Goal: Task Accomplishment & Management: Use online tool/utility

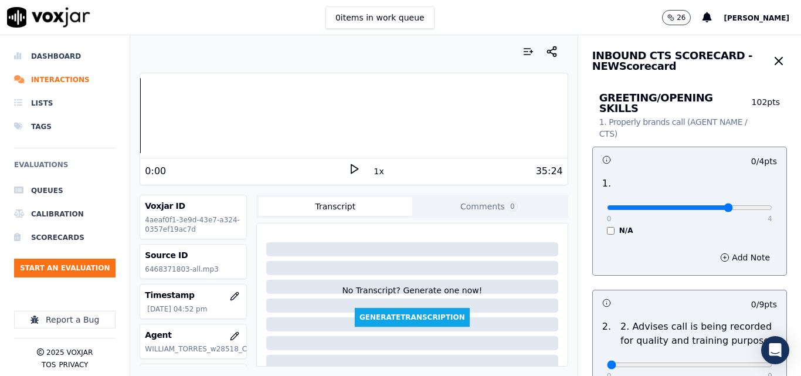
click at [716, 205] on input "range" at bounding box center [689, 207] width 165 height 5
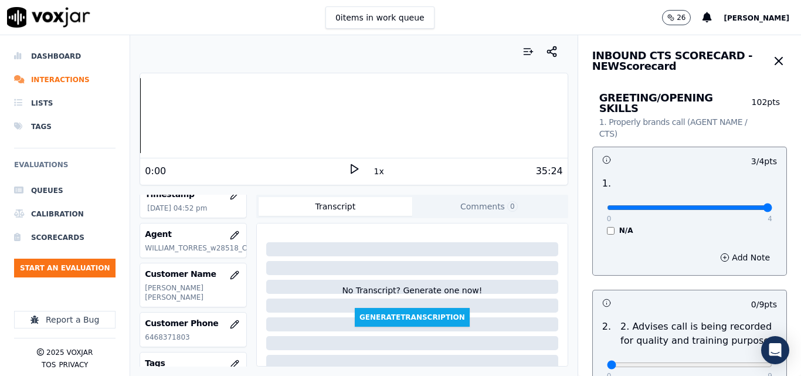
type input "4"
click at [762, 205] on input "range" at bounding box center [689, 207] width 165 height 5
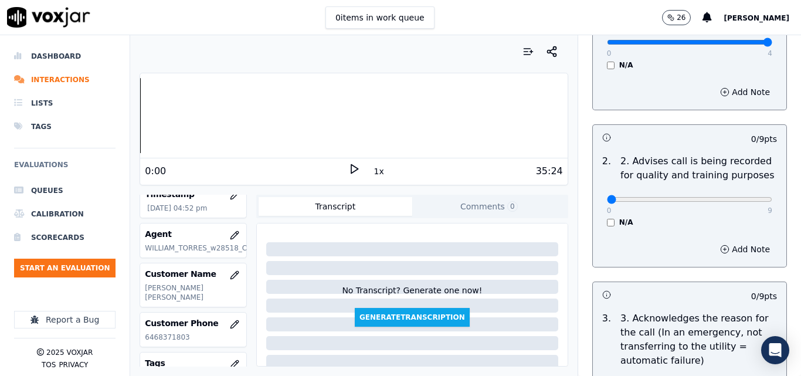
scroll to position [176, 0]
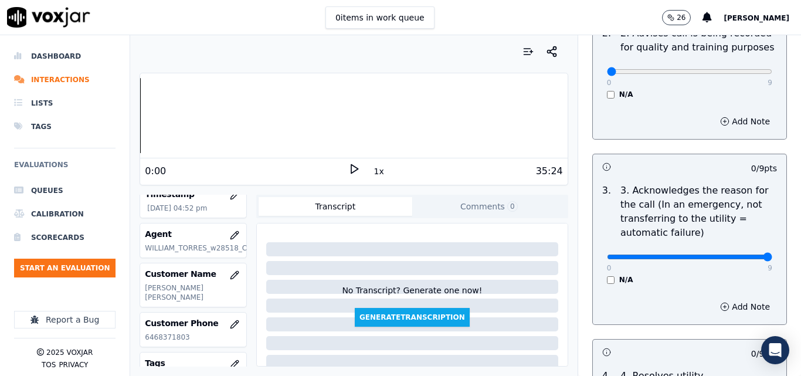
type input "9"
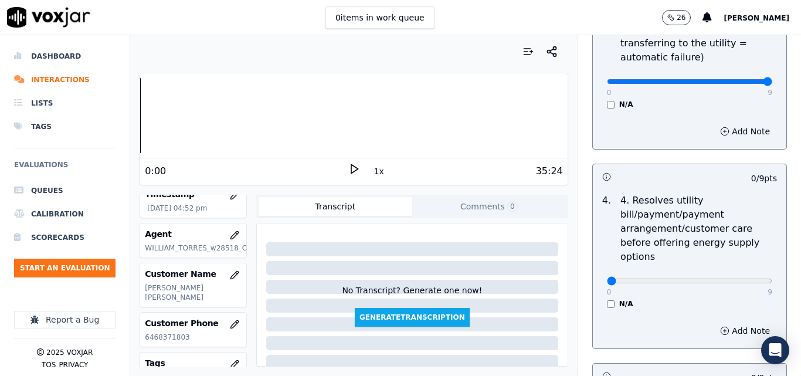
scroll to position [469, 0]
type input "9"
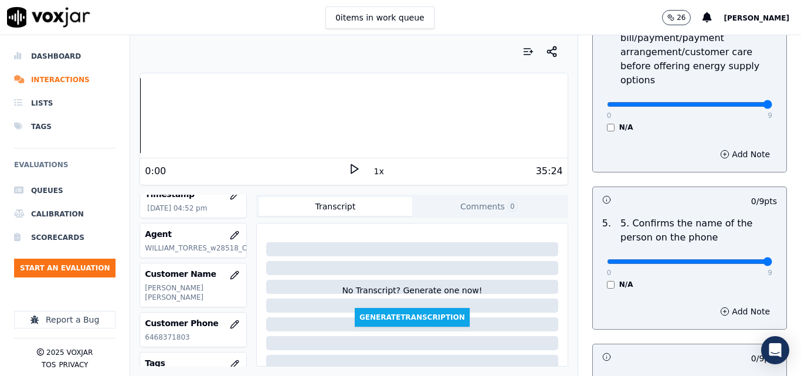
type input "9"
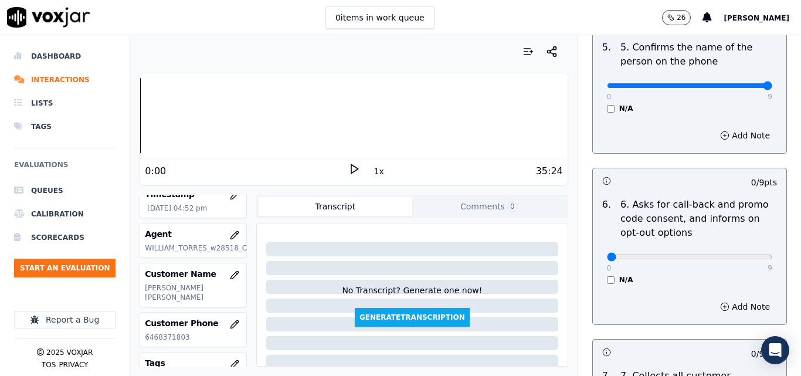
scroll to position [939, 0]
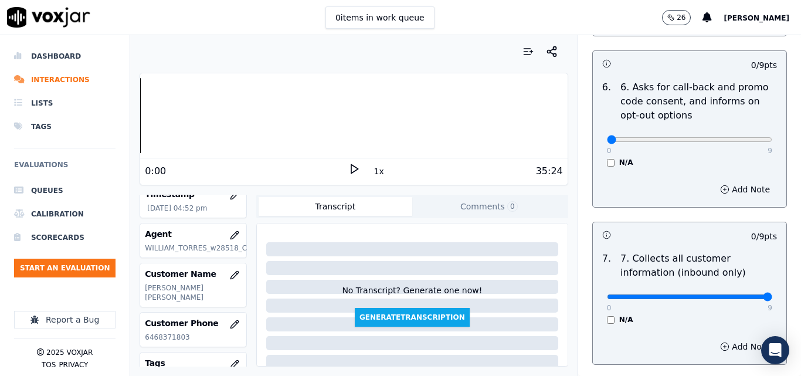
type input "9"
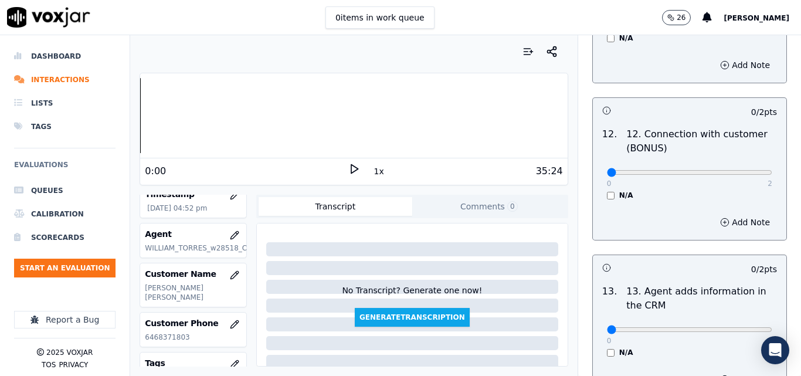
scroll to position [2112, 0]
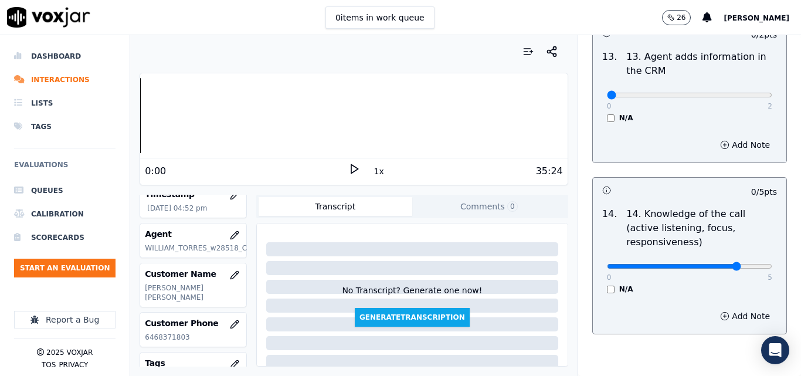
drag, startPoint x: 672, startPoint y: 238, endPoint x: 704, endPoint y: 231, distance: 32.3
type input "4"
click at [351, 167] on polygon at bounding box center [354, 169] width 7 height 9
click at [372, 172] on button "1x" at bounding box center [379, 171] width 15 height 16
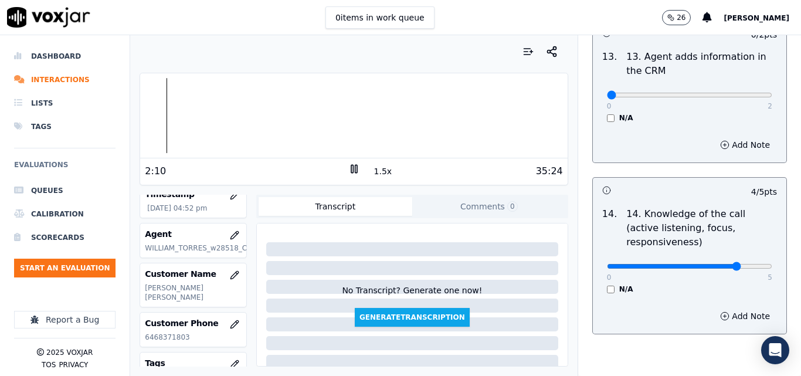
click at [372, 172] on button "1.5x" at bounding box center [383, 171] width 23 height 16
click at [562, 202] on div "Your browser does not support the audio element. 2:49 2x 35:24 Voxjar ID 4aeaf0…" at bounding box center [353, 205] width 447 height 341
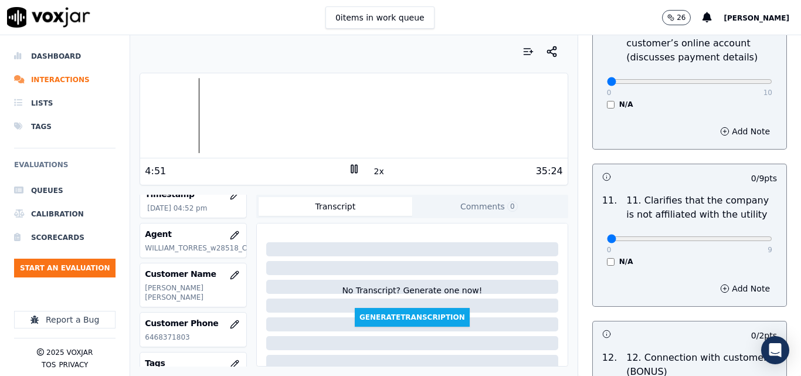
scroll to position [1643, 0]
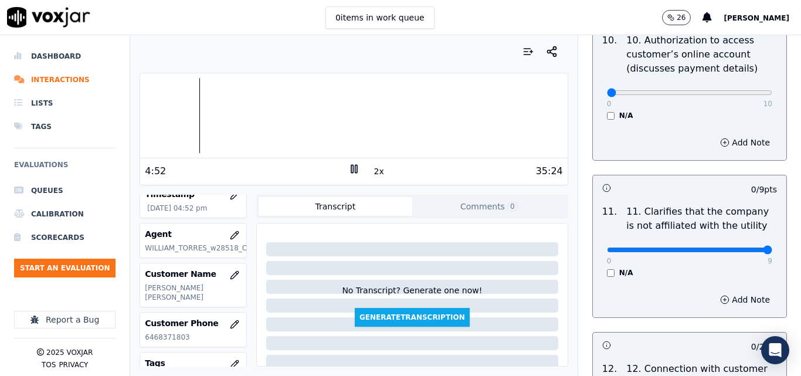
drag, startPoint x: 740, startPoint y: 242, endPoint x: 757, endPoint y: 239, distance: 16.7
type input "9"
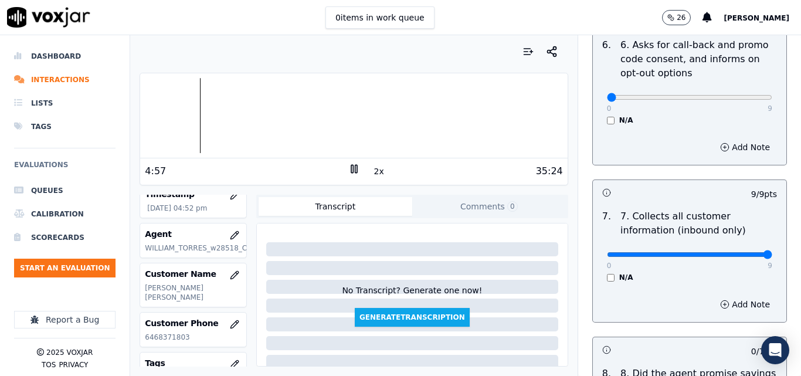
scroll to position [880, 0]
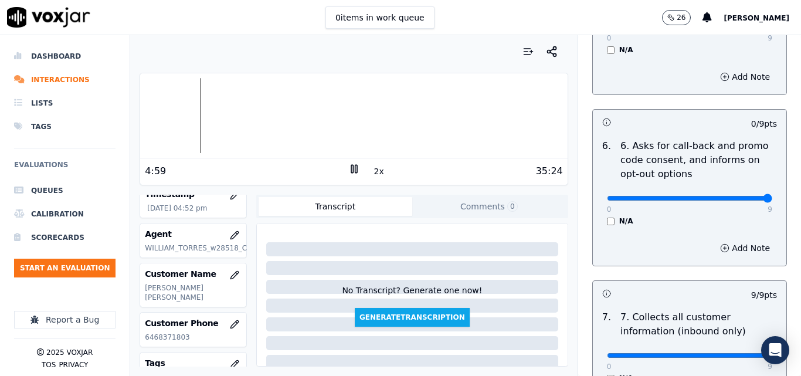
type input "9"
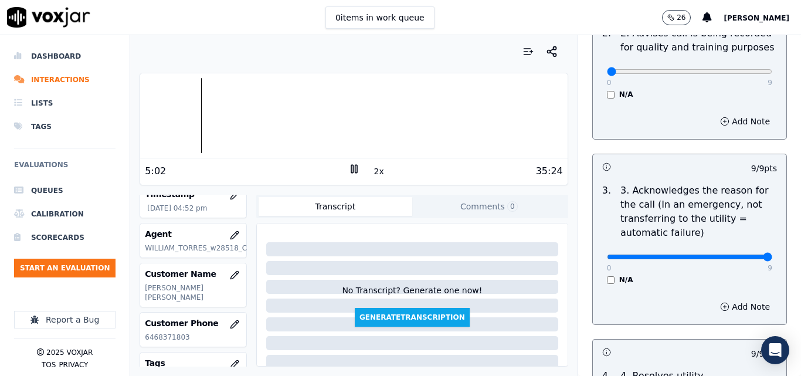
scroll to position [176, 0]
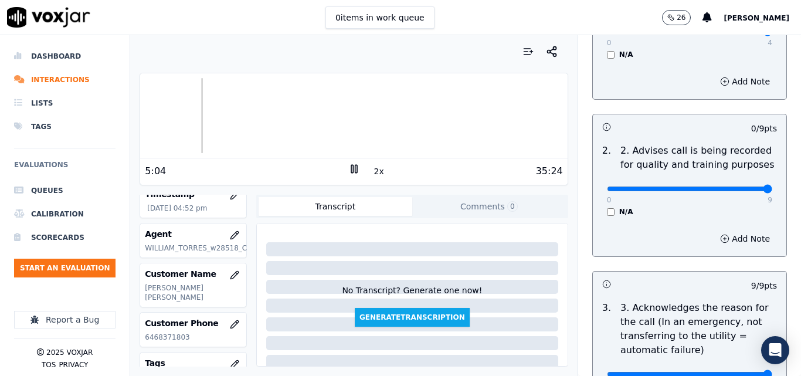
type input "9"
click at [735, 34] on input "range" at bounding box center [689, 31] width 165 height 5
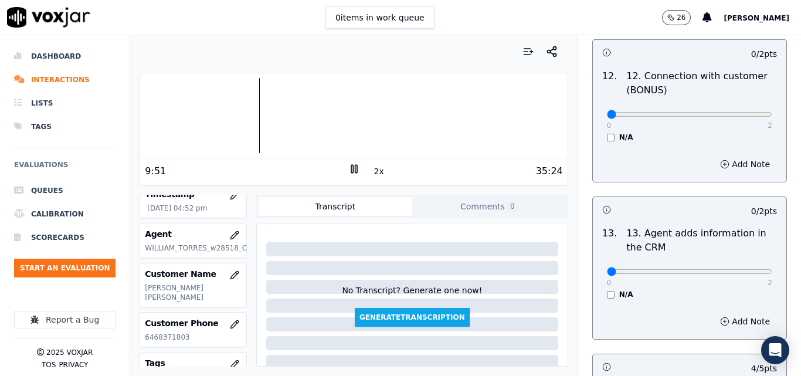
scroll to position [1936, 0]
type input "1"
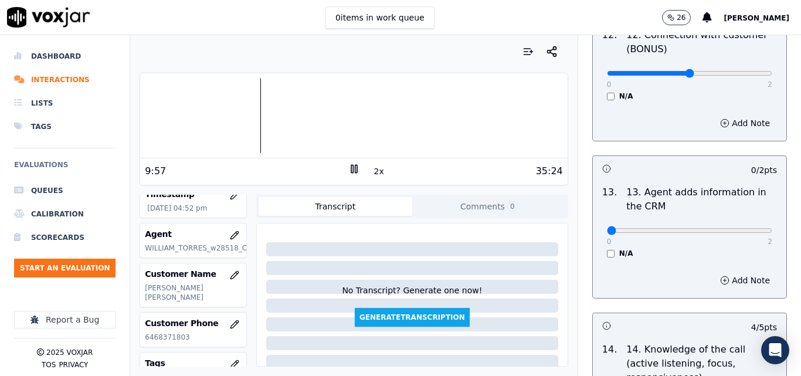
scroll to position [1995, 0]
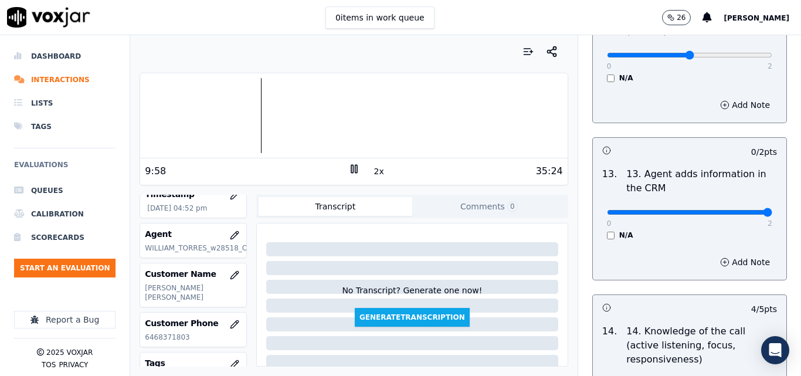
type input "2"
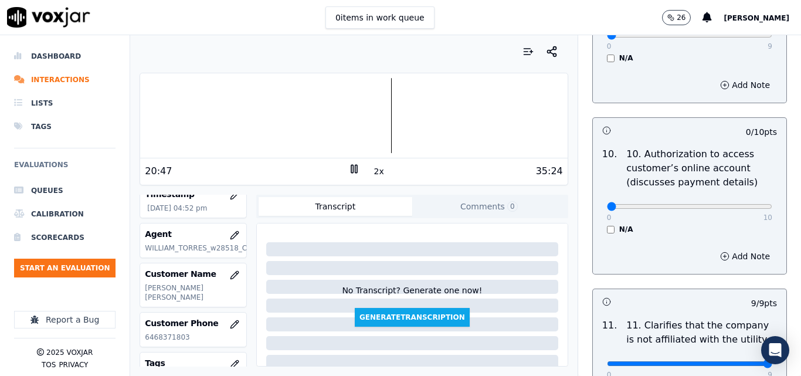
scroll to position [1550, 0]
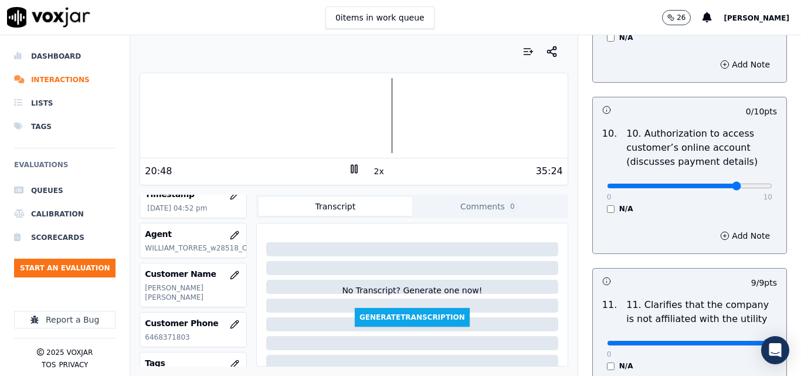
type input "8"
click at [397, 104] on div at bounding box center [353, 115] width 427 height 75
click at [393, 106] on div at bounding box center [353, 115] width 427 height 75
click at [405, 114] on div at bounding box center [353, 115] width 427 height 75
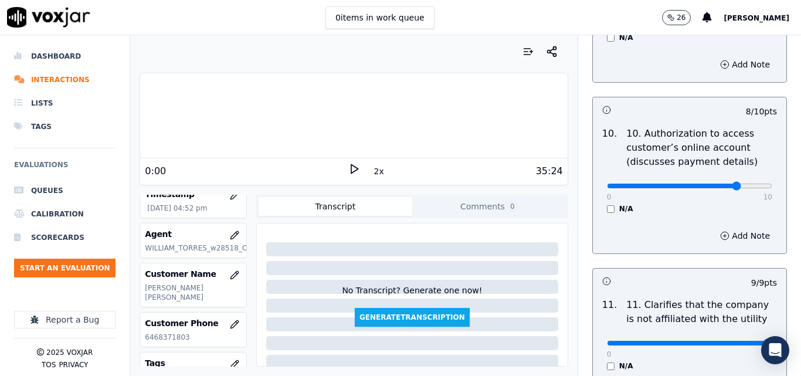
click at [349, 168] on icon at bounding box center [355, 169] width 12 height 12
click at [350, 165] on icon at bounding box center [355, 169] width 12 height 12
click at [351, 168] on polygon at bounding box center [354, 169] width 7 height 9
drag, startPoint x: 350, startPoint y: 168, endPoint x: 359, endPoint y: 58, distance: 110.1
click at [359, 58] on div at bounding box center [354, 51] width 428 height 23
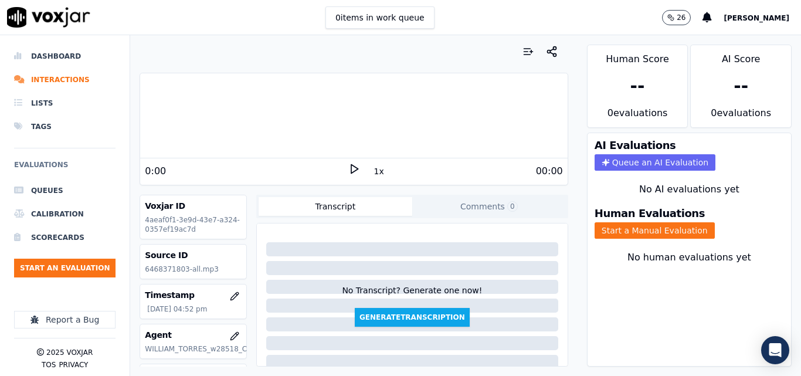
click at [350, 174] on icon at bounding box center [355, 169] width 12 height 12
click at [393, 106] on div at bounding box center [353, 115] width 427 height 75
click at [390, 100] on div at bounding box center [353, 115] width 427 height 75
click at [645, 230] on button "Start a Manual Evaluation" at bounding box center [655, 230] width 120 height 16
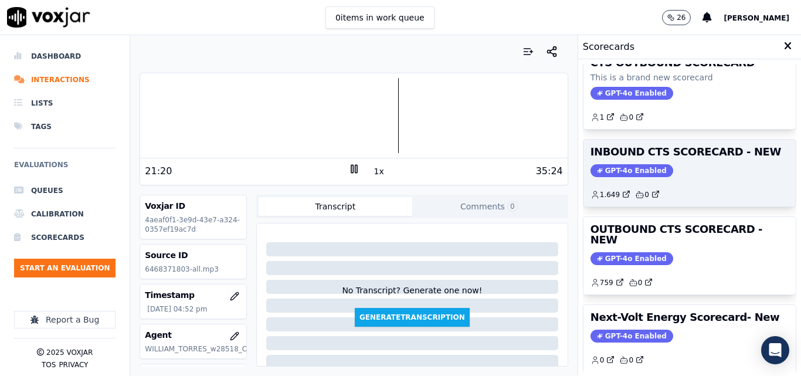
scroll to position [117, 0]
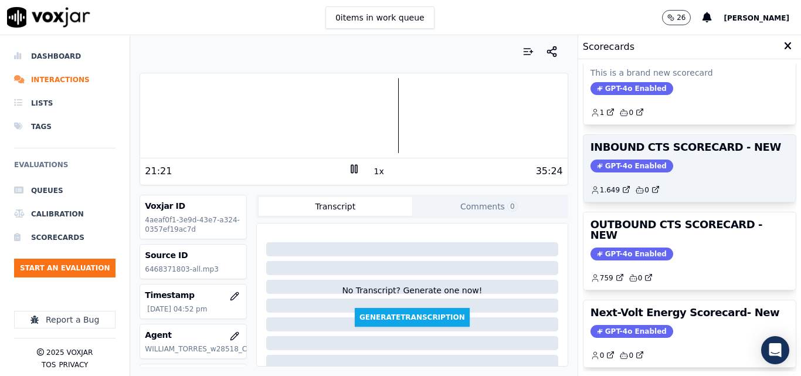
click at [654, 167] on div "GPT-4o Enabled" at bounding box center [690, 166] width 198 height 13
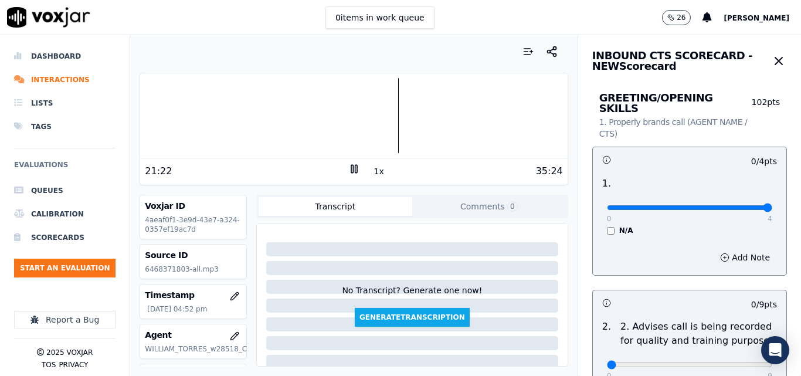
drag, startPoint x: 716, startPoint y: 194, endPoint x: 768, endPoint y: 195, distance: 52.2
type input "4"
click at [767, 205] on input "range" at bounding box center [689, 207] width 165 height 5
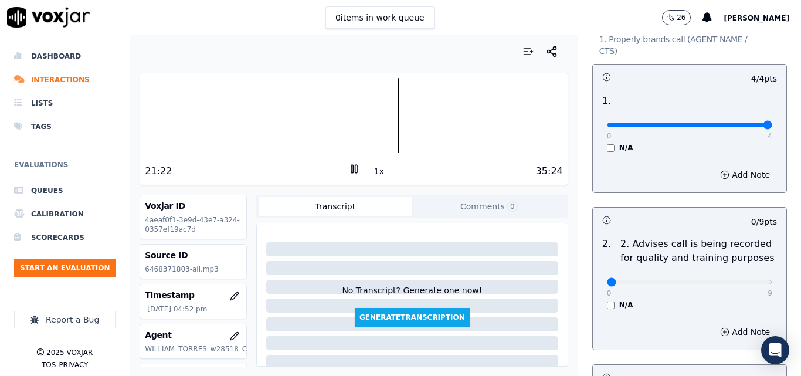
scroll to position [235, 0]
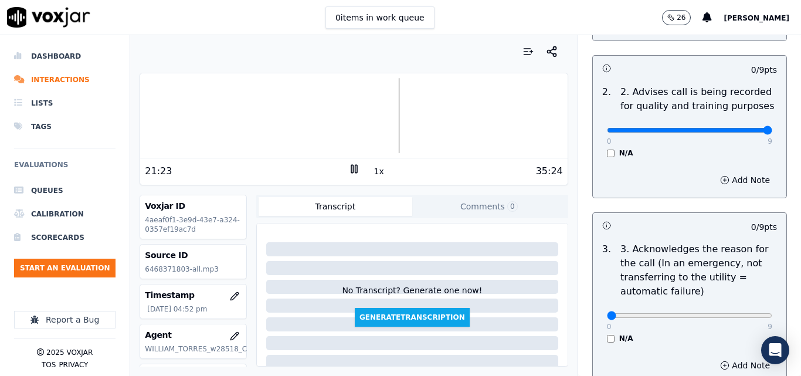
type input "9"
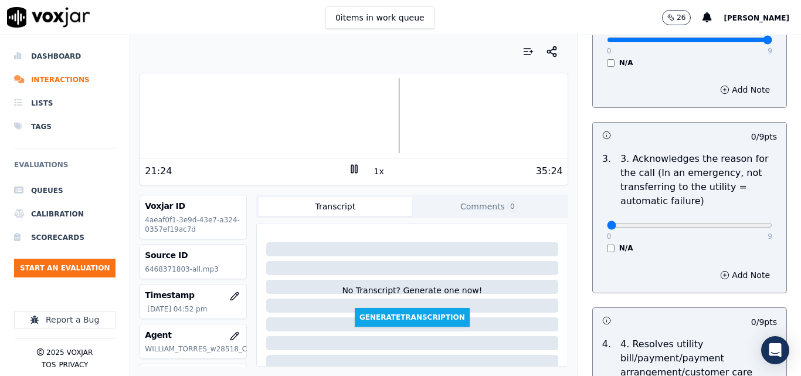
scroll to position [411, 0]
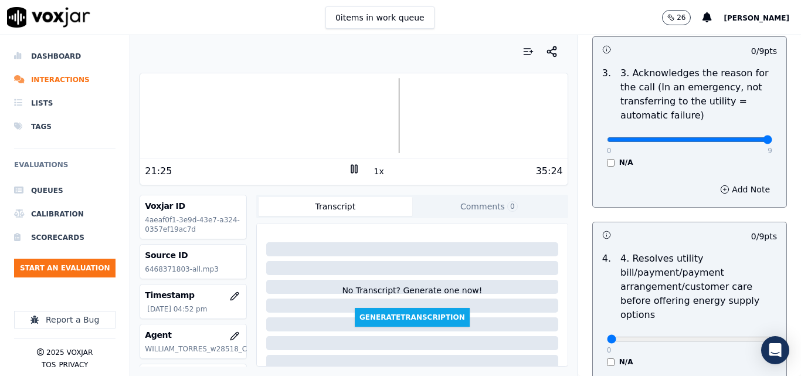
drag, startPoint x: 732, startPoint y: 127, endPoint x: 749, endPoint y: 127, distance: 17.0
type input "9"
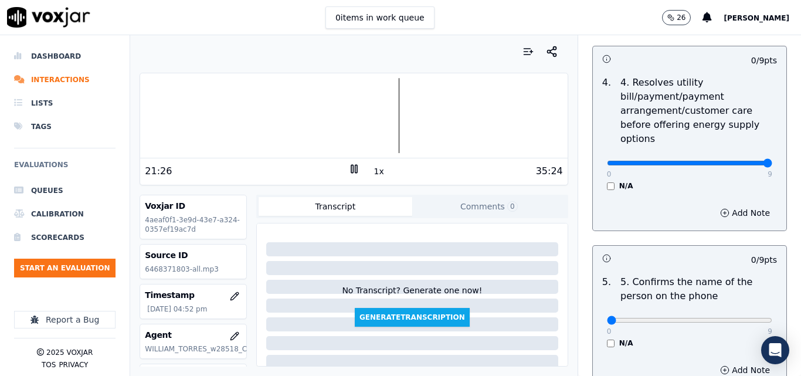
type input "9"
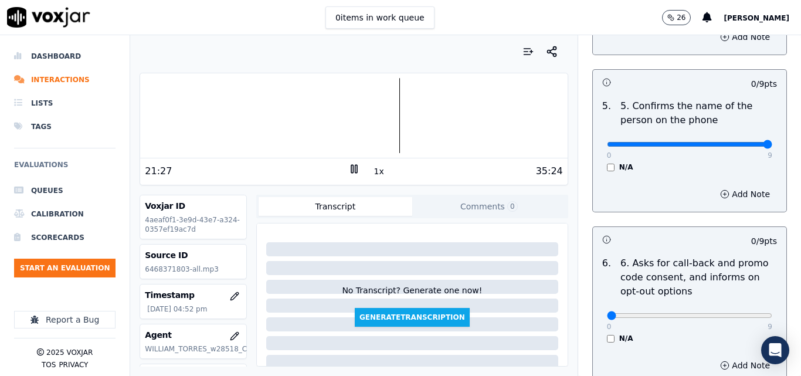
type input "9"
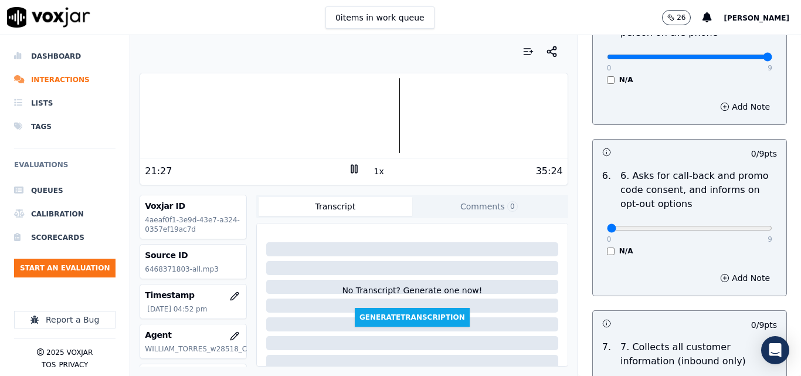
scroll to position [939, 0]
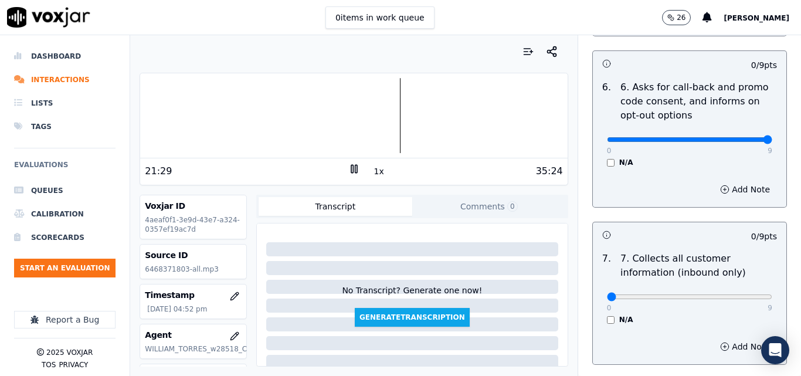
type input "9"
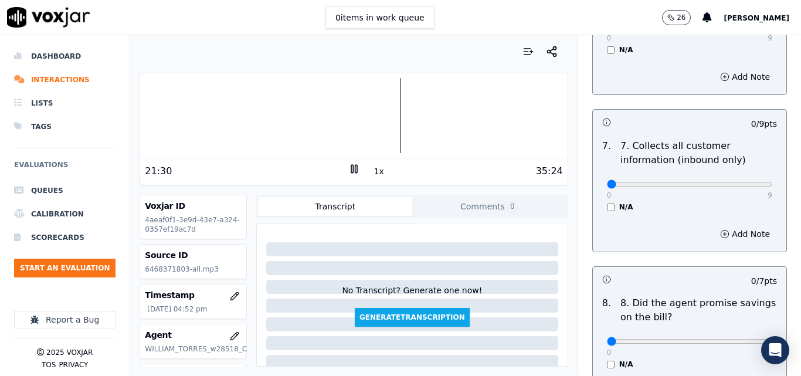
scroll to position [1056, 0]
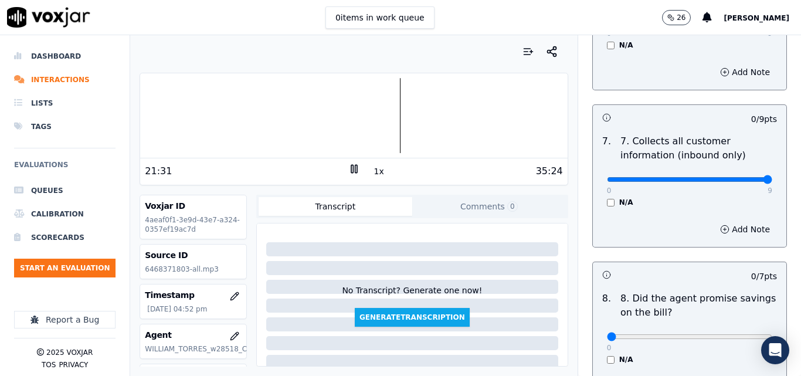
type input "9"
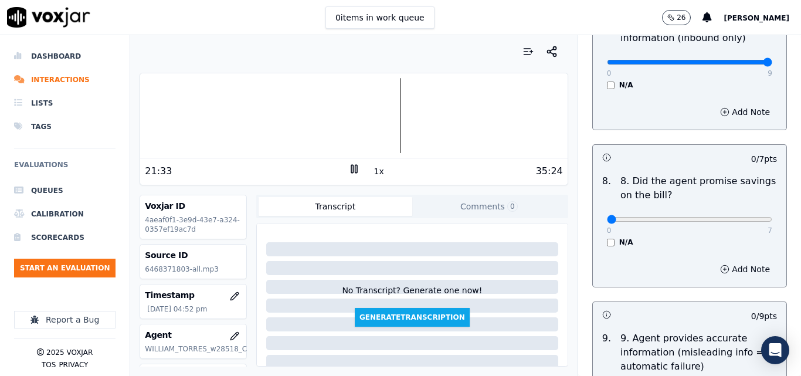
click at [372, 172] on button "1x" at bounding box center [379, 171] width 15 height 16
click at [372, 172] on button "1.5x" at bounding box center [383, 171] width 23 height 16
click at [352, 163] on div "34:39 2x 35:24" at bounding box center [353, 170] width 427 height 25
click at [349, 168] on icon at bounding box center [355, 169] width 12 height 12
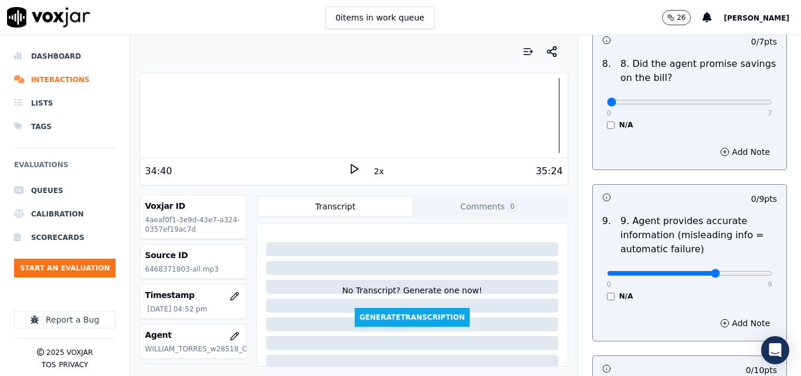
type input "6"
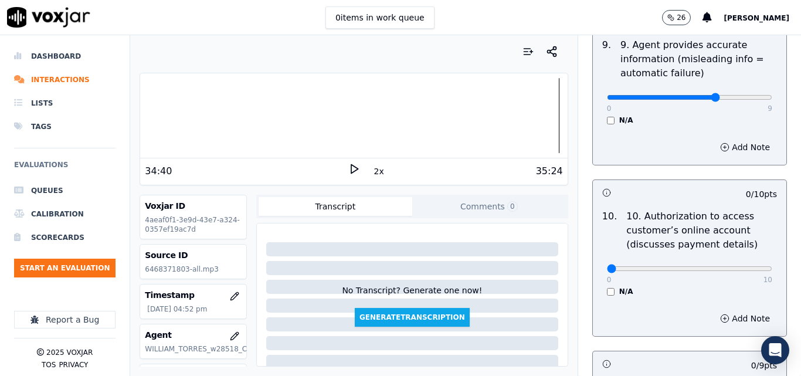
scroll to position [1584, 0]
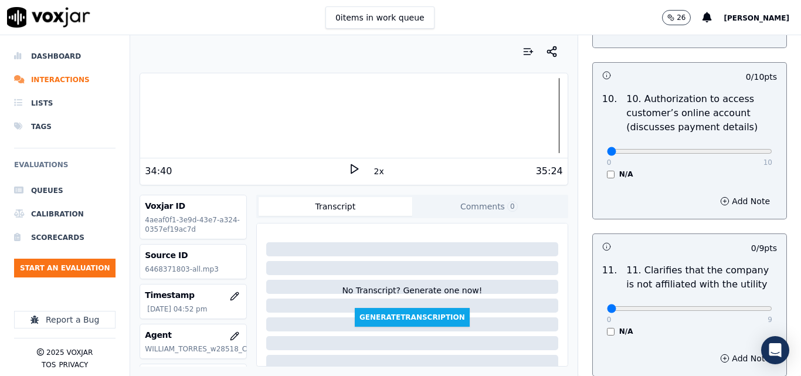
drag, startPoint x: 718, startPoint y: 135, endPoint x: 700, endPoint y: 141, distance: 18.7
click at [712, 144] on div "0 10" at bounding box center [689, 151] width 165 height 14
type input "7"
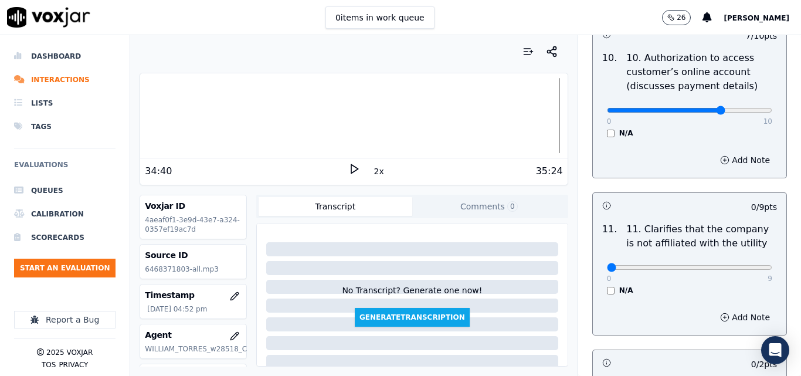
scroll to position [1643, 0]
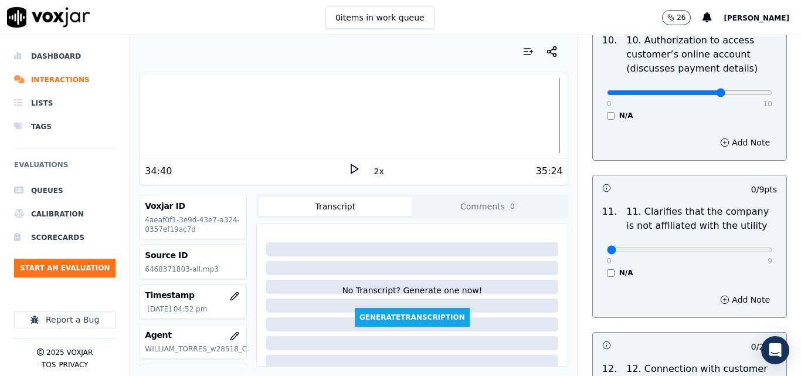
drag, startPoint x: 733, startPoint y: 248, endPoint x: 739, endPoint y: 245, distance: 6.6
click at [739, 245] on div "0 9 N/A" at bounding box center [690, 255] width 184 height 45
click at [739, 245] on div "0 9" at bounding box center [689, 249] width 165 height 14
type input "9"
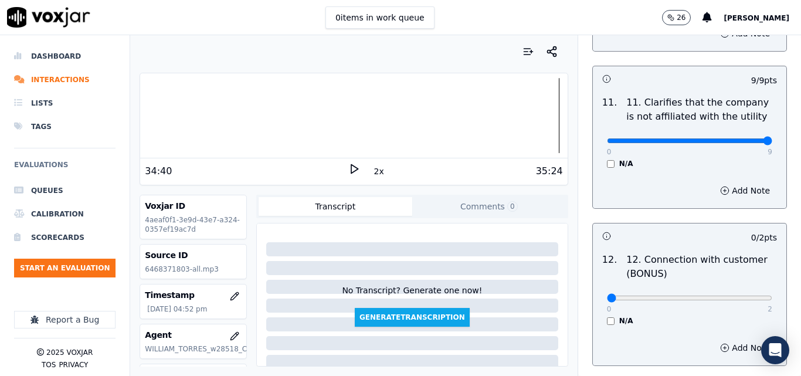
scroll to position [1877, 0]
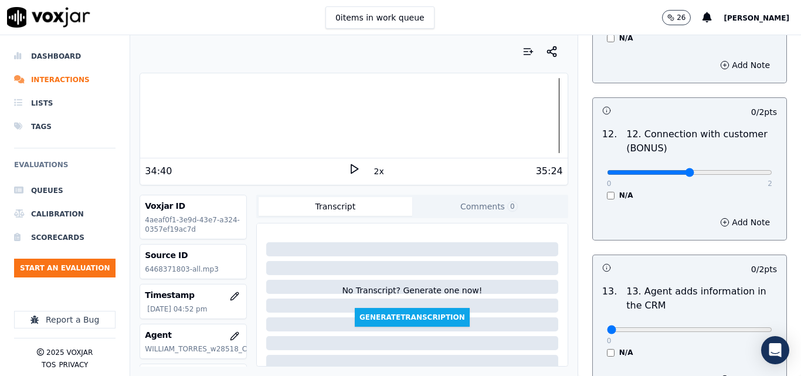
type input "1"
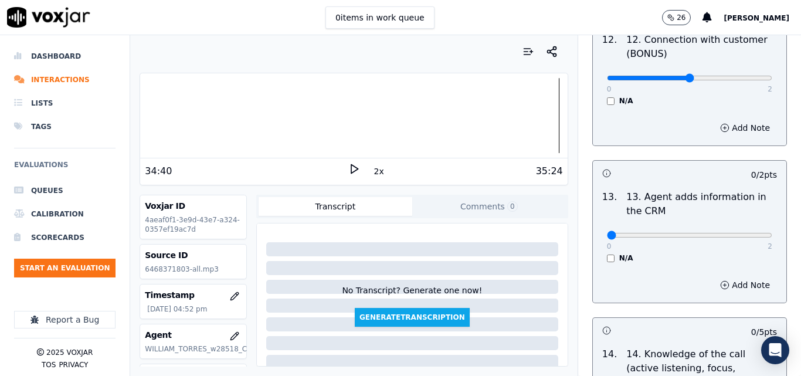
scroll to position [2053, 0]
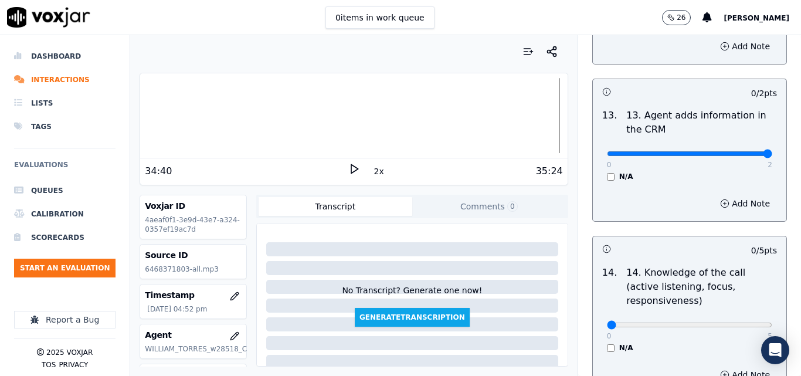
drag, startPoint x: 745, startPoint y: 141, endPoint x: 730, endPoint y: 157, distance: 22.0
type input "2"
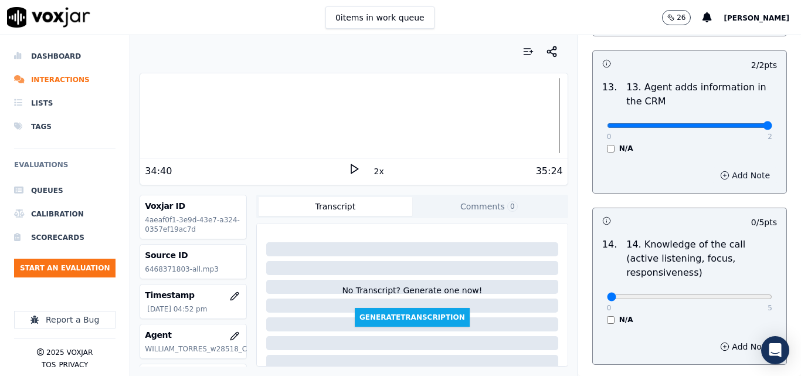
scroll to position [2143, 0]
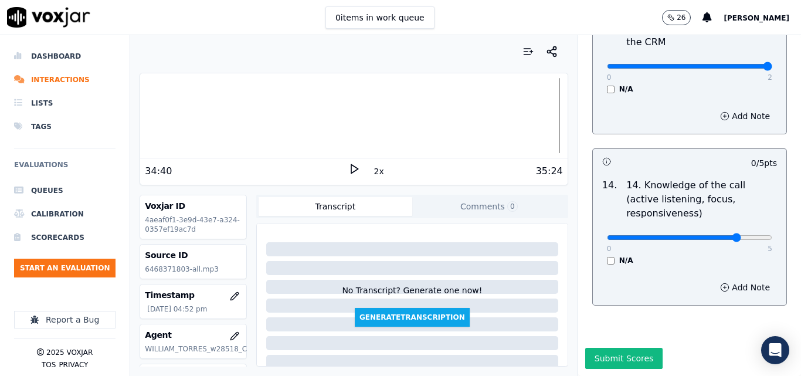
type input "3"
click at [628, 348] on button "Submit Scores" at bounding box center [625, 358] width 78 height 21
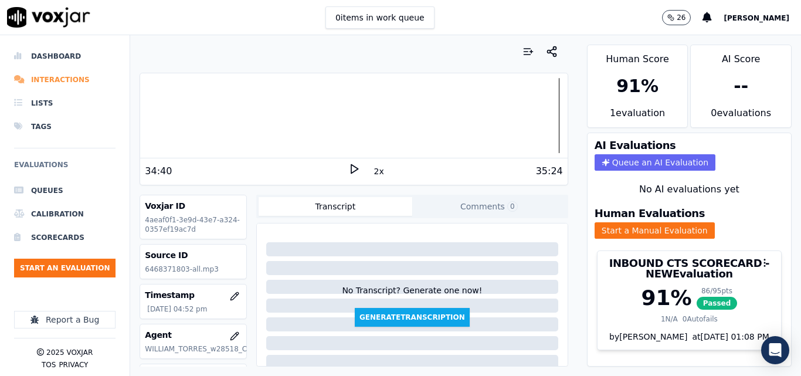
click at [29, 82] on li "Interactions" at bounding box center [65, 79] width 102 height 23
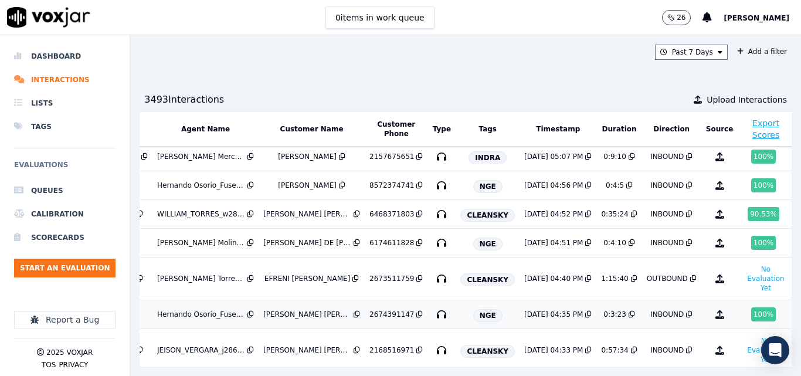
scroll to position [0, 195]
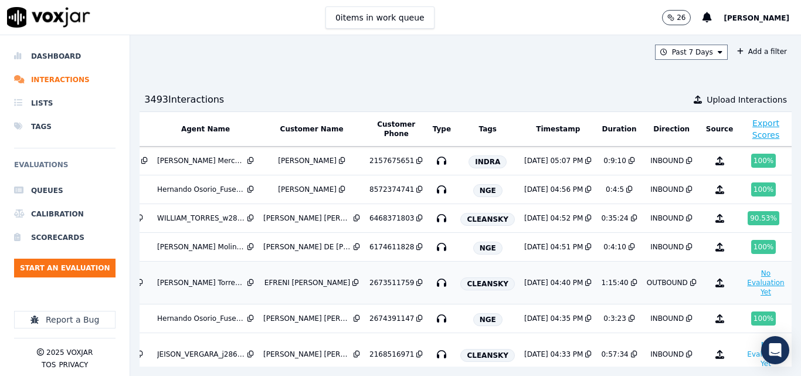
click at [743, 278] on button "No Evaluation Yet" at bounding box center [766, 282] width 46 height 33
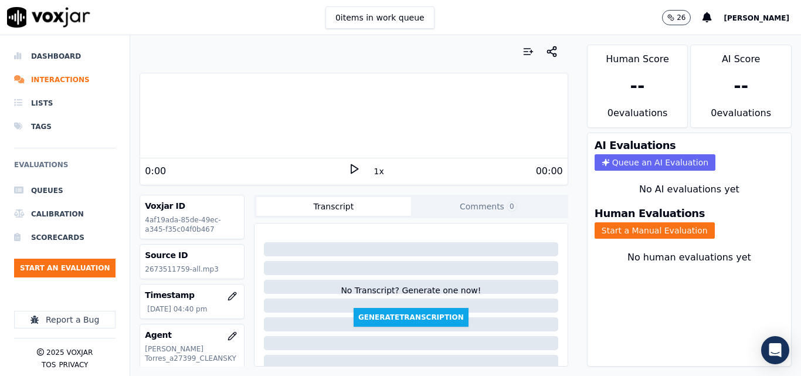
click at [351, 172] on polygon at bounding box center [354, 169] width 7 height 9
click at [373, 170] on button "1x" at bounding box center [379, 171] width 15 height 16
click at [373, 170] on button "1.5x" at bounding box center [383, 171] width 23 height 16
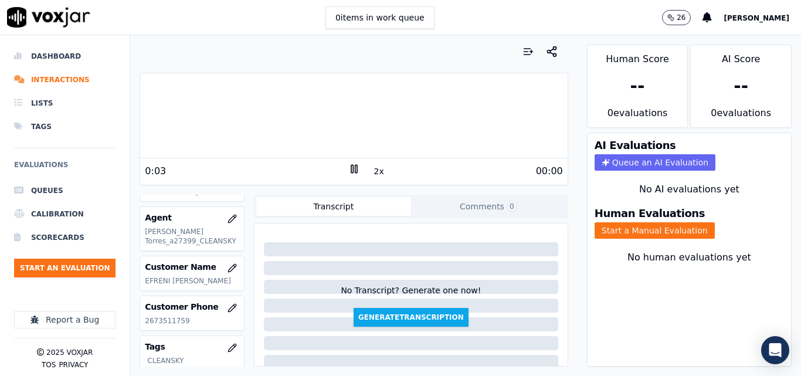
scroll to position [176, 0]
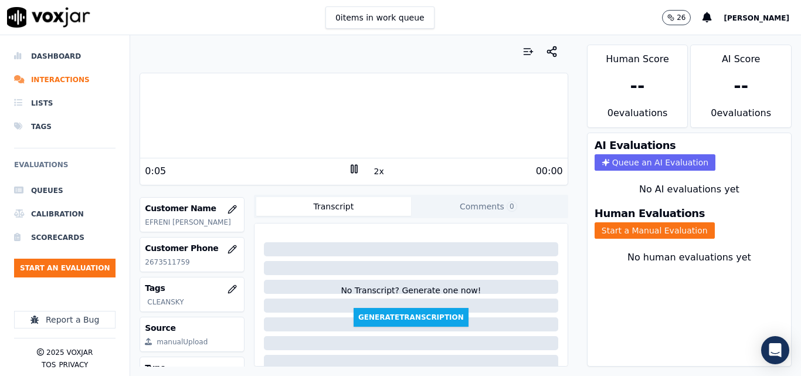
click at [167, 261] on p "2673511759" at bounding box center [192, 262] width 94 height 9
copy p "2673511759"
click at [655, 225] on button "Start a Manual Evaluation" at bounding box center [655, 230] width 120 height 16
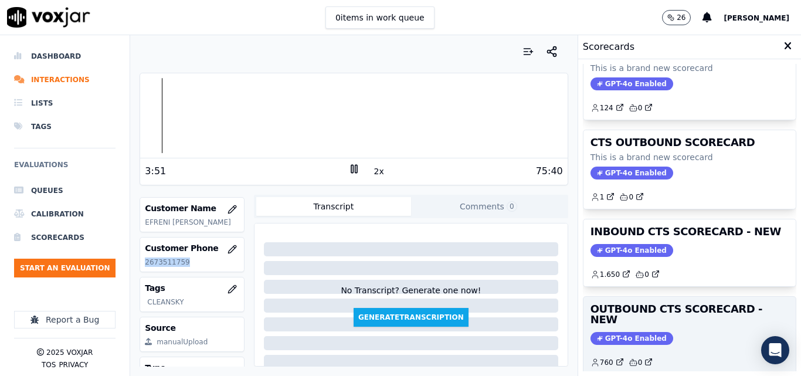
scroll to position [59, 0]
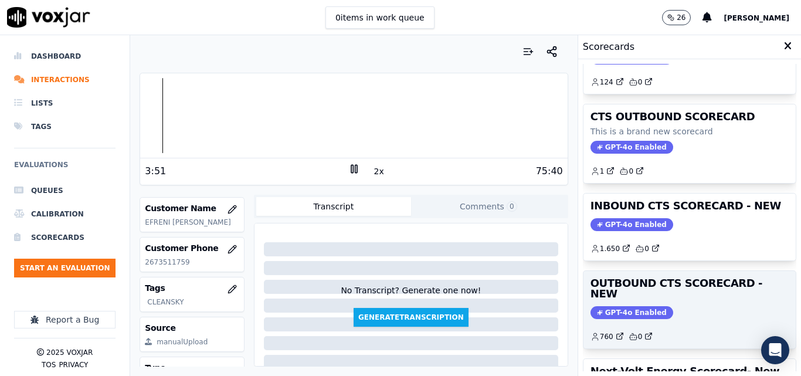
click at [699, 276] on div "OUTBOUND CTS SCORECARD - NEW GPT-4o Enabled 760 0" at bounding box center [690, 309] width 212 height 77
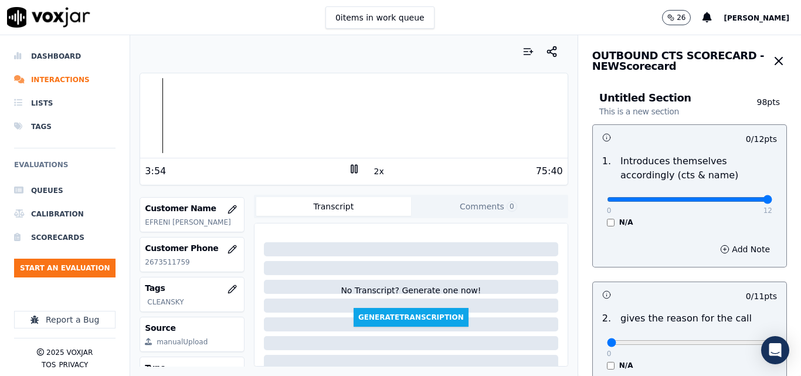
drag, startPoint x: 685, startPoint y: 198, endPoint x: 767, endPoint y: 198, distance: 82.7
type input "12"
click at [767, 198] on input "range" at bounding box center [689, 199] width 165 height 5
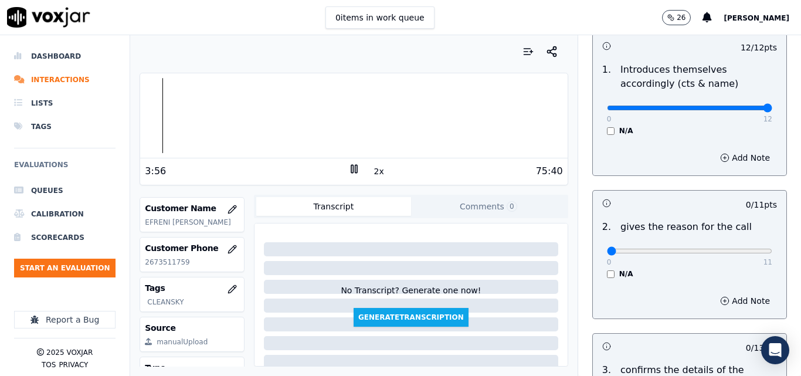
scroll to position [117, 0]
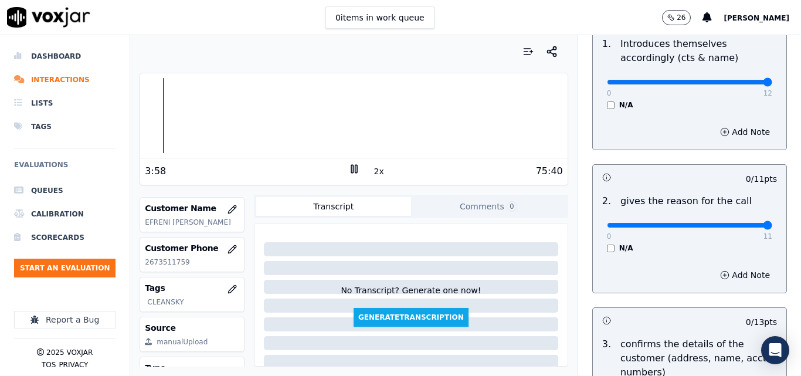
drag, startPoint x: 746, startPoint y: 224, endPoint x: 763, endPoint y: 222, distance: 17.1
type input "11"
click at [763, 84] on input "range" at bounding box center [689, 82] width 165 height 5
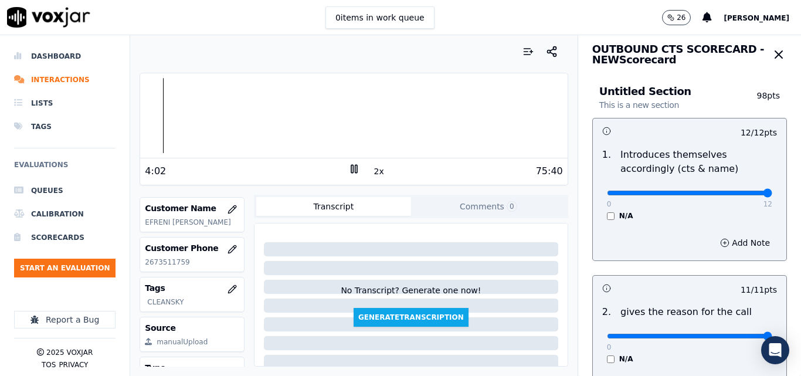
scroll to position [0, 0]
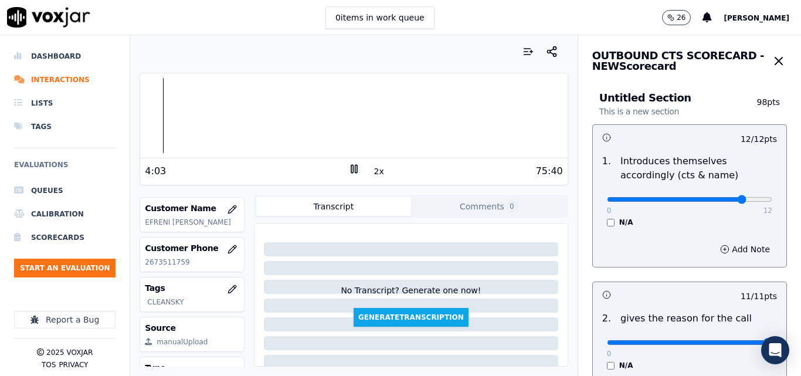
type input "10"
click at [715, 199] on input "range" at bounding box center [689, 199] width 165 height 5
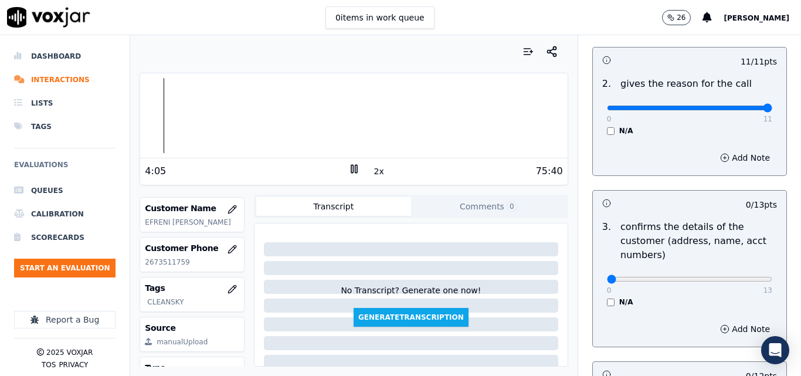
scroll to position [352, 0]
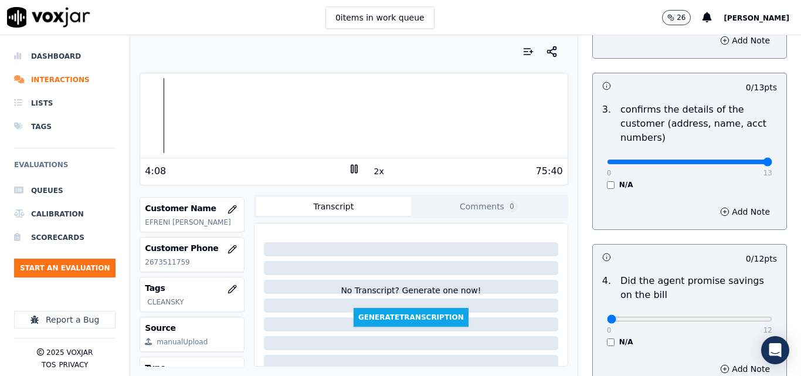
drag, startPoint x: 733, startPoint y: 164, endPoint x: 743, endPoint y: 163, distance: 10.0
type input "13"
click at [168, 99] on div at bounding box center [353, 115] width 427 height 75
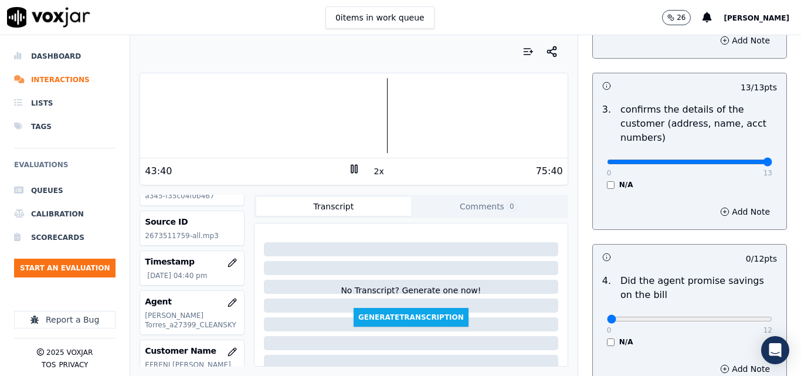
scroll to position [0, 0]
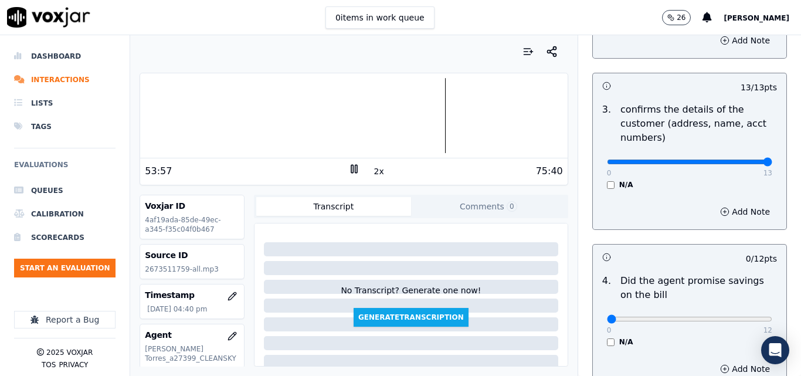
click at [429, 97] on div at bounding box center [353, 115] width 427 height 75
click at [427, 93] on div at bounding box center [353, 115] width 427 height 75
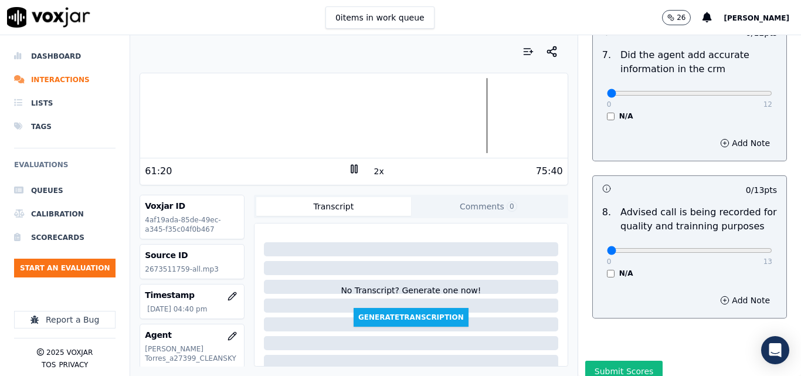
scroll to position [1131, 0]
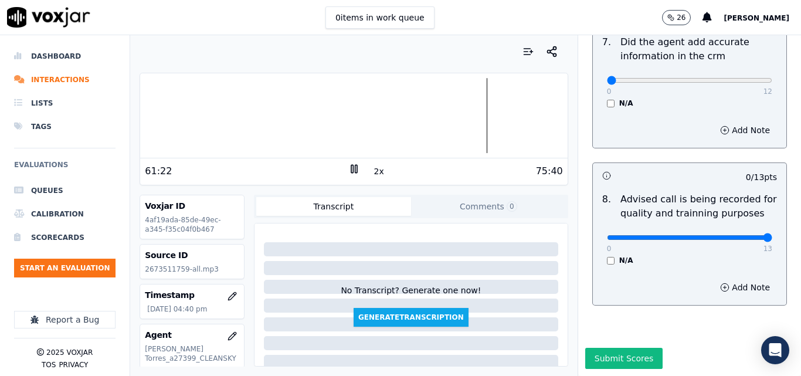
drag, startPoint x: 728, startPoint y: 210, endPoint x: 767, endPoint y: 204, distance: 39.8
type input "13"
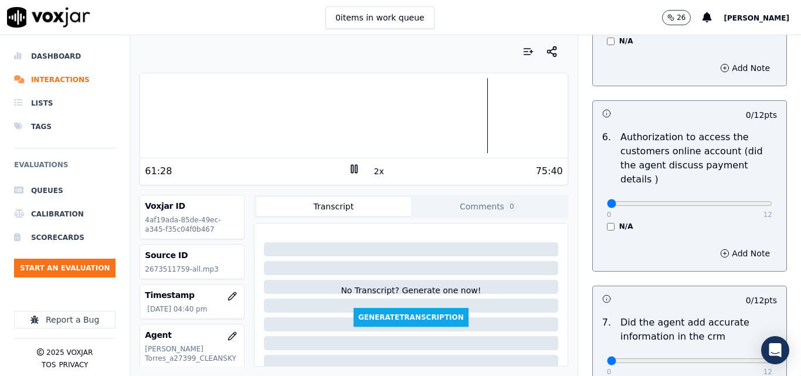
scroll to position [838, 0]
drag, startPoint x: 723, startPoint y: 191, endPoint x: 748, endPoint y: 191, distance: 25.2
type input "12"
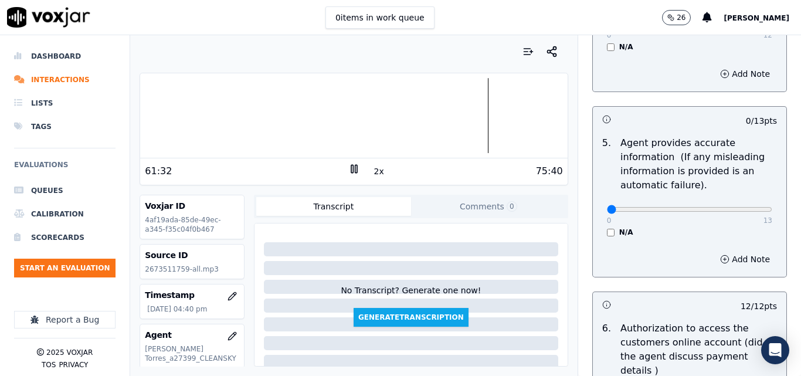
scroll to position [603, 0]
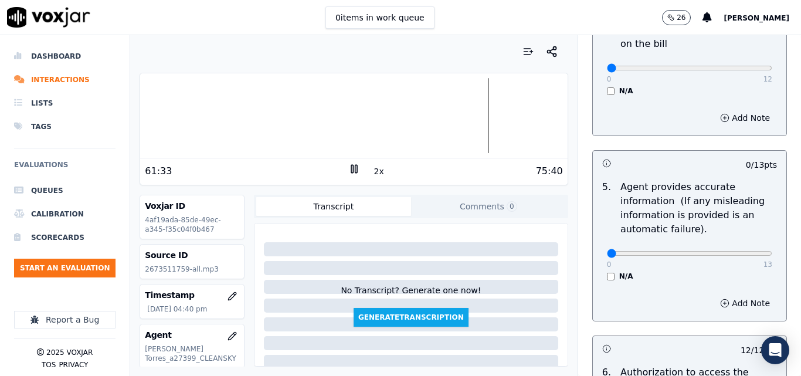
click at [739, 249] on div "0 13" at bounding box center [689, 253] width 165 height 14
type input "13"
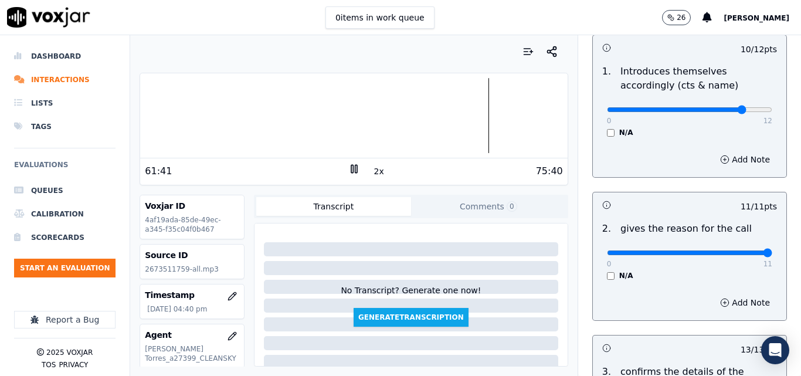
scroll to position [0, 0]
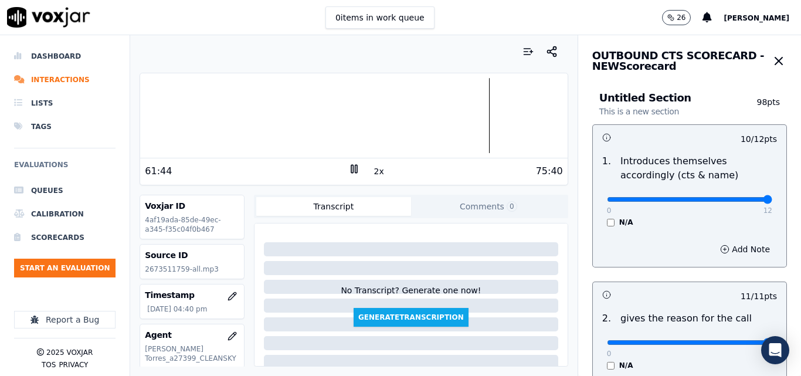
drag, startPoint x: 732, startPoint y: 203, endPoint x: 750, endPoint y: 196, distance: 19.5
type input "12"
click at [750, 197] on input "range" at bounding box center [689, 199] width 165 height 5
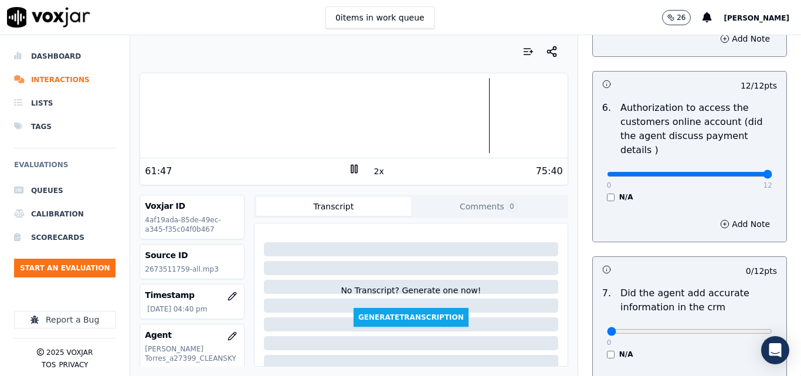
scroll to position [1098, 0]
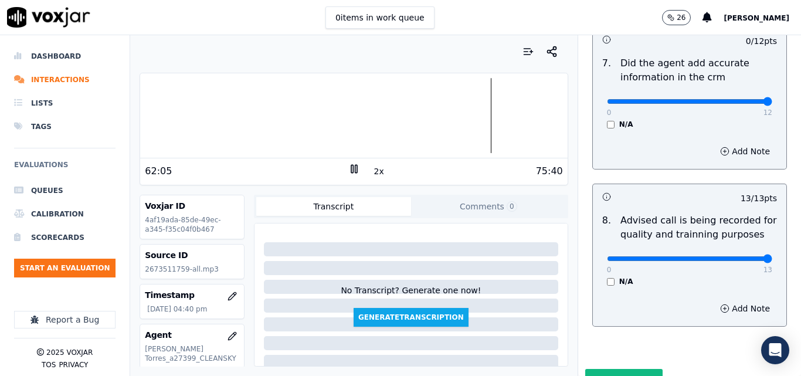
type input "12"
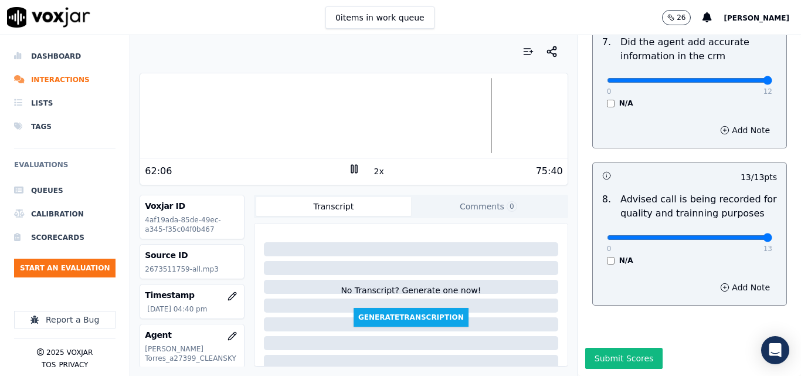
scroll to position [1131, 0]
click at [623, 348] on button "Submit Scores" at bounding box center [625, 358] width 78 height 21
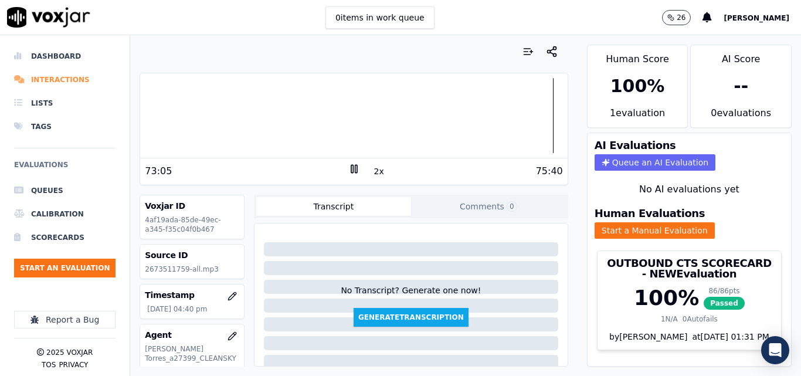
click at [67, 71] on li "Interactions" at bounding box center [65, 79] width 102 height 23
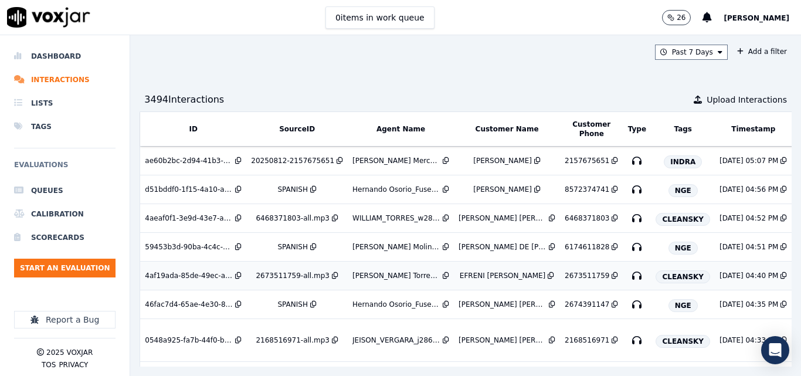
drag, startPoint x: 322, startPoint y: 339, endPoint x: 710, endPoint y: 289, distance: 391.6
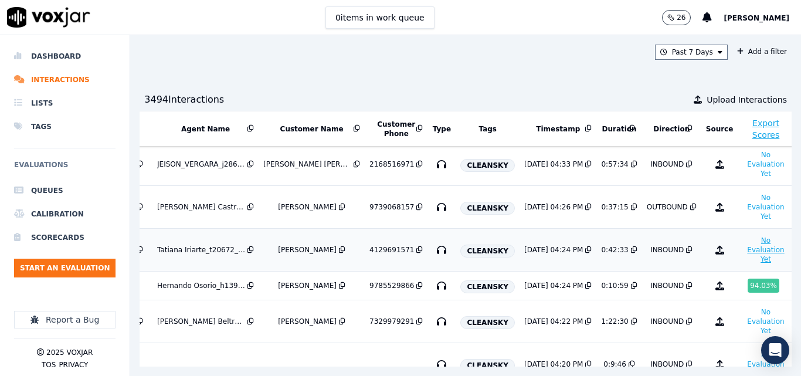
scroll to position [235, 195]
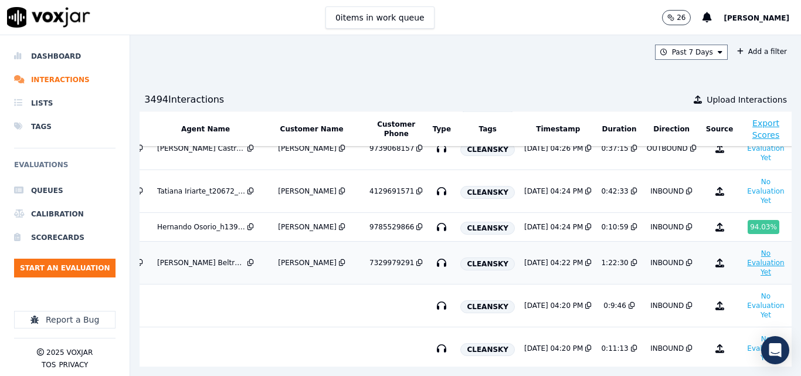
click at [743, 267] on button "No Evaluation Yet" at bounding box center [766, 262] width 46 height 33
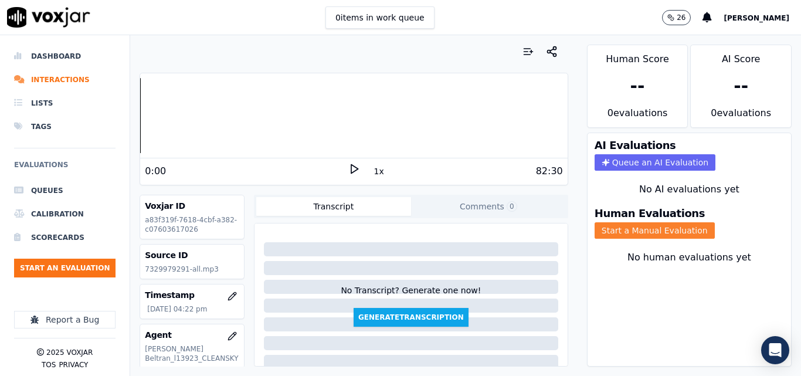
click at [597, 231] on button "Start a Manual Evaluation" at bounding box center [655, 230] width 120 height 16
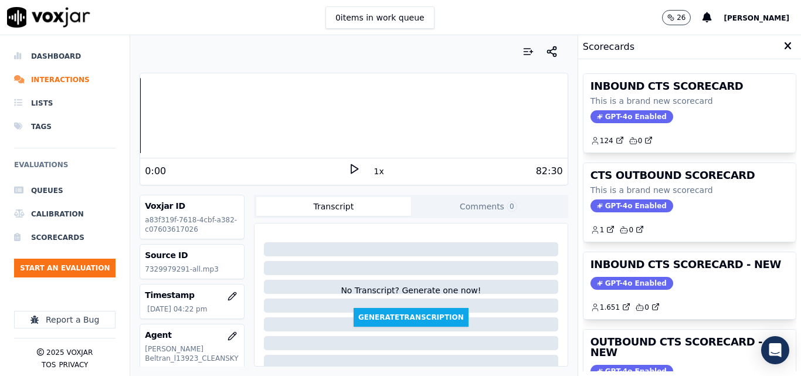
click at [351, 167] on polygon at bounding box center [354, 169] width 7 height 9
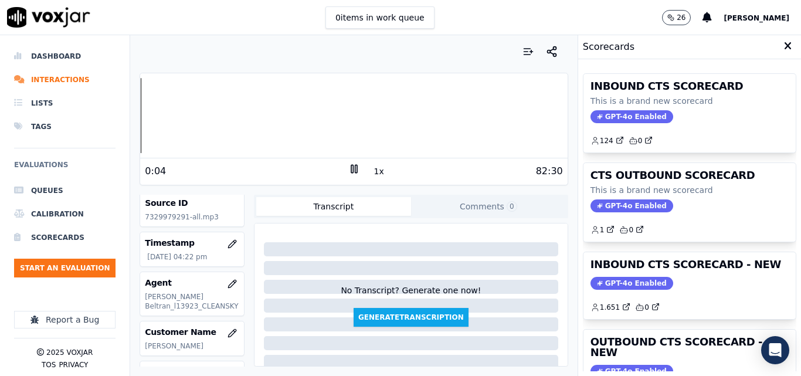
scroll to position [117, 0]
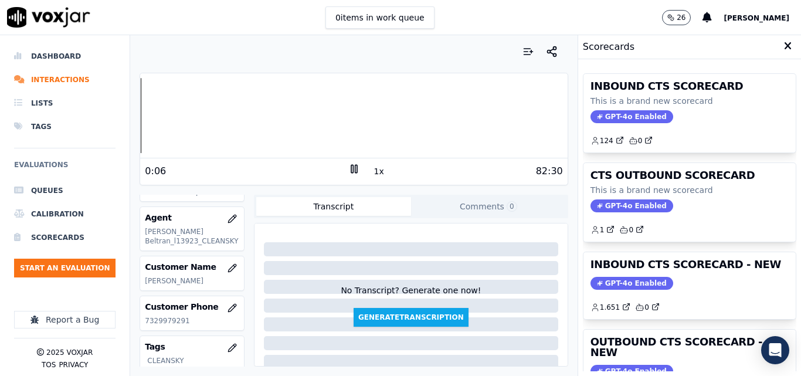
click at [161, 324] on p "7329979291" at bounding box center [192, 320] width 94 height 9
copy p "7329979291"
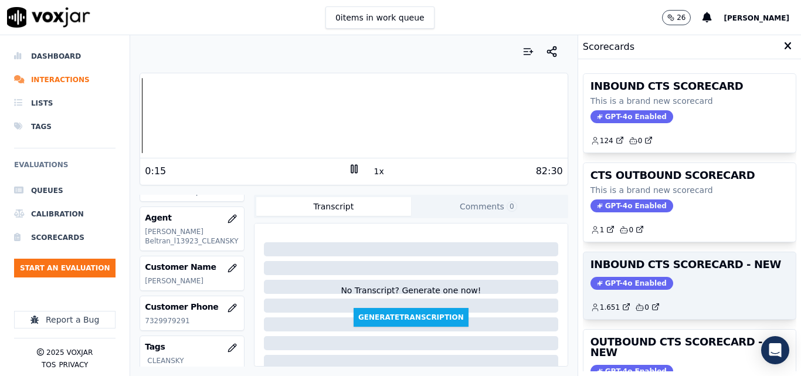
click at [660, 270] on h3 "INBOUND CTS SCORECARD - NEW" at bounding box center [690, 264] width 198 height 11
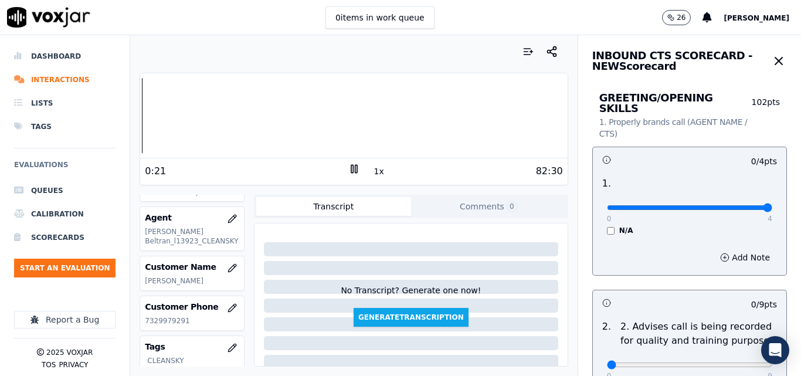
drag, startPoint x: 745, startPoint y: 198, endPoint x: 755, endPoint y: 198, distance: 9.4
type input "4"
click at [755, 205] on input "range" at bounding box center [689, 207] width 165 height 5
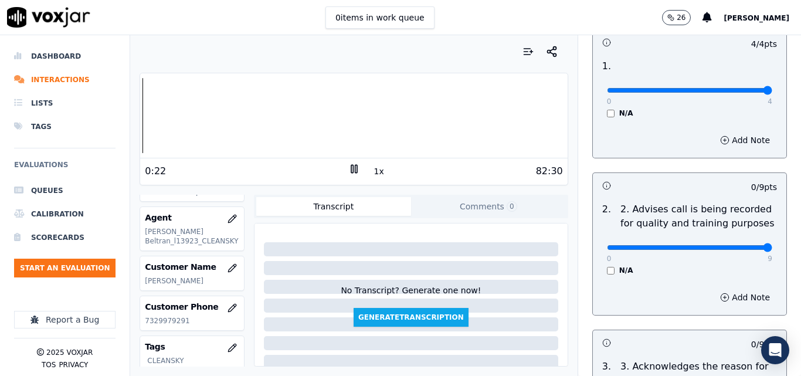
drag, startPoint x: 733, startPoint y: 233, endPoint x: 744, endPoint y: 231, distance: 11.4
type input "9"
click at [744, 93] on input "range" at bounding box center [689, 90] width 165 height 5
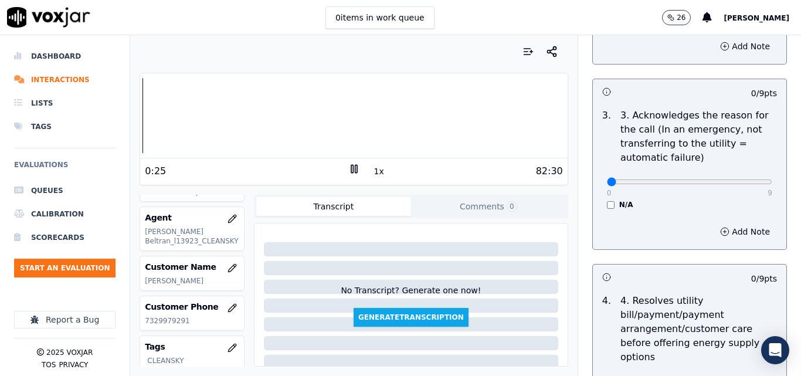
scroll to position [352, 0]
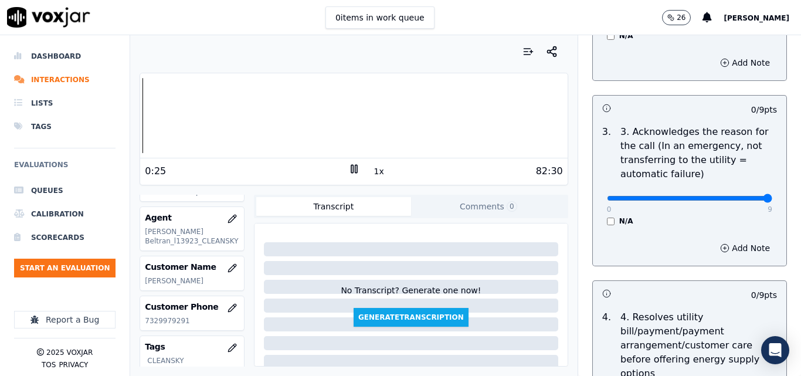
type input "9"
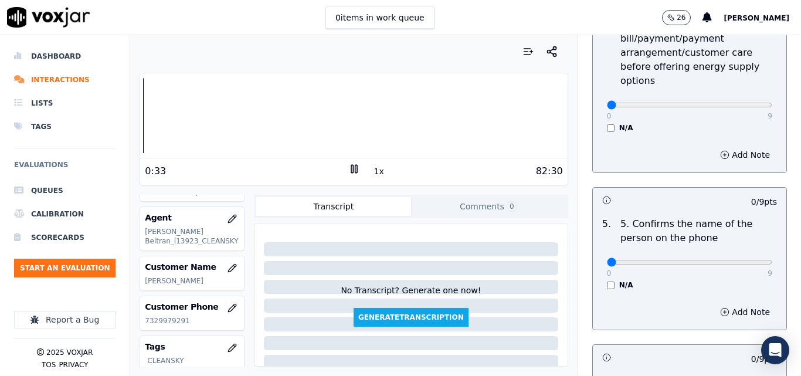
scroll to position [645, 0]
drag, startPoint x: 716, startPoint y: 250, endPoint x: 759, endPoint y: 258, distance: 44.2
type input "9"
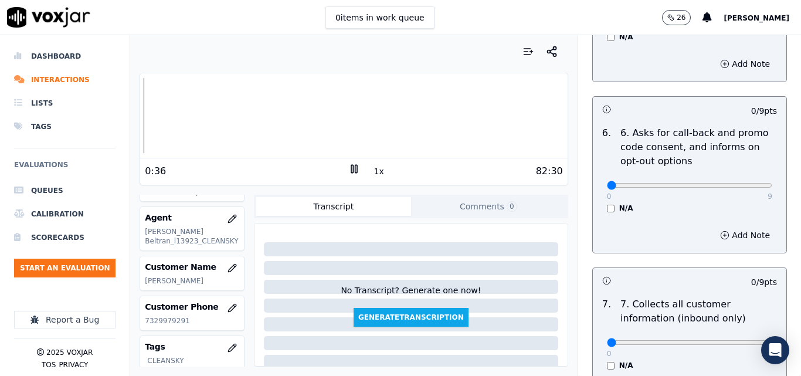
scroll to position [939, 0]
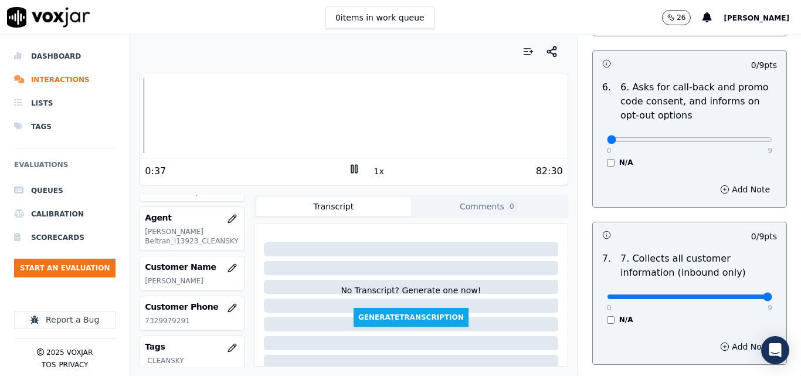
type input "9"
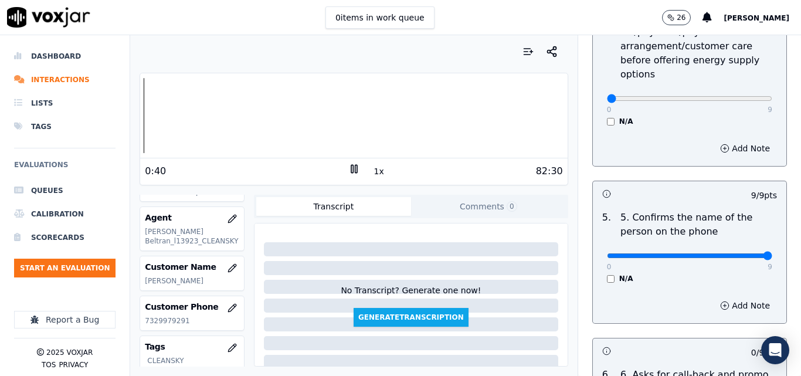
scroll to position [645, 0]
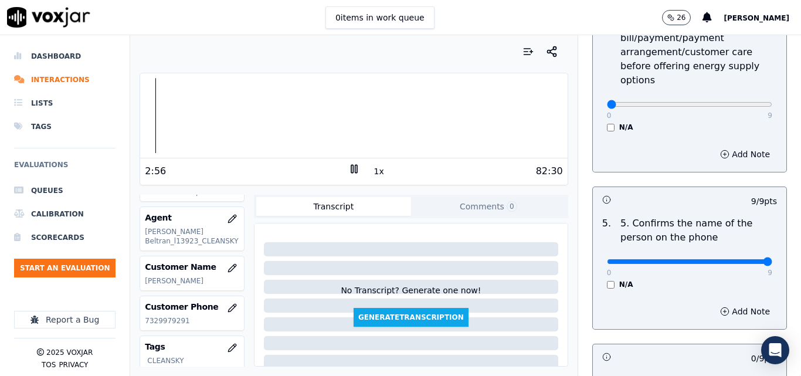
click at [374, 176] on button "1x" at bounding box center [379, 171] width 15 height 16
click at [373, 177] on button "1.5x" at bounding box center [383, 171] width 23 height 16
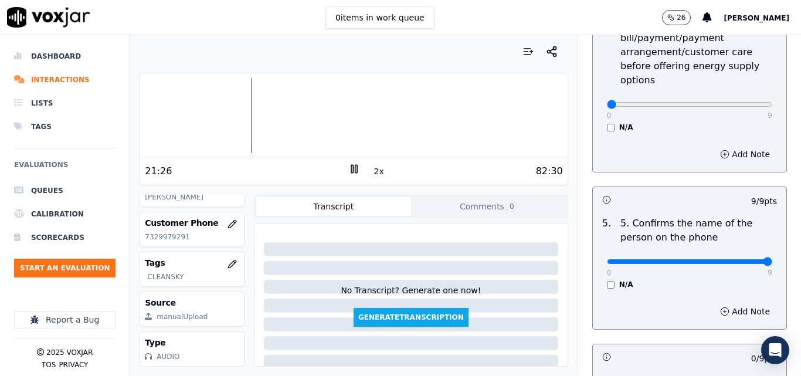
scroll to position [169, 0]
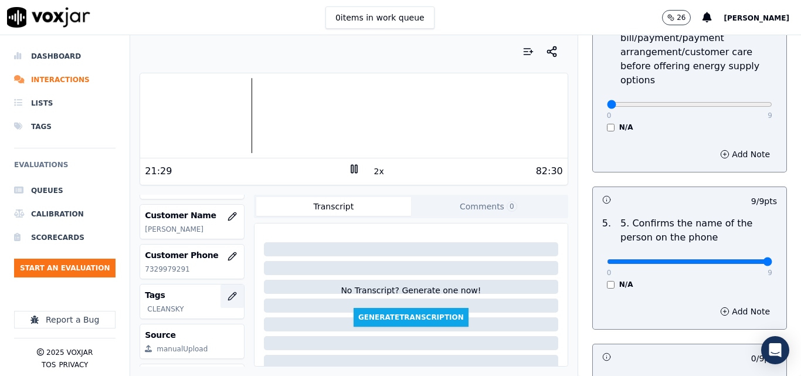
click at [228, 293] on icon "button" at bounding box center [232, 296] width 9 height 9
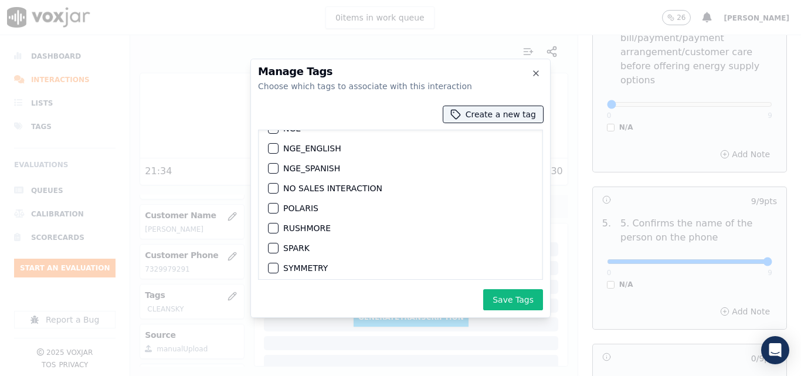
scroll to position [117, 0]
click at [274, 189] on div "button" at bounding box center [273, 187] width 8 height 8
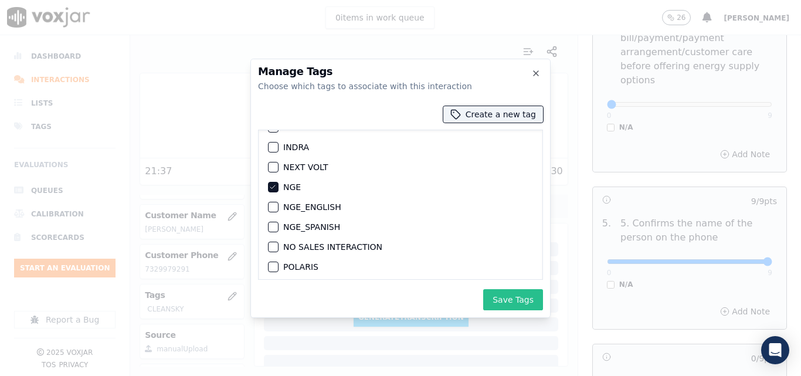
click at [513, 296] on button "Save Tags" at bounding box center [513, 299] width 60 height 21
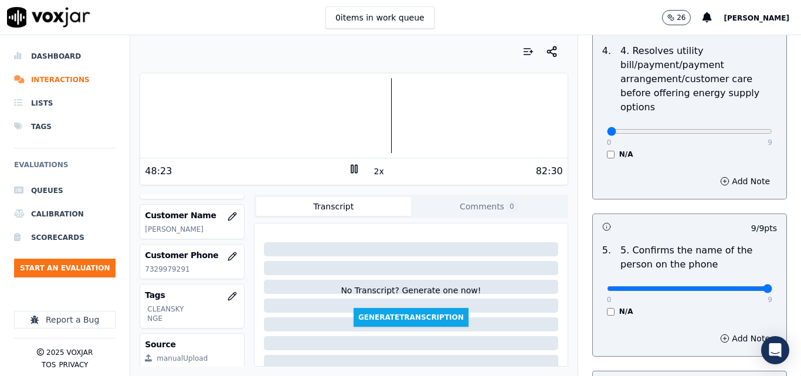
scroll to position [617, 0]
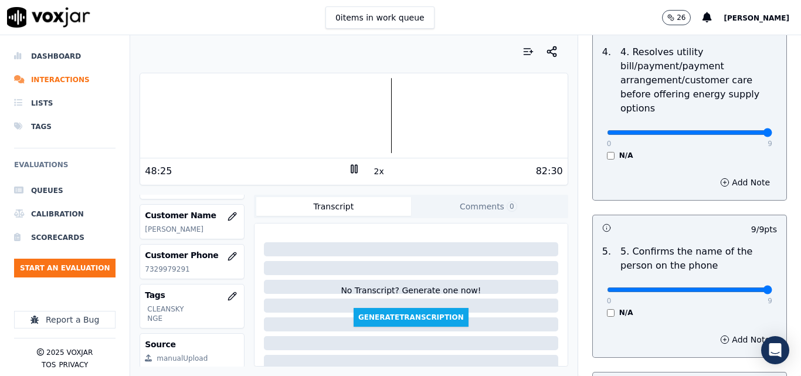
type input "9"
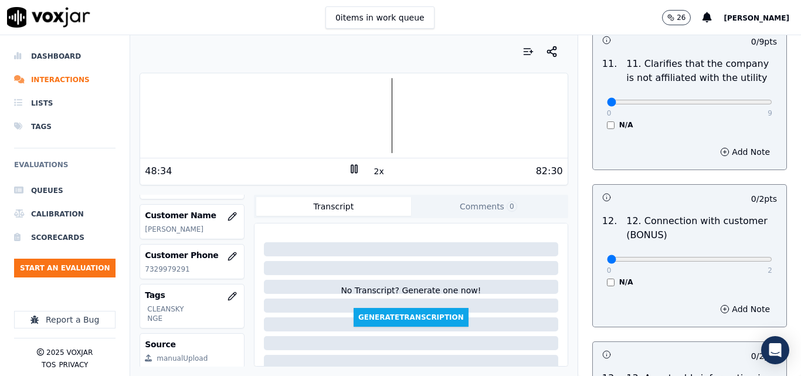
scroll to position [1732, 0]
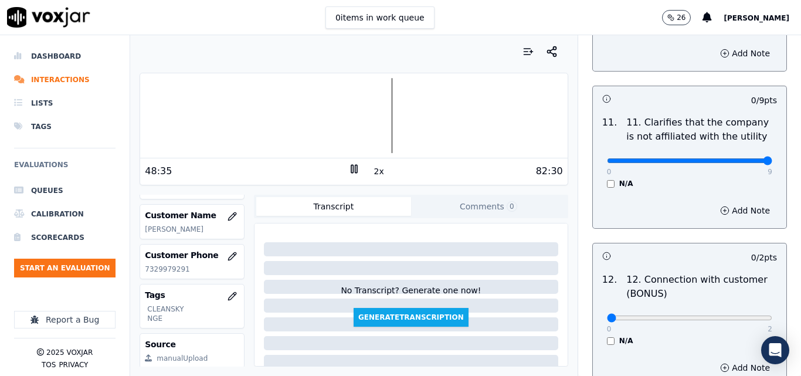
type input "9"
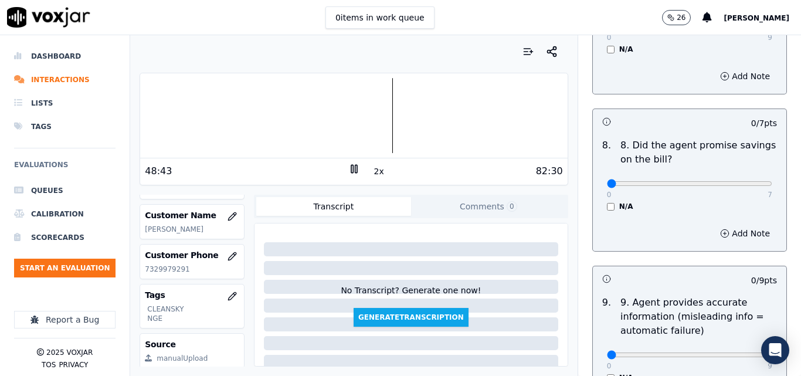
scroll to position [1204, 0]
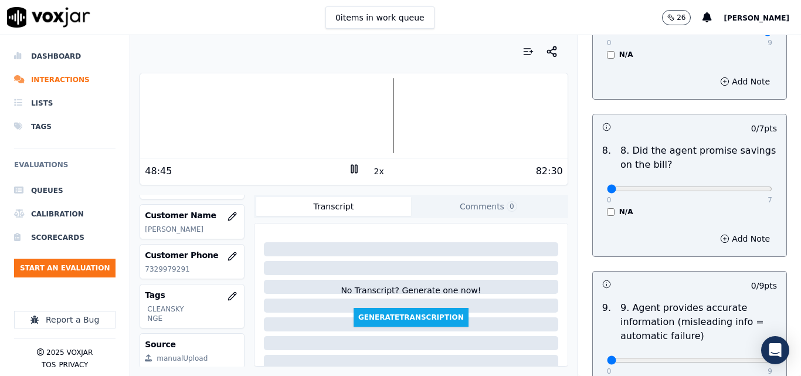
click at [347, 108] on div at bounding box center [353, 115] width 427 height 75
click at [373, 165] on button "2x" at bounding box center [379, 171] width 15 height 16
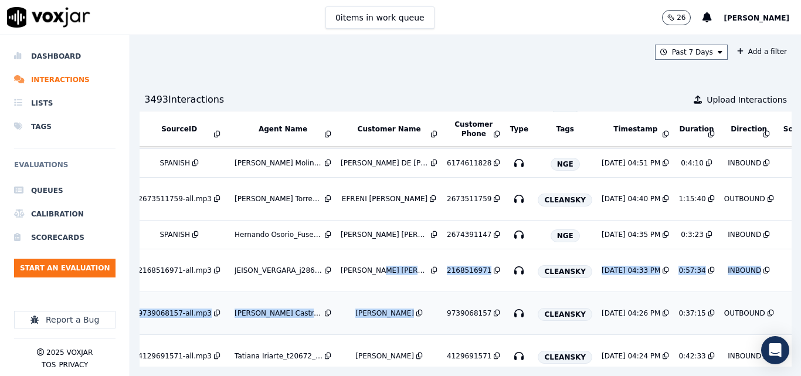
scroll to position [88, 118]
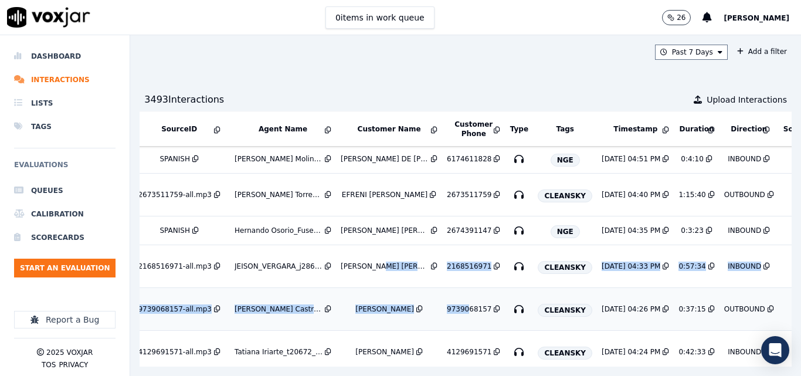
drag, startPoint x: 367, startPoint y: 336, endPoint x: 452, endPoint y: 322, distance: 85.7
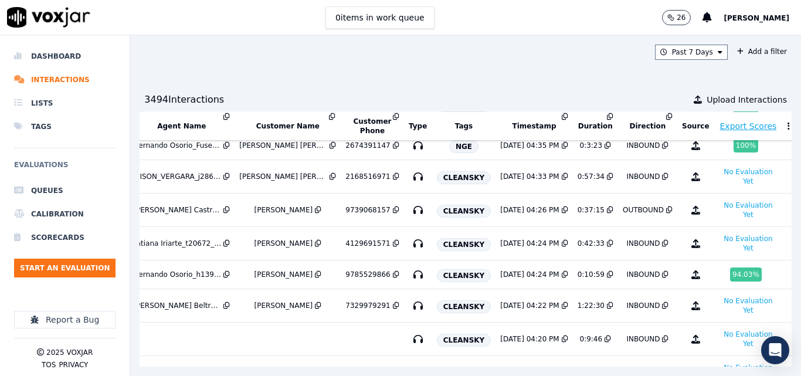
scroll to position [0, 224]
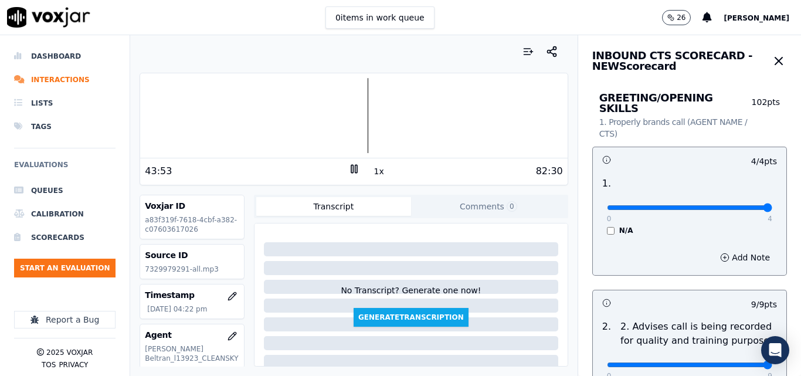
scroll to position [1204, 0]
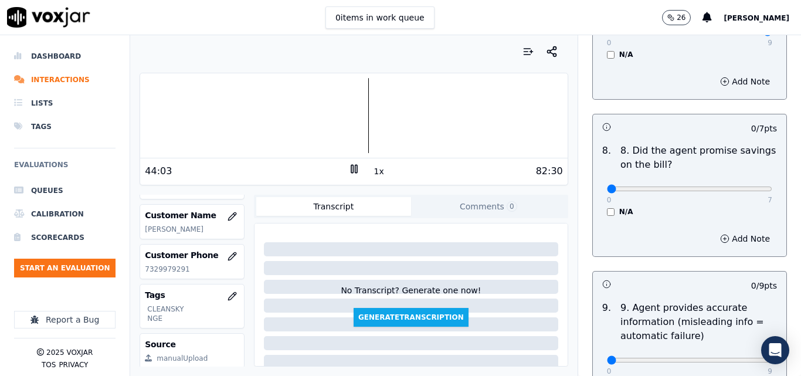
click at [378, 174] on div "82:30" at bounding box center [461, 171] width 203 height 14
drag, startPoint x: 378, startPoint y: 174, endPoint x: 368, endPoint y: 176, distance: 10.8
click at [369, 176] on div "44:03 1x 82:30" at bounding box center [353, 170] width 427 height 25
click at [372, 175] on button "1x" at bounding box center [379, 171] width 15 height 16
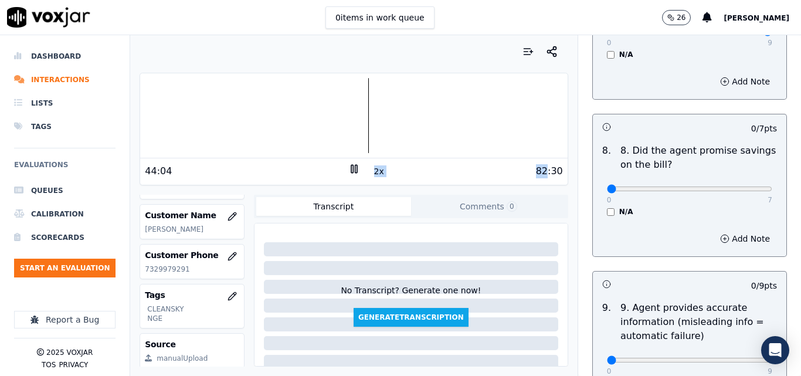
click at [400, 177] on div "82:30" at bounding box center [461, 171] width 203 height 14
click at [458, 176] on div "82:30" at bounding box center [461, 171] width 203 height 14
click at [372, 168] on button "2x" at bounding box center [379, 171] width 15 height 16
click at [372, 168] on button "1x" at bounding box center [379, 171] width 15 height 16
click at [372, 168] on button "1.5x" at bounding box center [383, 171] width 23 height 16
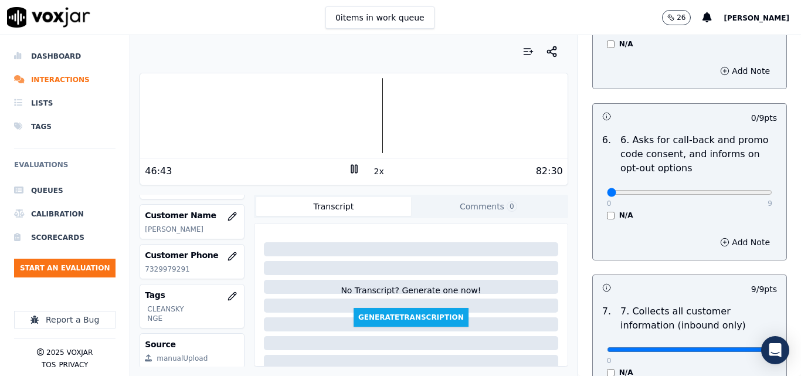
scroll to position [911, 0]
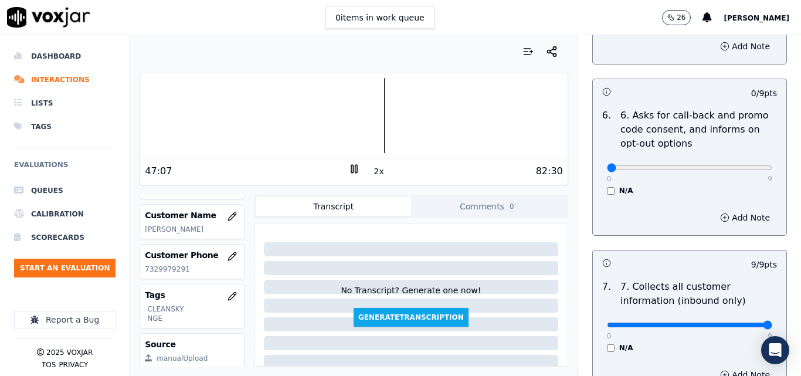
click at [578, 210] on div "GREETING/OPENING SKILLS 1. Properly brands call (AGENT NAME / CTS) 102 pts 4 / …" at bounding box center [689, 372] width 223 height 2413
drag, startPoint x: 736, startPoint y: 154, endPoint x: 749, endPoint y: 150, distance: 13.2
type input "9"
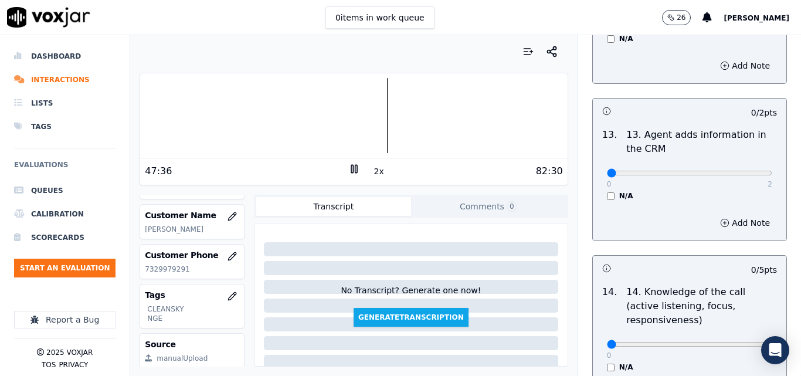
scroll to position [2025, 0]
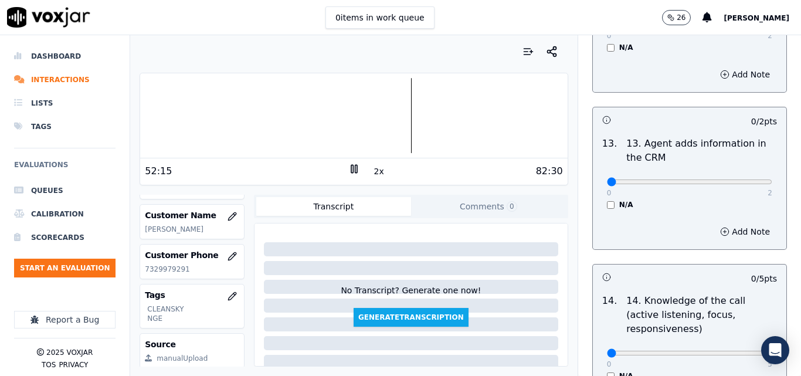
click at [373, 169] on button "2x" at bounding box center [379, 171] width 15 height 16
click at [394, 107] on div at bounding box center [353, 115] width 427 height 75
click at [392, 107] on div at bounding box center [353, 115] width 427 height 75
click at [372, 168] on button "1x" at bounding box center [379, 171] width 15 height 16
click at [372, 168] on button "1.5x" at bounding box center [383, 171] width 23 height 16
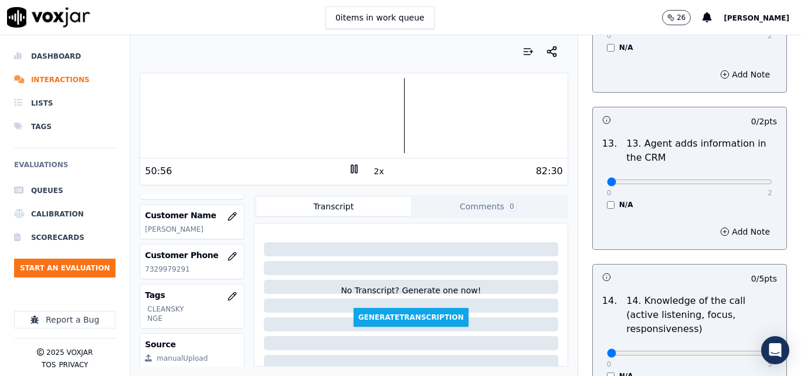
click at [156, 268] on p "7329979291" at bounding box center [192, 269] width 94 height 9
copy p "7329979291"
click at [388, 106] on div at bounding box center [353, 115] width 427 height 75
click at [384, 110] on div at bounding box center [353, 115] width 427 height 75
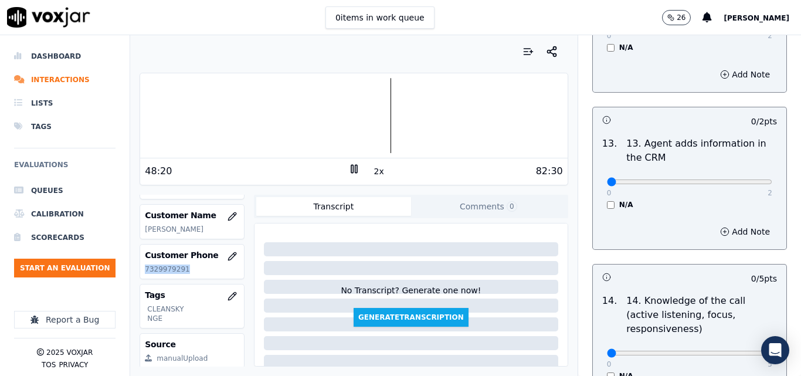
click at [372, 174] on button "2x" at bounding box center [379, 171] width 15 height 16
click at [373, 169] on button "1x" at bounding box center [379, 171] width 15 height 16
click at [372, 170] on button "1.5x" at bounding box center [383, 171] width 23 height 16
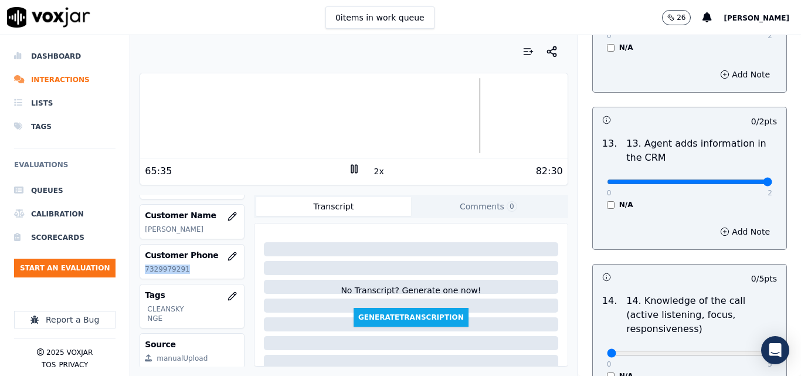
drag, startPoint x: 722, startPoint y: 168, endPoint x: 746, endPoint y: 171, distance: 24.8
type input "2"
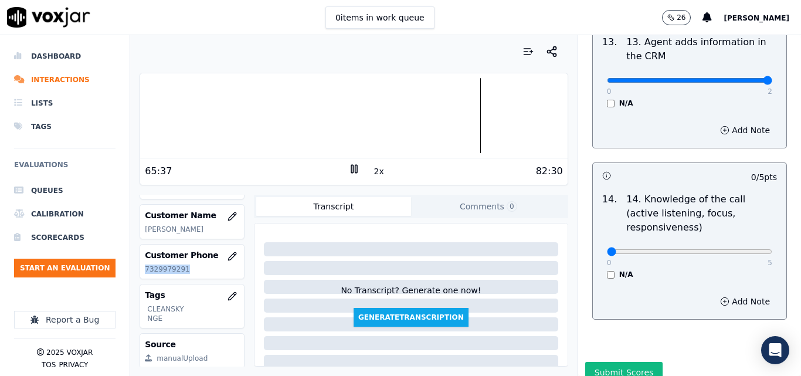
scroll to position [2143, 0]
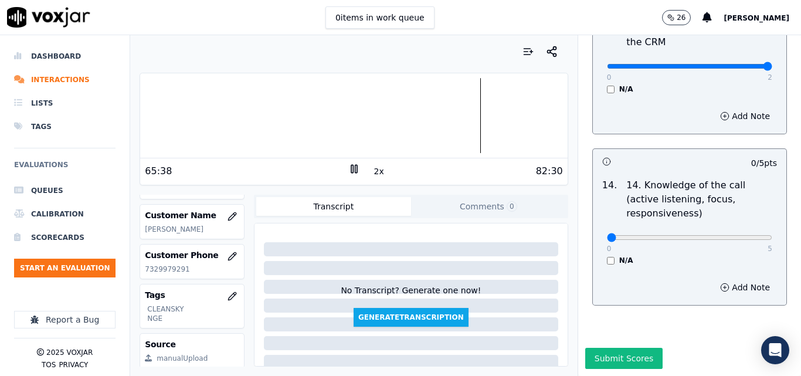
click at [746, 230] on div "0 5" at bounding box center [689, 237] width 165 height 14
drag, startPoint x: 728, startPoint y: 219, endPoint x: 735, endPoint y: 209, distance: 12.2
click at [733, 221] on div "0 5 N/A" at bounding box center [690, 243] width 184 height 45
type input "5"
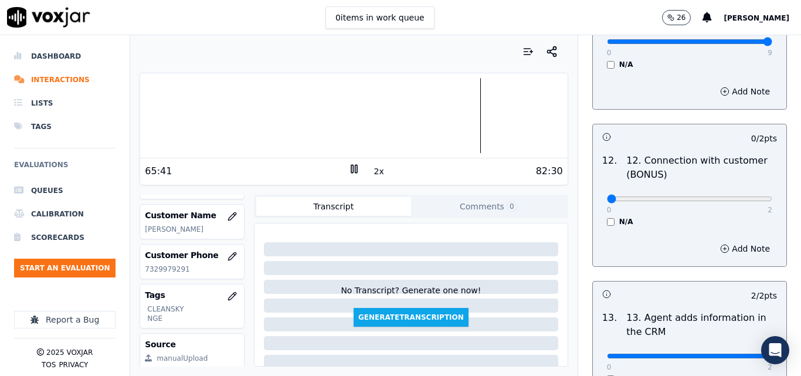
scroll to position [1849, 0]
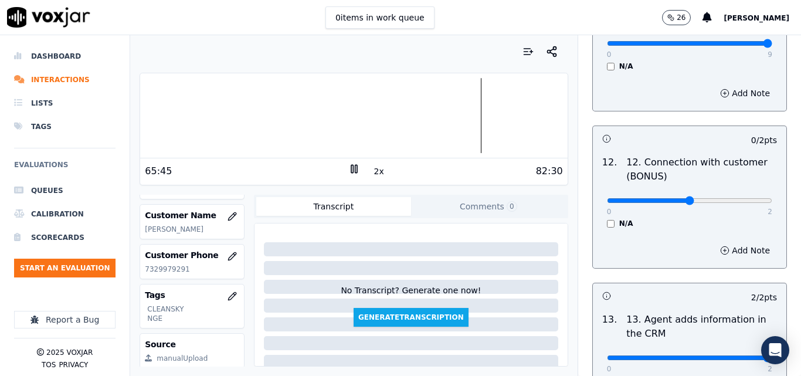
type input "1"
click at [353, 167] on icon at bounding box center [355, 169] width 12 height 12
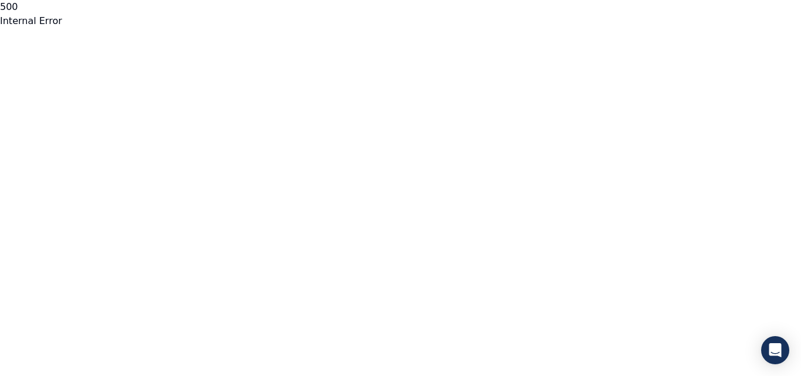
click at [0, 28] on html "500 Internal Error untitled page" at bounding box center [400, 14] width 801 height 28
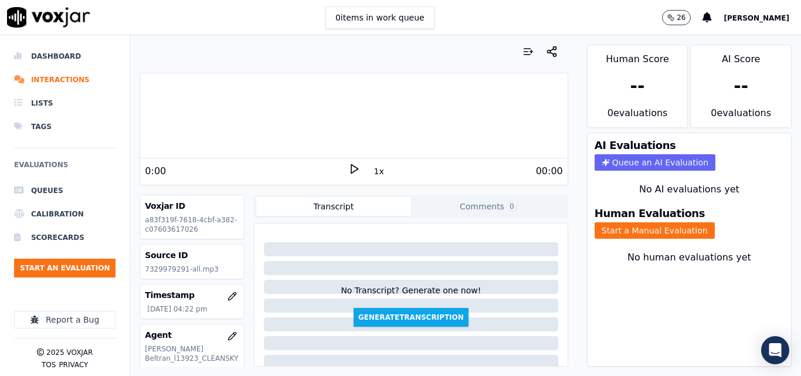
click at [351, 169] on polygon at bounding box center [354, 169] width 7 height 9
click at [372, 172] on button "1x" at bounding box center [379, 171] width 15 height 16
click at [372, 172] on button "1.5x" at bounding box center [383, 171] width 23 height 16
click at [644, 235] on button "Start a Manual Evaluation" at bounding box center [655, 230] width 120 height 16
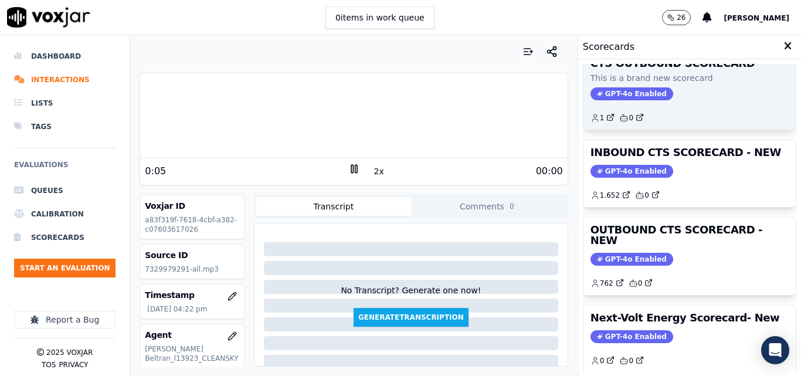
scroll to position [117, 0]
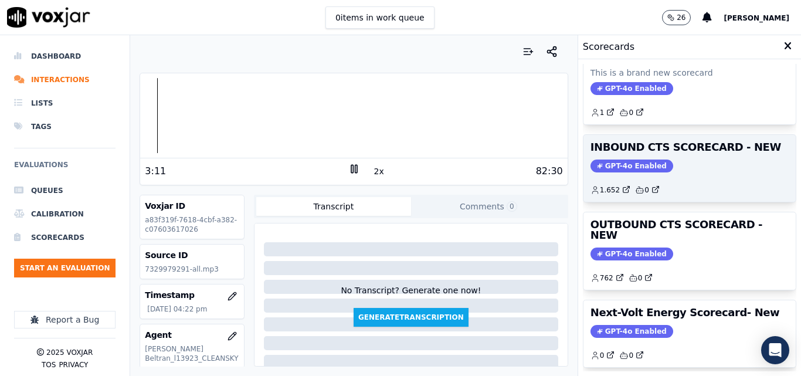
click at [658, 168] on div "GPT-4o Enabled" at bounding box center [690, 166] width 198 height 13
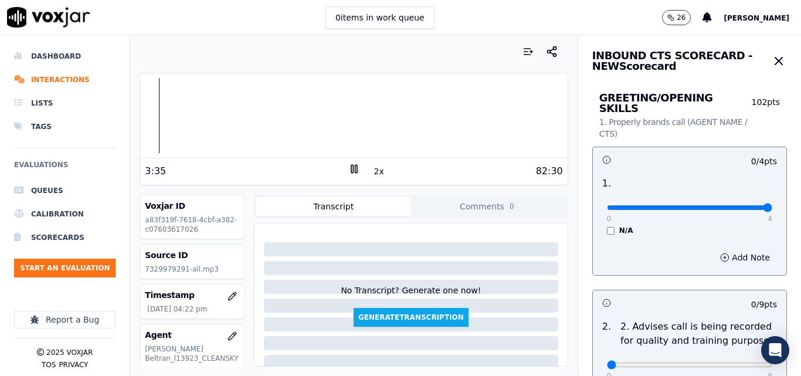
drag, startPoint x: 716, startPoint y: 199, endPoint x: 750, endPoint y: 201, distance: 34.0
type input "4"
click at [750, 205] on input "range" at bounding box center [689, 207] width 165 height 5
drag, startPoint x: 380, startPoint y: 177, endPoint x: 372, endPoint y: 174, distance: 8.0
click at [378, 177] on div "68:03 2x 82:30" at bounding box center [353, 170] width 427 height 25
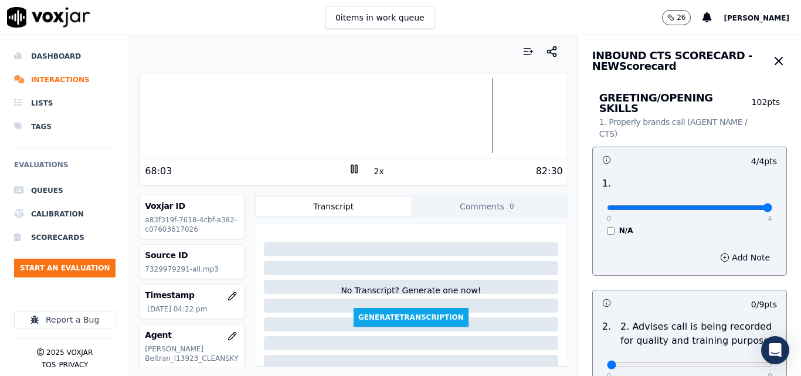
click at [372, 174] on button "2x" at bounding box center [379, 171] width 15 height 16
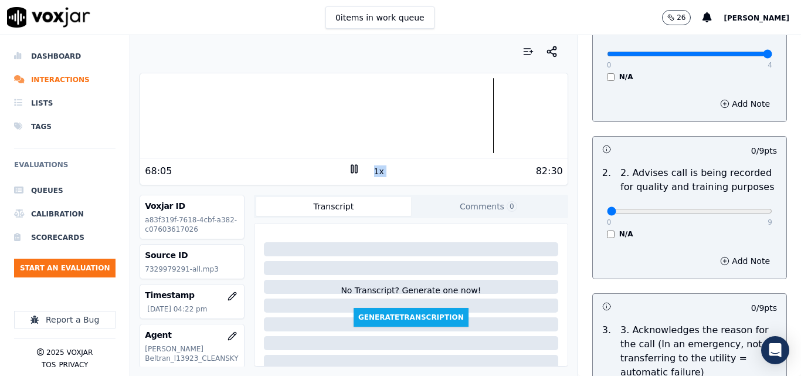
scroll to position [176, 0]
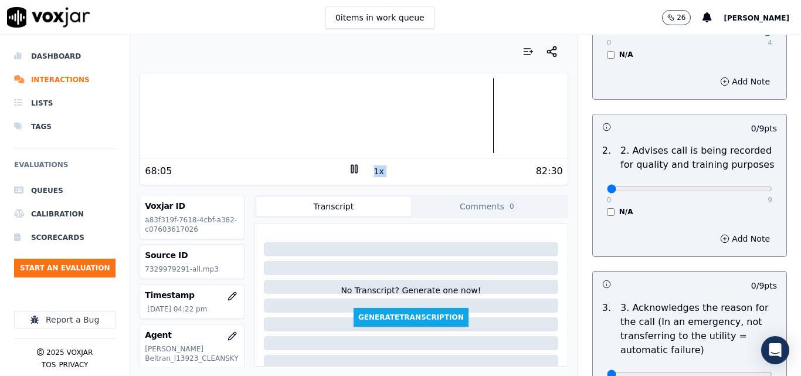
click at [434, 177] on div "82:30" at bounding box center [461, 171] width 203 height 14
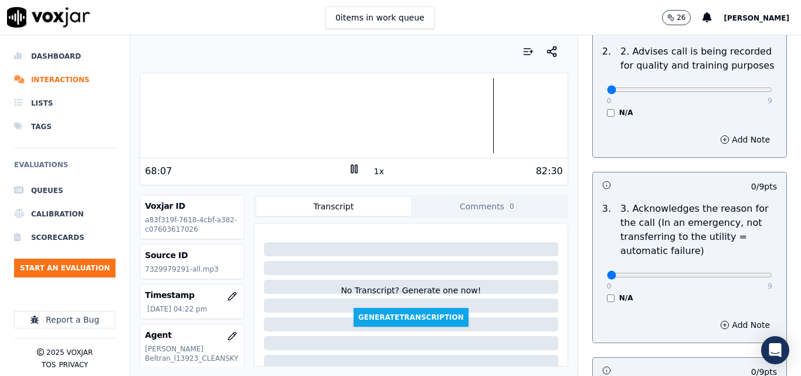
scroll to position [293, 0]
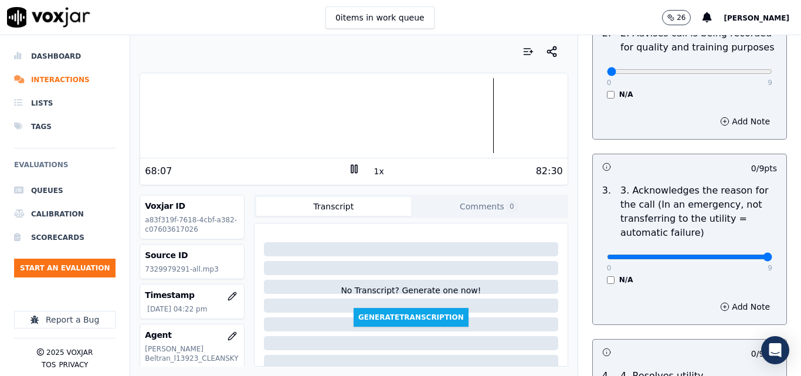
drag, startPoint x: 720, startPoint y: 248, endPoint x: 752, endPoint y: 236, distance: 33.8
type input "9"
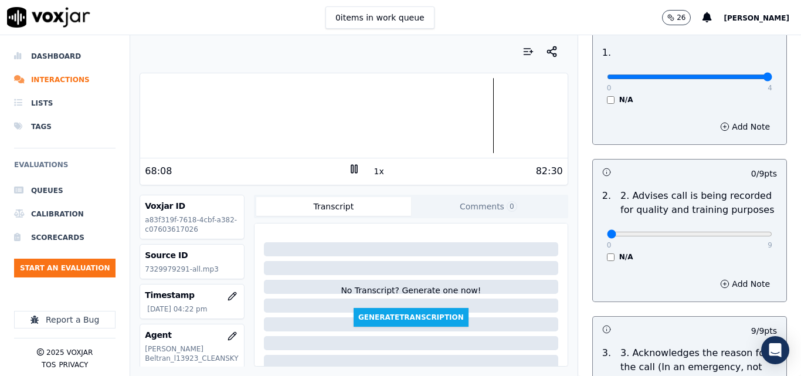
scroll to position [117, 0]
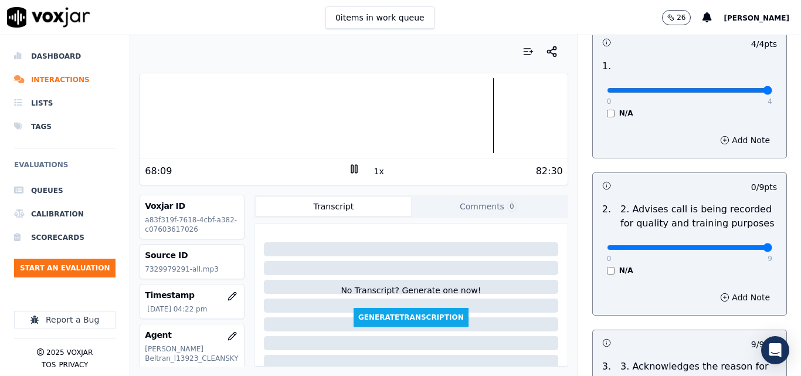
drag, startPoint x: 735, startPoint y: 237, endPoint x: 741, endPoint y: 237, distance: 6.5
type input "9"
click at [741, 93] on input "range" at bounding box center [689, 90] width 165 height 5
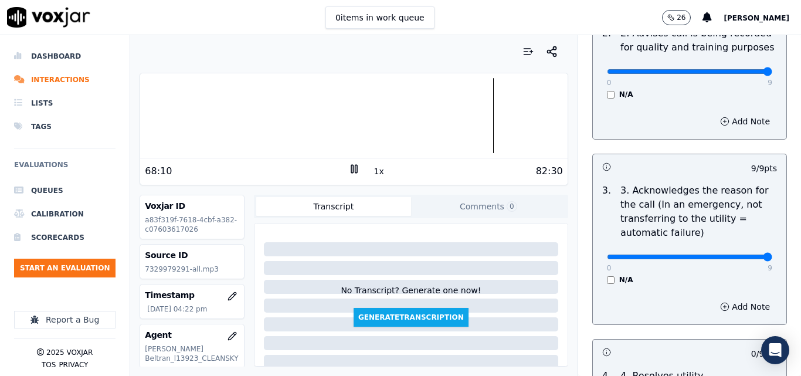
scroll to position [528, 0]
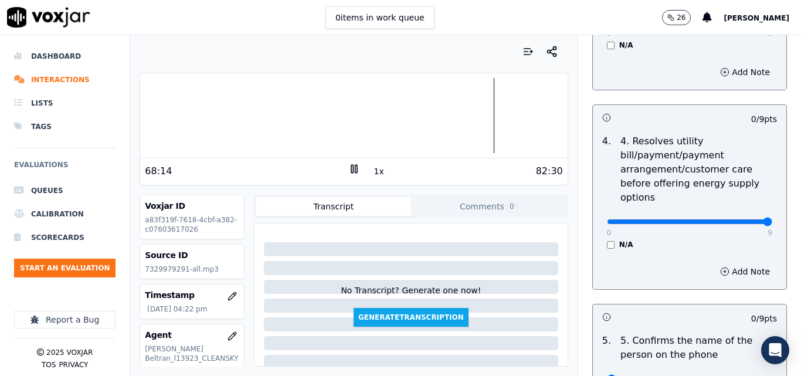
drag, startPoint x: 729, startPoint y: 211, endPoint x: 745, endPoint y: 211, distance: 15.9
type input "9"
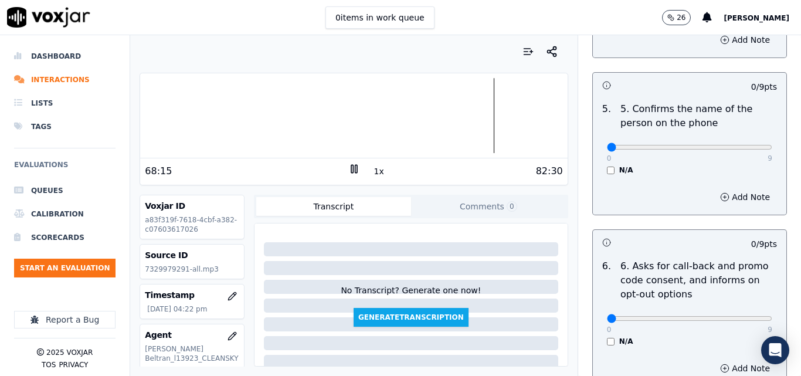
scroll to position [763, 0]
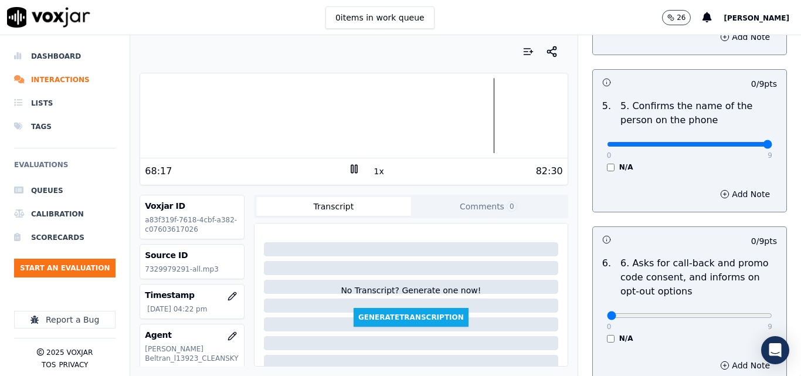
type input "9"
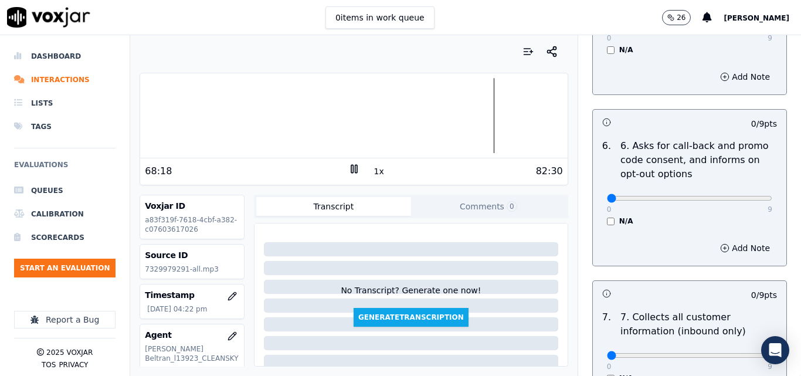
scroll to position [939, 0]
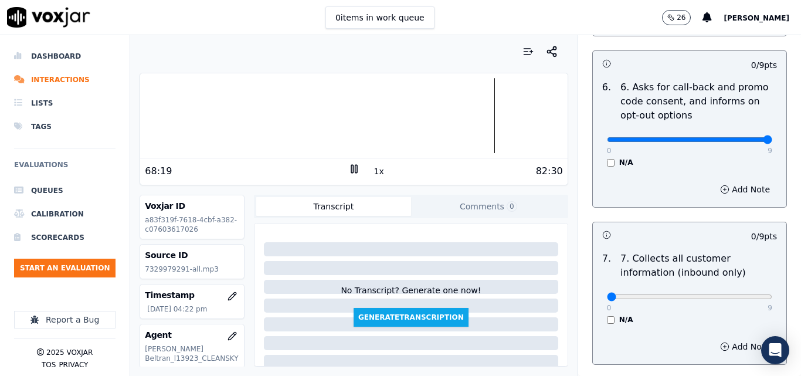
type input "9"
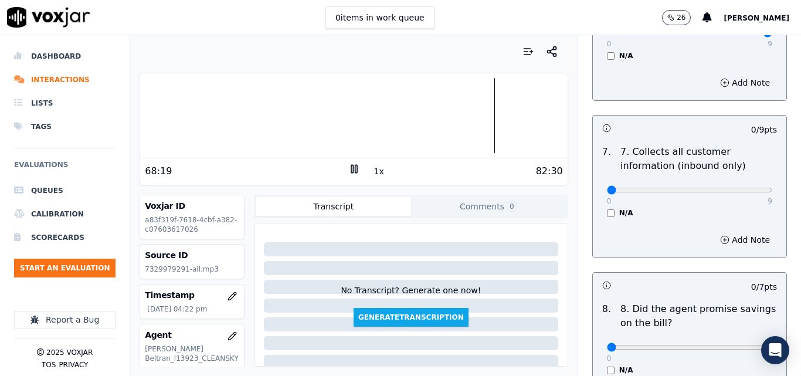
scroll to position [1056, 0]
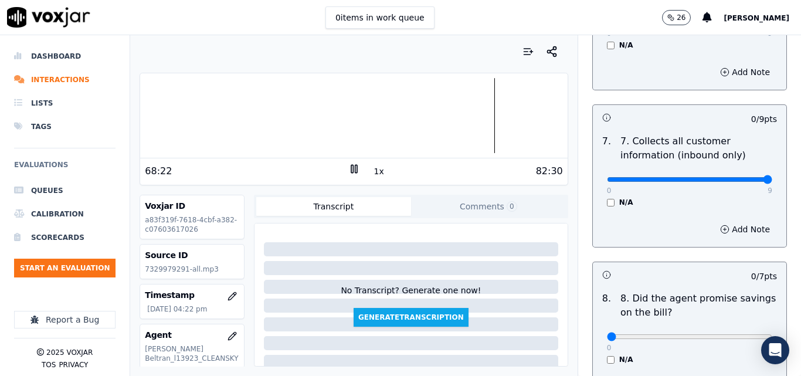
type input "9"
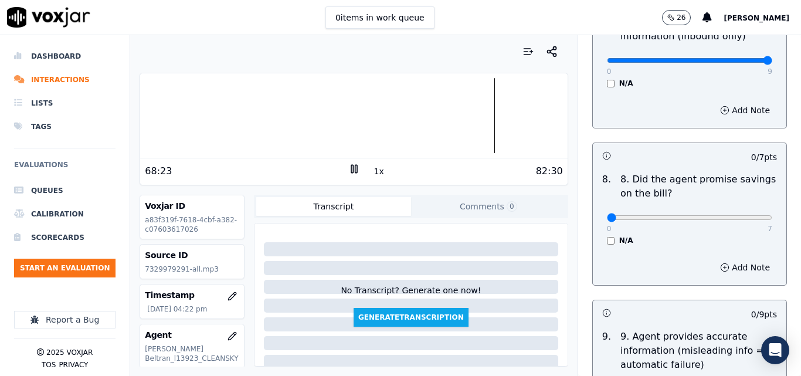
scroll to position [1232, 0]
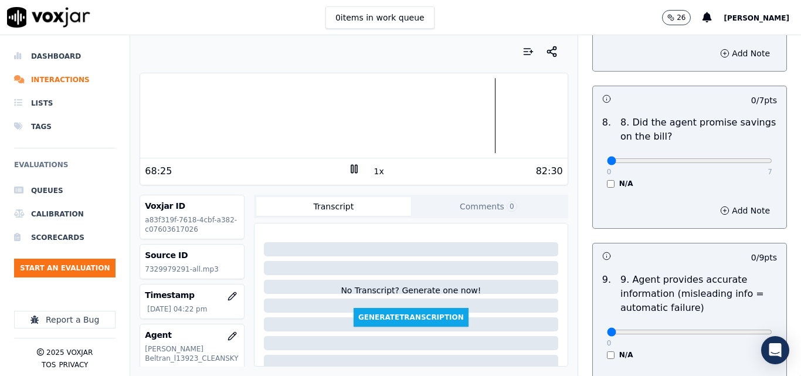
click at [607, 179] on div "N/A" at bounding box center [689, 183] width 165 height 9
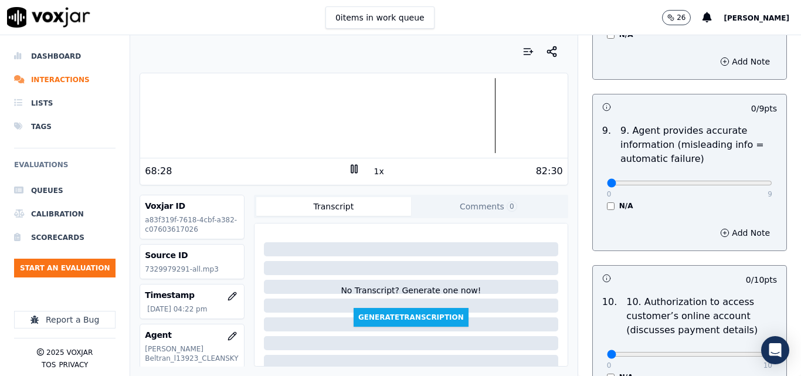
scroll to position [1408, 0]
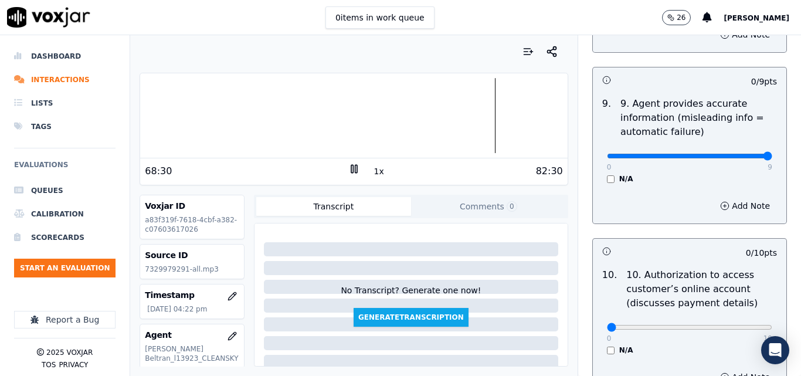
type input "9"
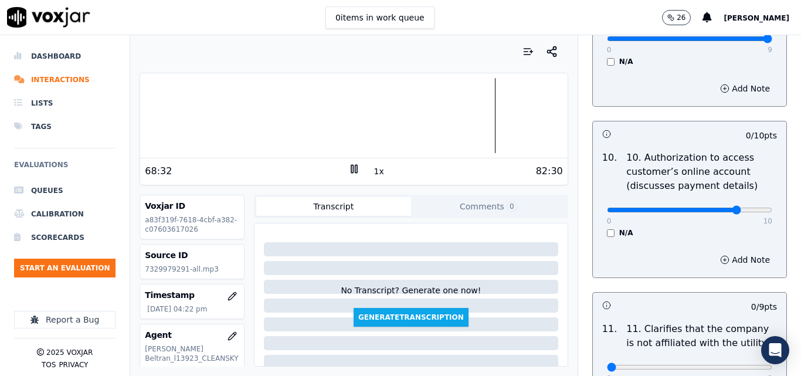
type input "8"
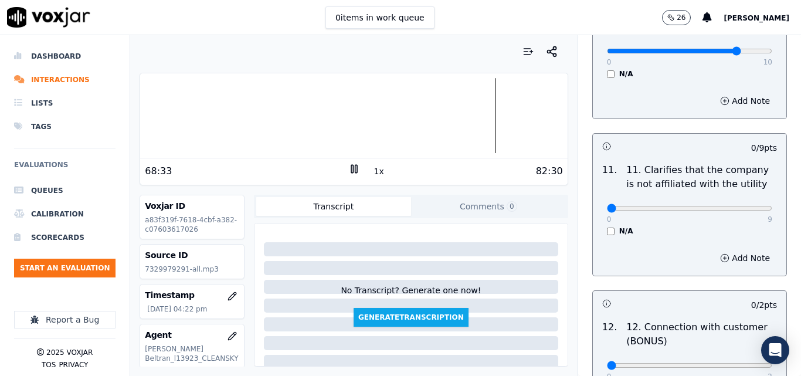
scroll to position [1701, 0]
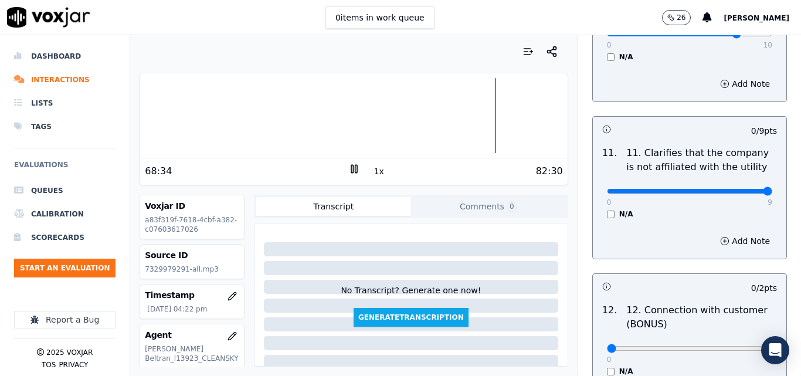
type input "9"
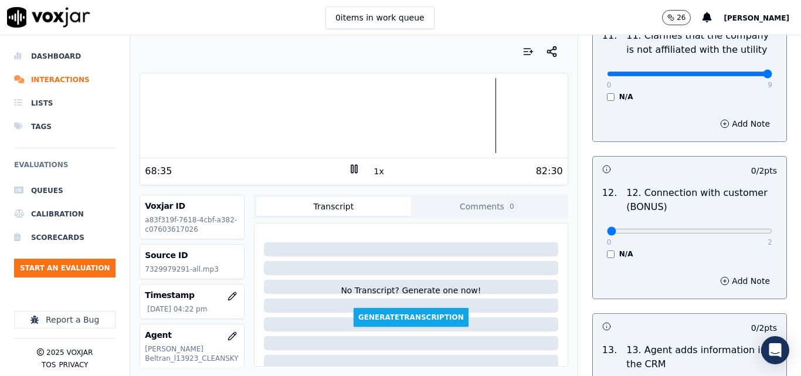
scroll to position [1877, 0]
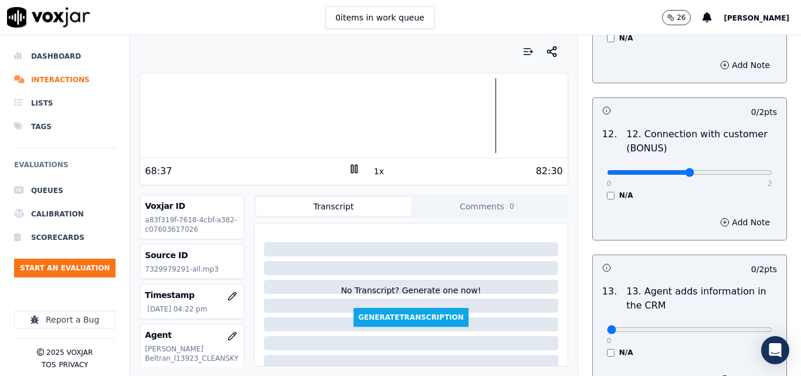
type input "1"
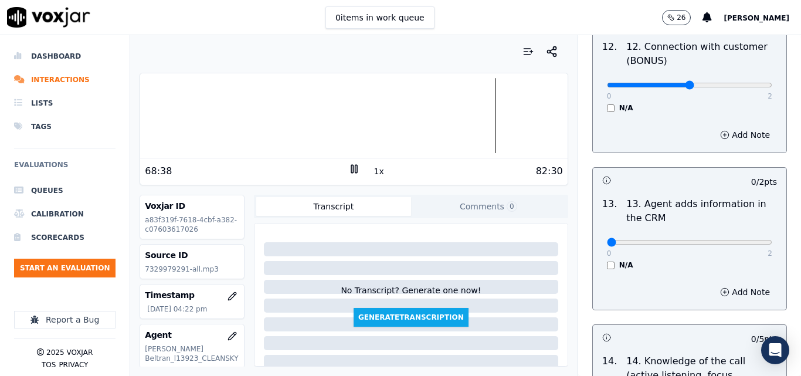
scroll to position [1995, 0]
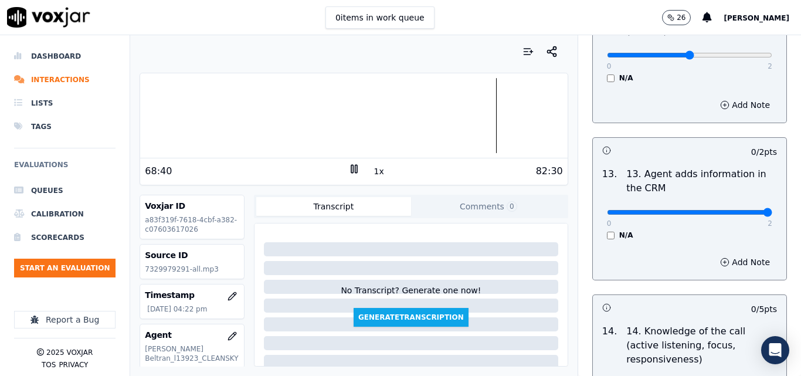
type input "2"
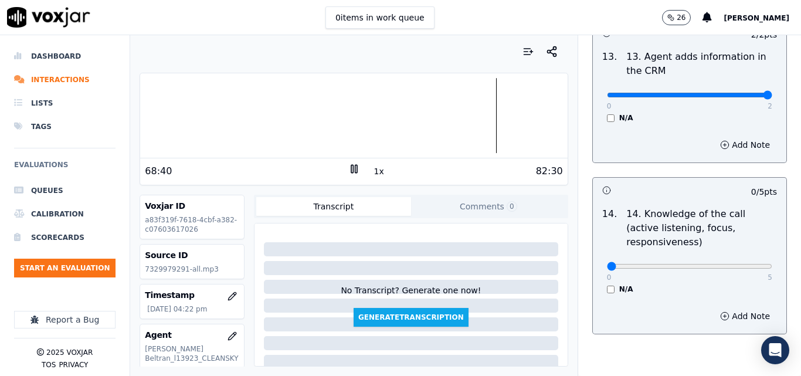
scroll to position [2143, 0]
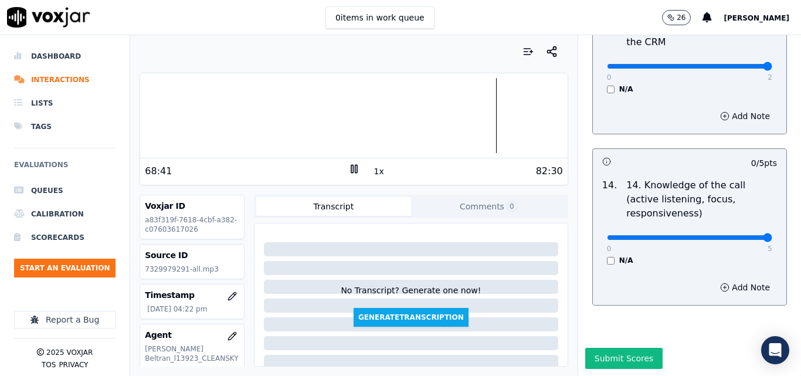
type input "5"
click at [601, 348] on button "Submit Scores" at bounding box center [625, 358] width 78 height 21
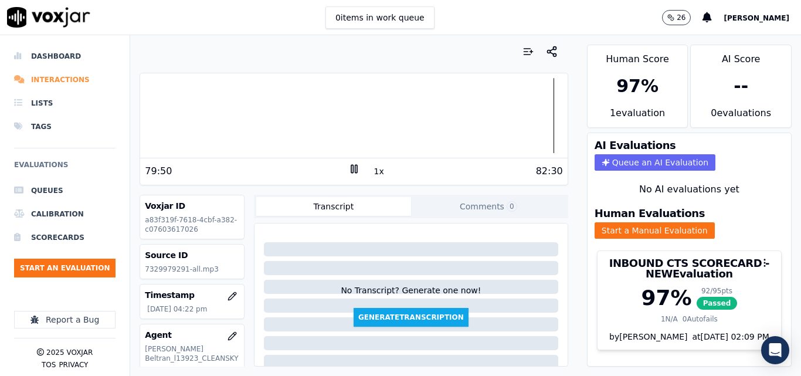
click at [59, 77] on li "Interactions" at bounding box center [65, 79] width 102 height 23
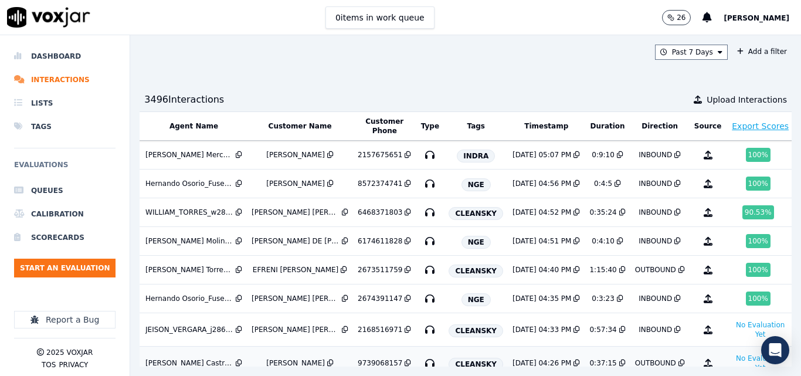
scroll to position [59, 207]
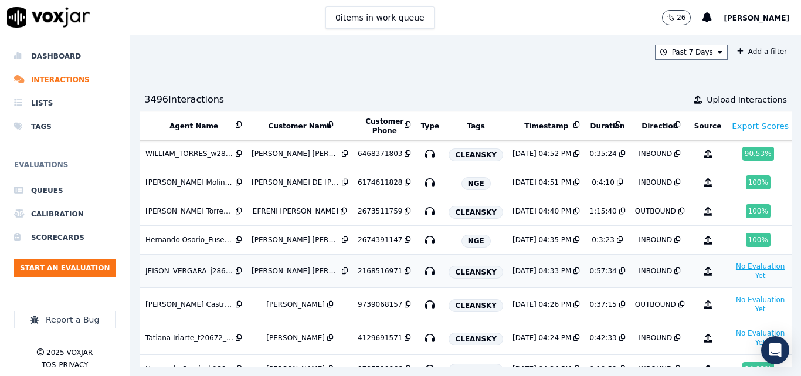
click at [731, 275] on button "No Evaluation Yet" at bounding box center [760, 270] width 59 height 23
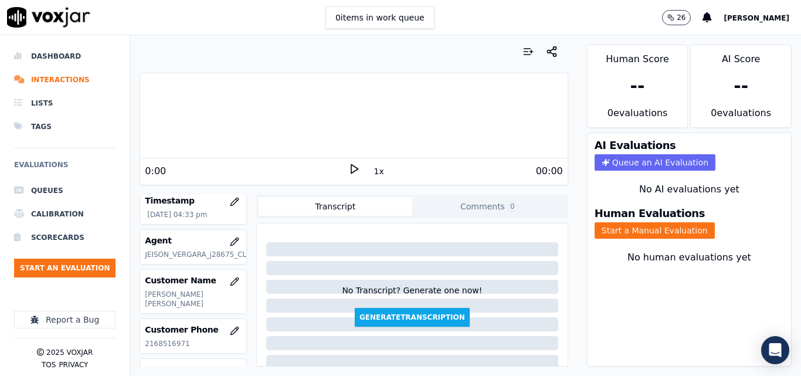
scroll to position [176, 0]
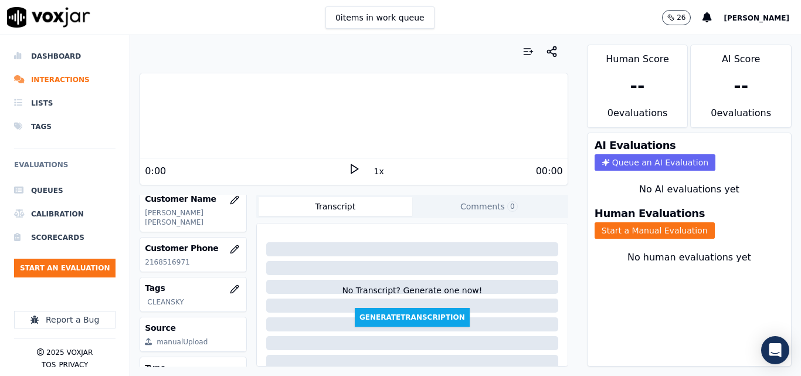
click at [168, 264] on p "2168516971" at bounding box center [193, 262] width 97 height 9
copy p "2168516971"
click at [351, 167] on icon at bounding box center [355, 169] width 12 height 12
click at [374, 174] on button "1x" at bounding box center [379, 171] width 15 height 16
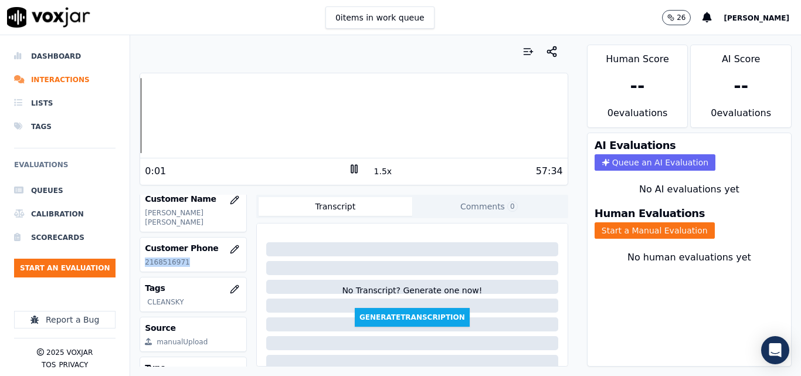
click at [374, 174] on button "1.5x" at bounding box center [383, 171] width 23 height 16
click at [601, 224] on button "Start a Manual Evaluation" at bounding box center [655, 230] width 120 height 16
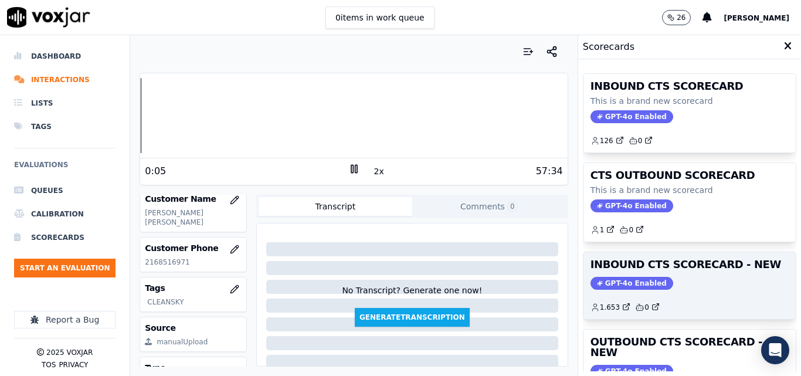
click at [667, 277] on div "GPT-4o Enabled" at bounding box center [690, 283] width 198 height 13
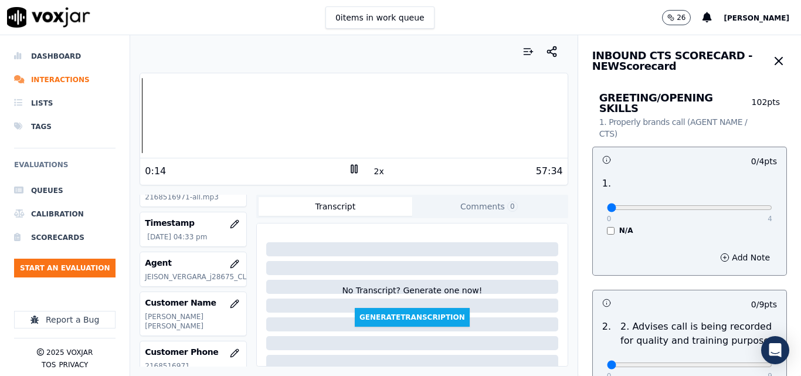
scroll to position [52, 0]
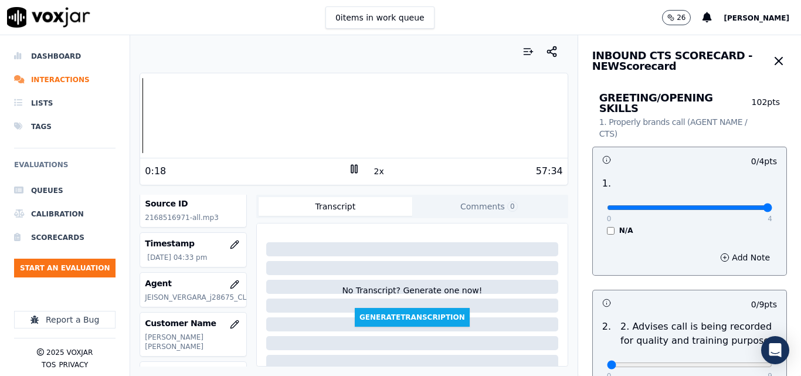
drag, startPoint x: 732, startPoint y: 197, endPoint x: 740, endPoint y: 197, distance: 7.6
type input "4"
click at [740, 205] on input "range" at bounding box center [689, 207] width 165 height 5
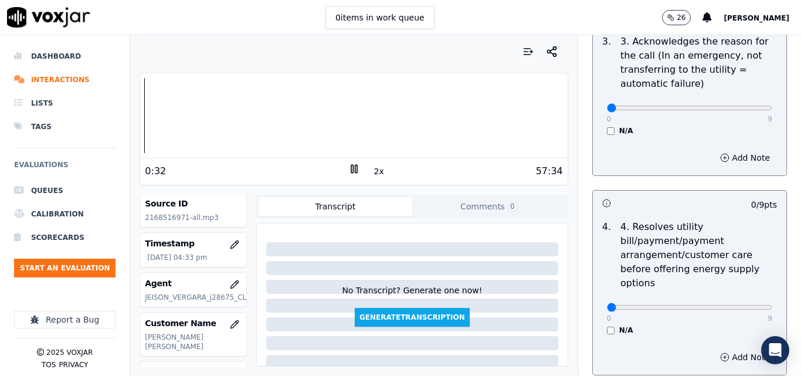
scroll to position [411, 0]
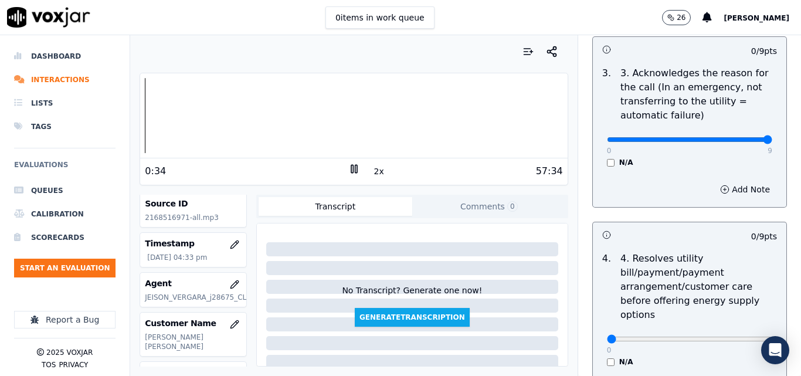
drag, startPoint x: 713, startPoint y: 131, endPoint x: 744, endPoint y: 124, distance: 31.3
type input "9"
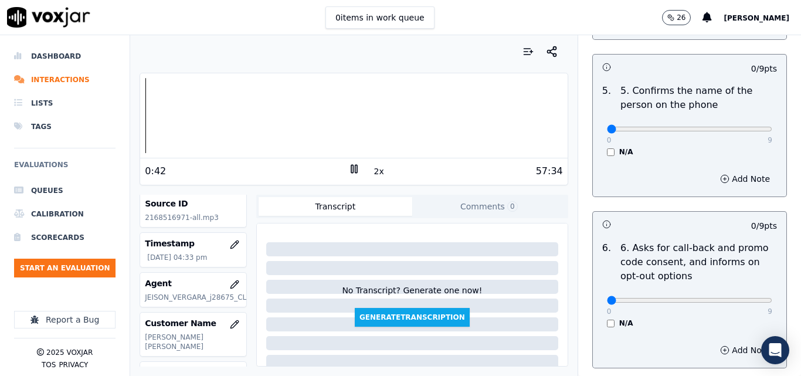
scroll to position [704, 0]
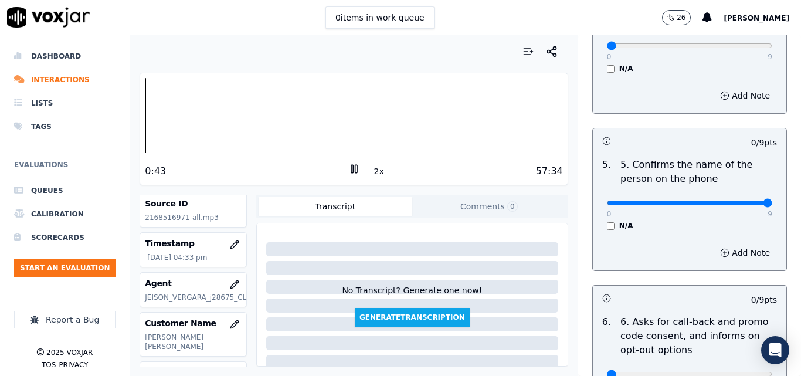
type input "9"
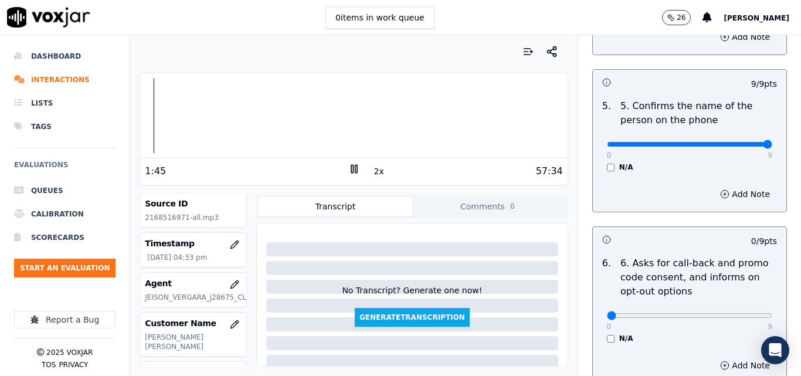
scroll to position [997, 0]
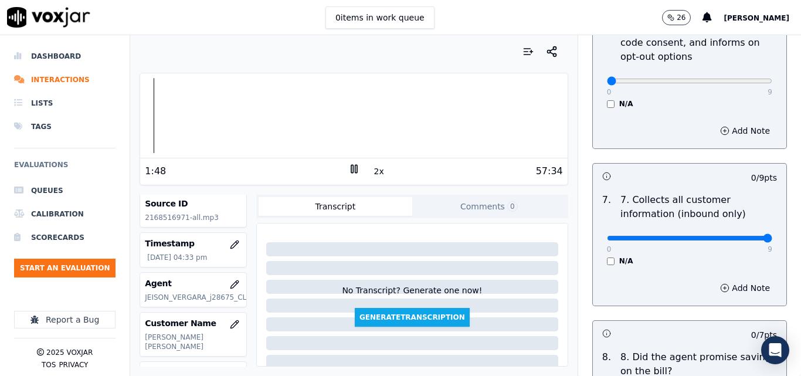
type input "9"
click at [0, 326] on nav "Dashboard Interactions Lists Tags Evaluations Queues Calibration Scorecards Sta…" at bounding box center [65, 205] width 130 height 341
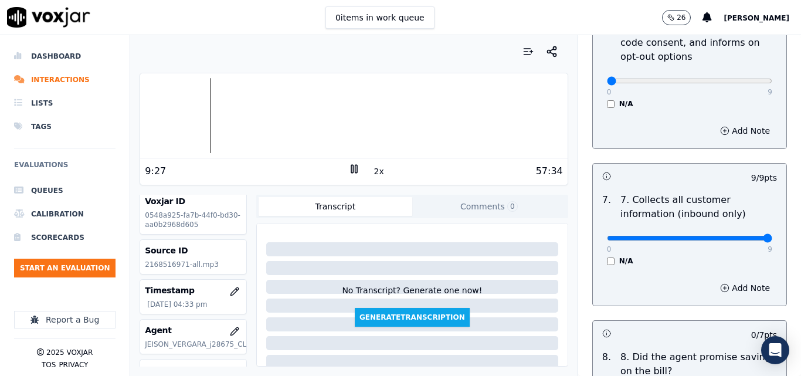
scroll to position [0, 0]
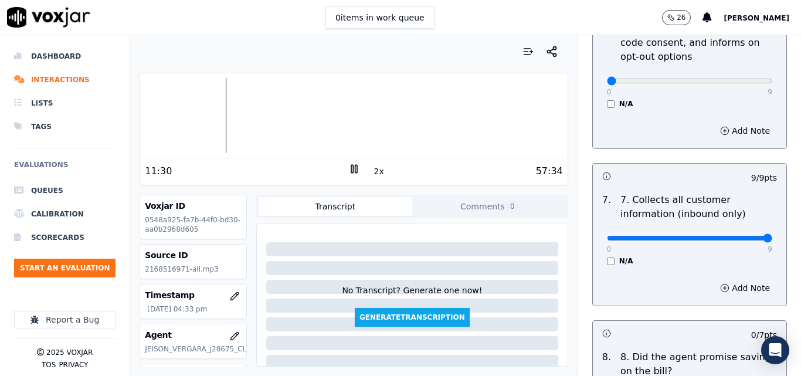
click at [0, 309] on nav "Dashboard Interactions Lists Tags Evaluations Queues Calibration Scorecards Sta…" at bounding box center [65, 205] width 130 height 341
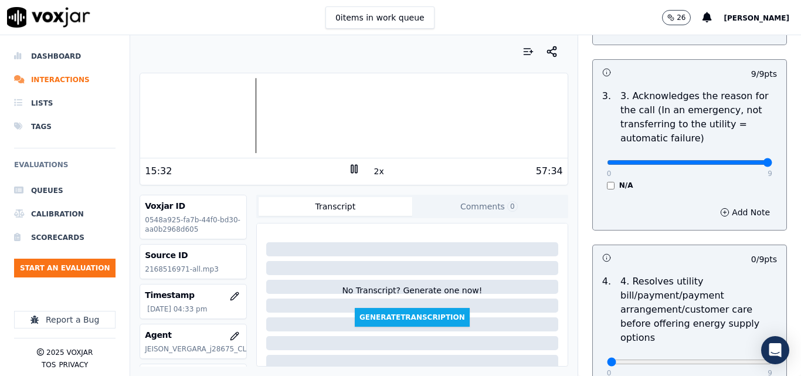
scroll to position [235, 0]
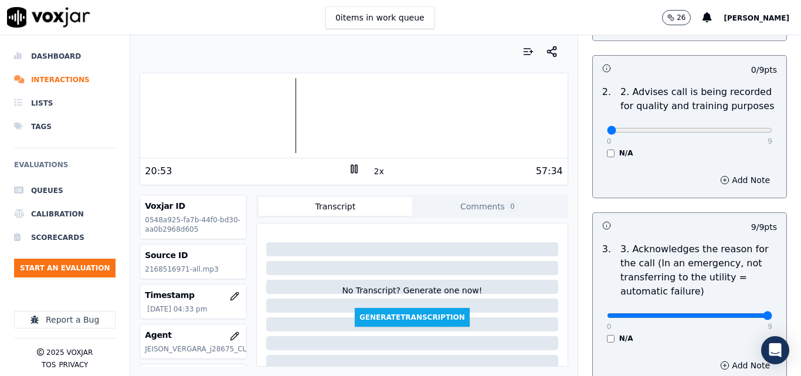
click at [0, 255] on nav "Dashboard Interactions Lists Tags Evaluations Queues Calibration Scorecards Sta…" at bounding box center [65, 205] width 130 height 341
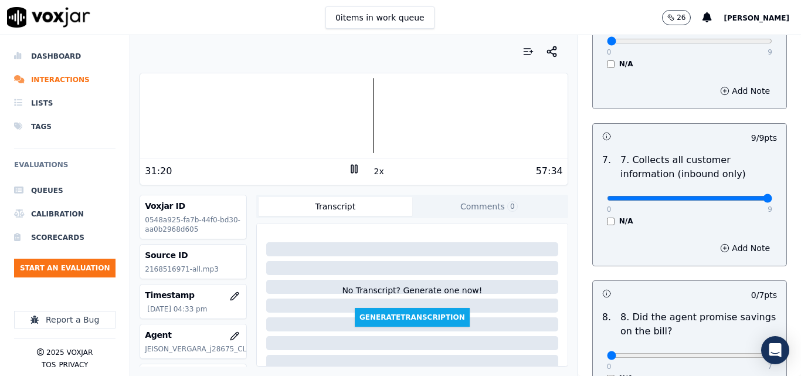
scroll to position [846, 0]
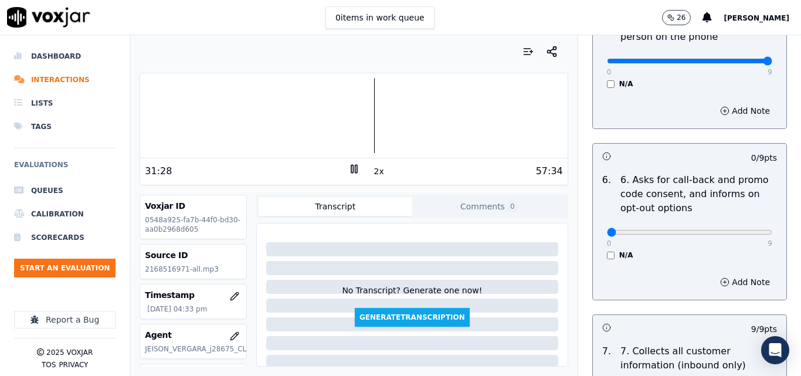
click at [358, 108] on div at bounding box center [353, 115] width 427 height 75
click at [372, 170] on button "2x" at bounding box center [379, 171] width 15 height 16
click at [372, 173] on button "1x" at bounding box center [379, 171] width 15 height 16
click at [372, 173] on button "1.5x" at bounding box center [383, 171] width 23 height 16
click at [372, 173] on button "2x" at bounding box center [379, 171] width 15 height 16
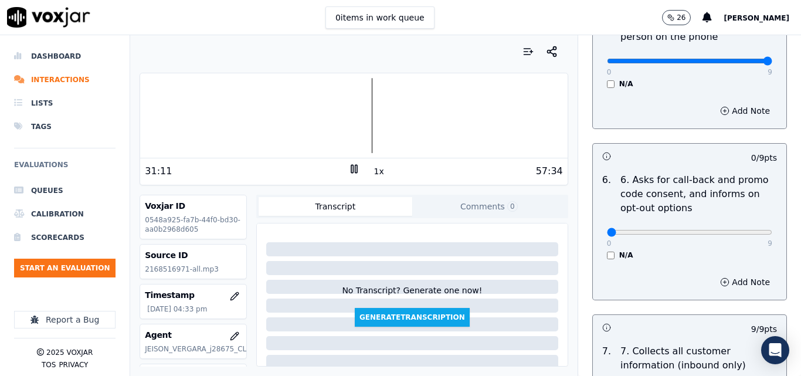
click at [0, 258] on nav "Dashboard Interactions Lists Tags Evaluations Queues Calibration Scorecards Sta…" at bounding box center [65, 205] width 130 height 341
click at [349, 113] on div at bounding box center [353, 115] width 427 height 75
click at [344, 96] on div at bounding box center [353, 115] width 427 height 75
click at [328, 109] on div at bounding box center [353, 115] width 427 height 75
click at [372, 171] on button "1x" at bounding box center [379, 171] width 15 height 16
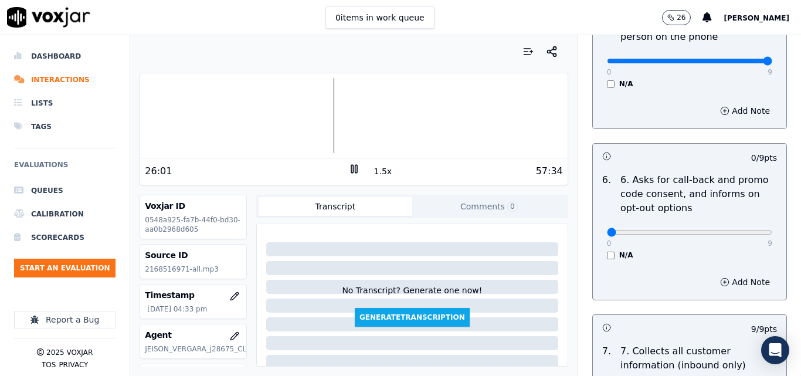
click at [372, 171] on button "1.5x" at bounding box center [383, 171] width 23 height 16
click at [322, 111] on div at bounding box center [353, 115] width 427 height 75
click at [319, 112] on div at bounding box center [353, 115] width 427 height 75
click at [317, 108] on div at bounding box center [353, 115] width 427 height 75
click at [314, 114] on div at bounding box center [353, 115] width 427 height 75
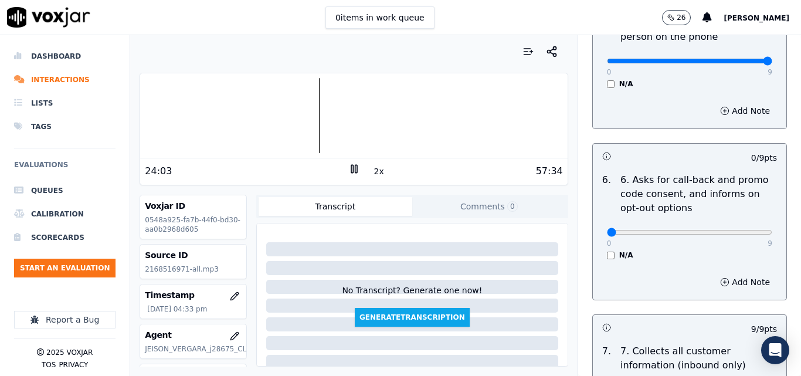
click at [310, 106] on div at bounding box center [353, 115] width 427 height 75
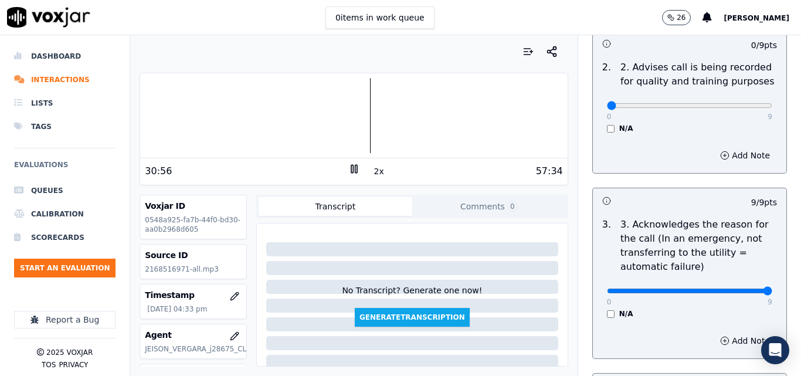
scroll to position [201, 0]
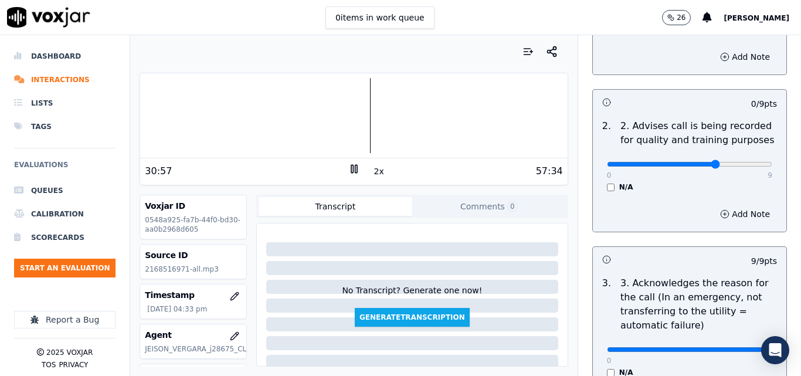
type input "6"
click at [701, 9] on input "range" at bounding box center [689, 7] width 165 height 5
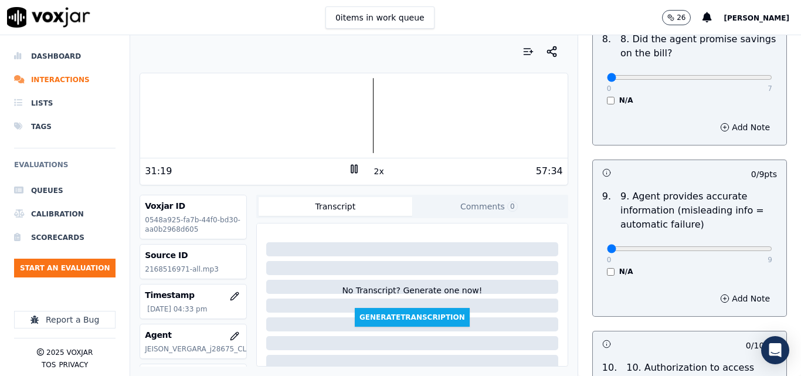
scroll to position [1374, 0]
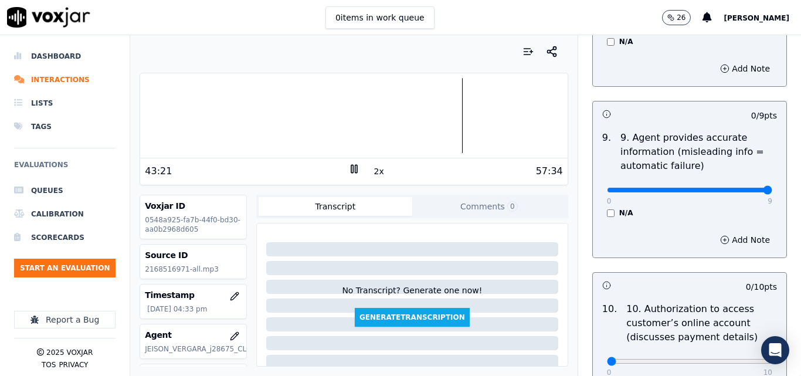
type input "9"
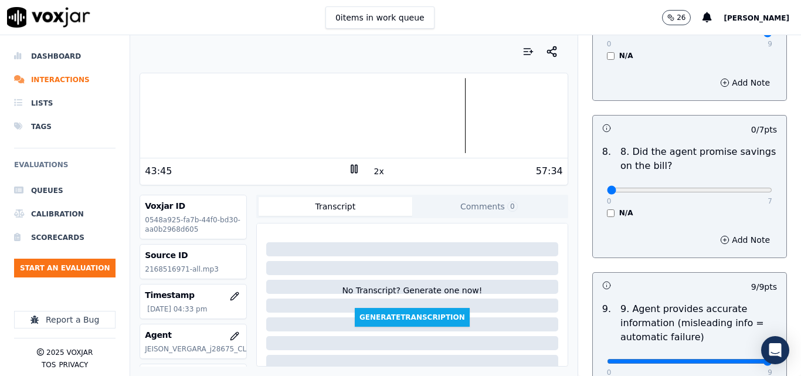
scroll to position [1198, 0]
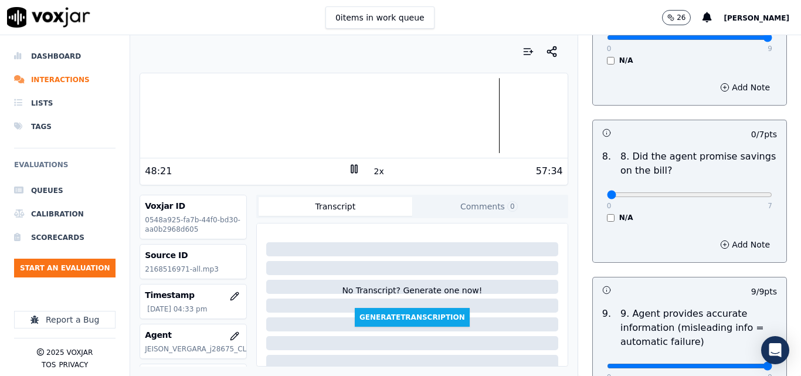
click at [0, 299] on nav "Dashboard Interactions Lists Tags Evaluations Queues Calibration Scorecards Sta…" at bounding box center [65, 205] width 130 height 341
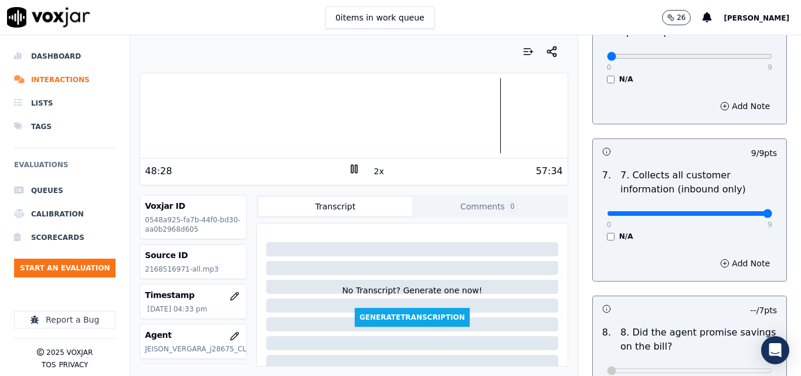
scroll to position [905, 0]
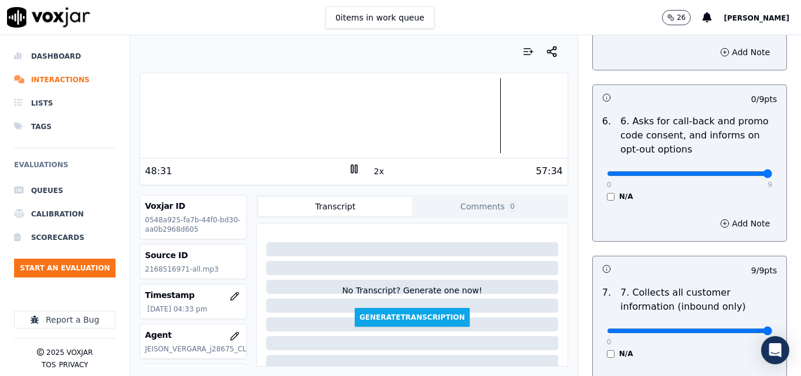
type input "9"
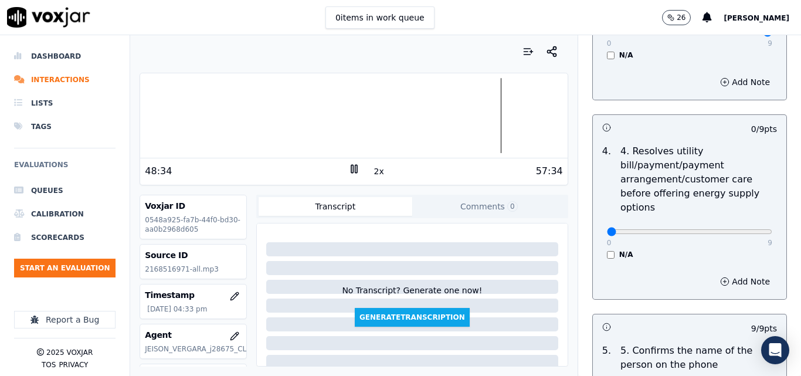
scroll to position [494, 0]
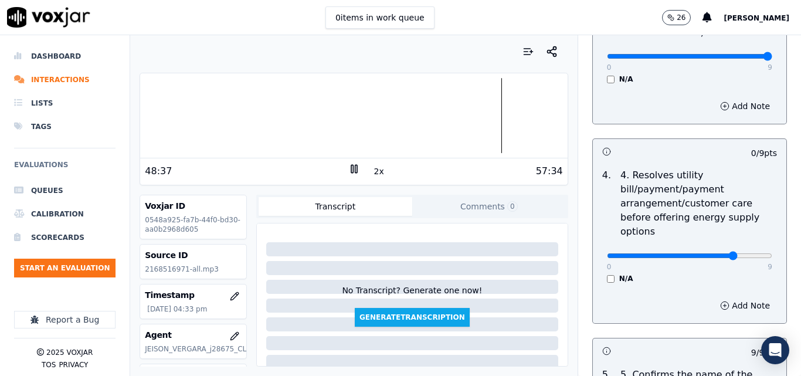
type input "7"
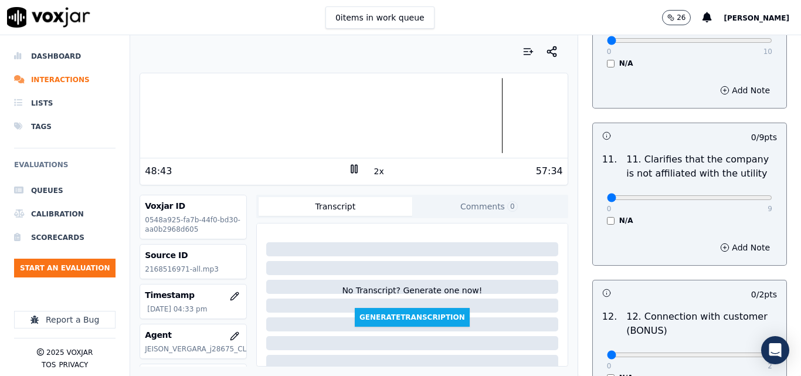
scroll to position [2015, 0]
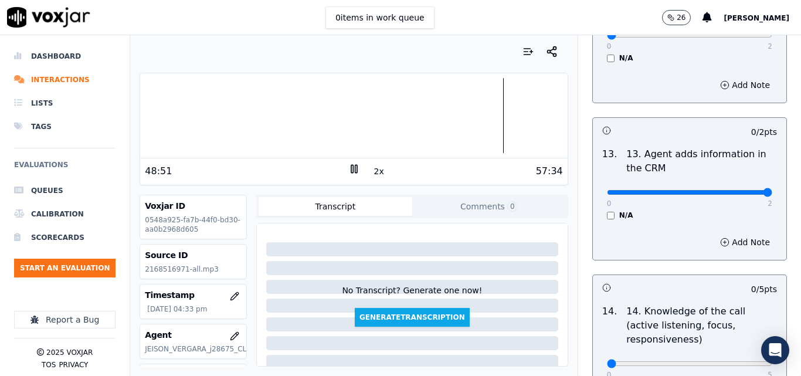
drag, startPoint x: 718, startPoint y: 179, endPoint x: 743, endPoint y: 175, distance: 25.5
type input "2"
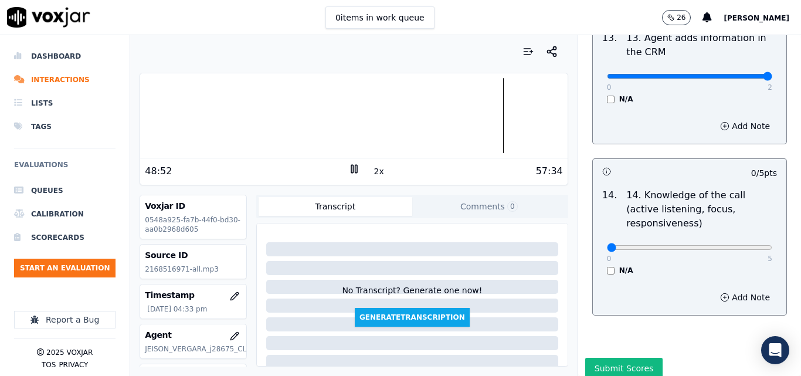
scroll to position [2132, 0]
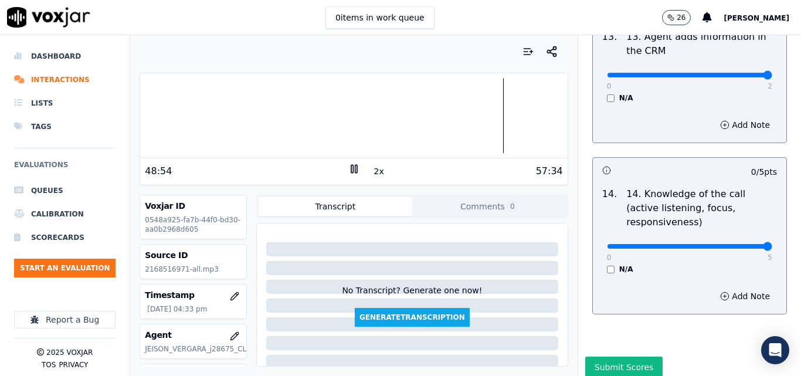
type input "5"
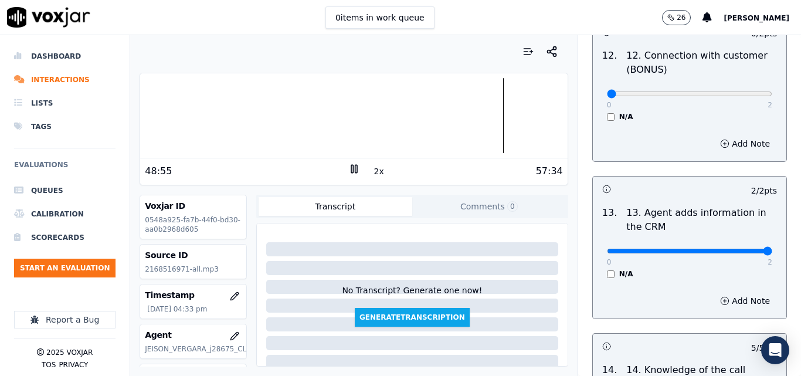
scroll to position [1780, 0]
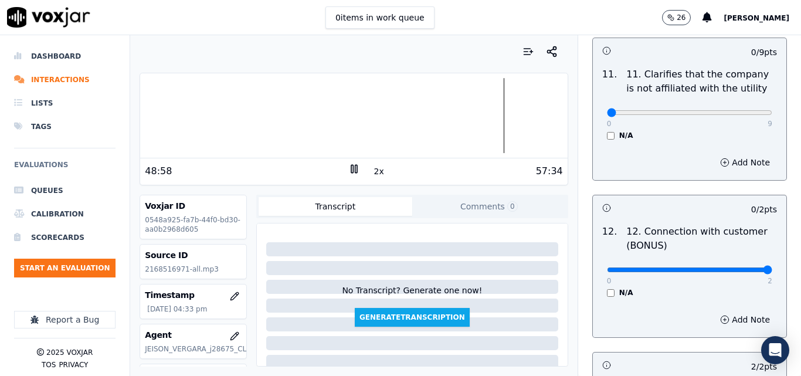
drag, startPoint x: 725, startPoint y: 260, endPoint x: 747, endPoint y: 255, distance: 22.9
type input "2"
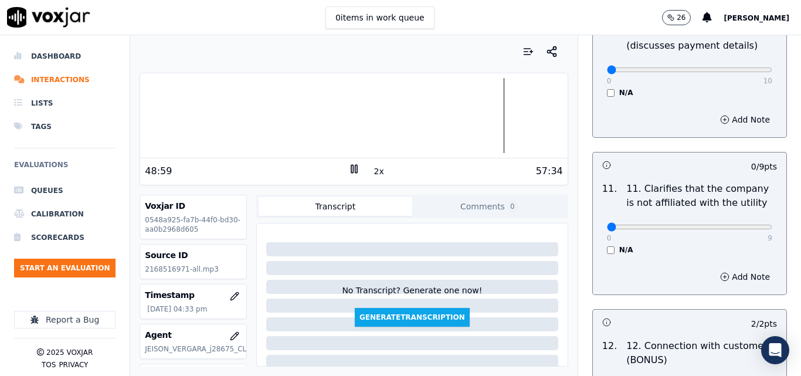
scroll to position [1663, 0]
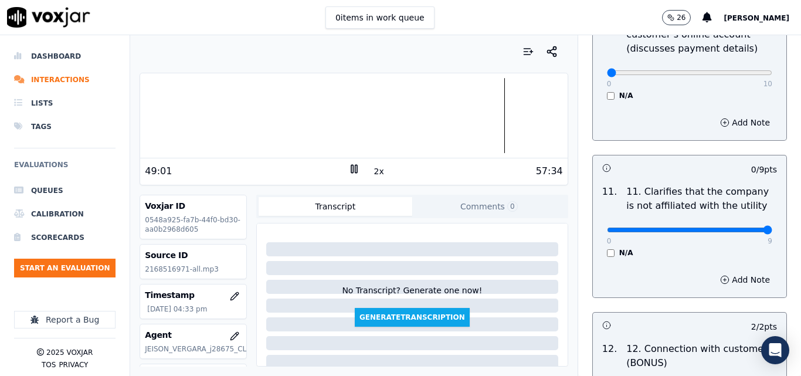
type input "9"
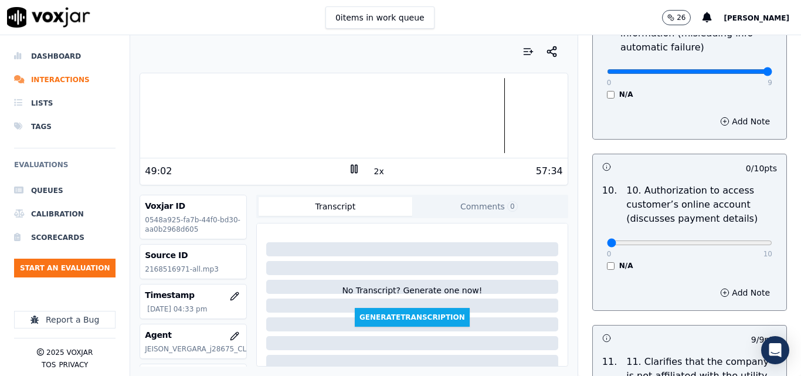
scroll to position [1487, 0]
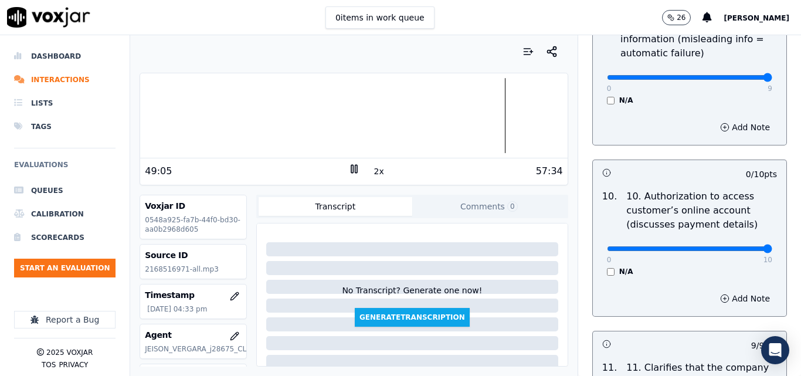
drag, startPoint x: 735, startPoint y: 241, endPoint x: 745, endPoint y: 236, distance: 10.8
type input "10"
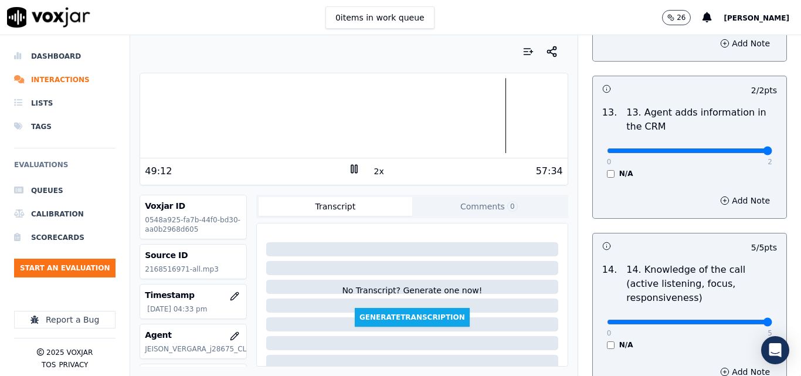
scroll to position [2143, 0]
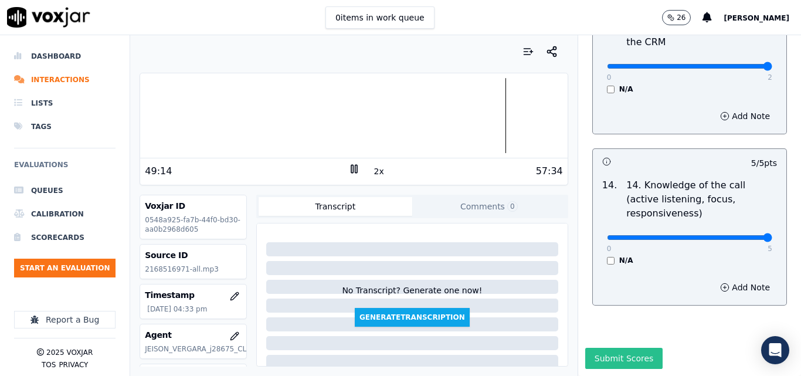
click at [616, 348] on button "Submit Scores" at bounding box center [625, 358] width 78 height 21
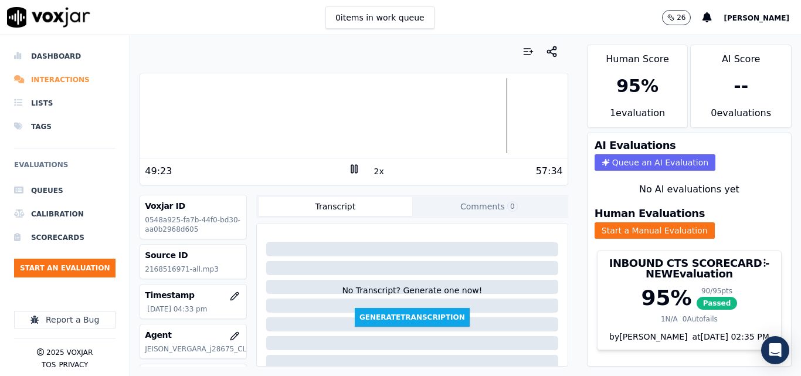
click at [35, 83] on li "Interactions" at bounding box center [65, 79] width 102 height 23
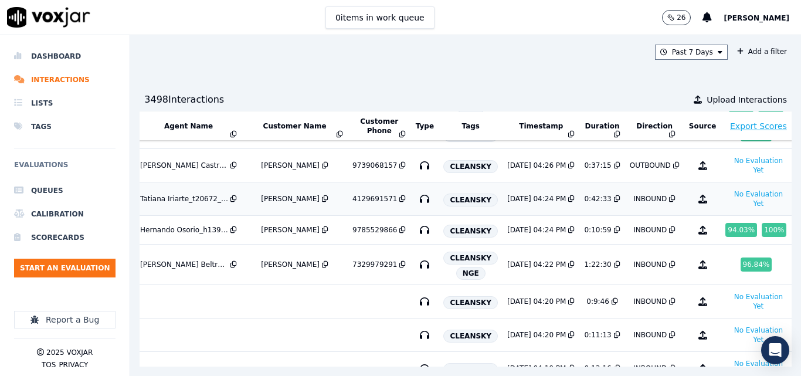
scroll to position [176, 212]
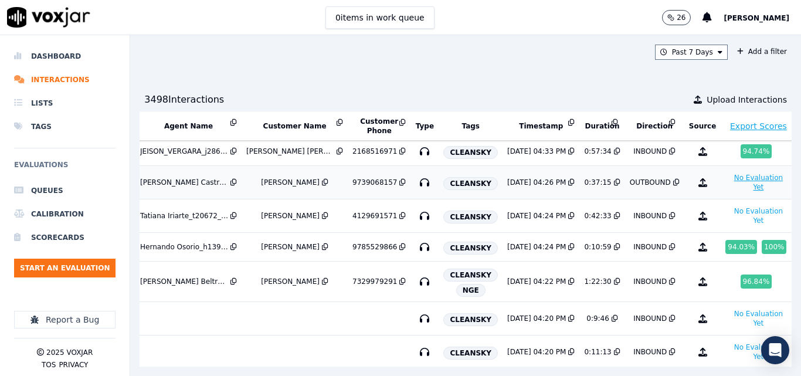
click at [726, 192] on button "No Evaluation Yet" at bounding box center [759, 182] width 66 height 23
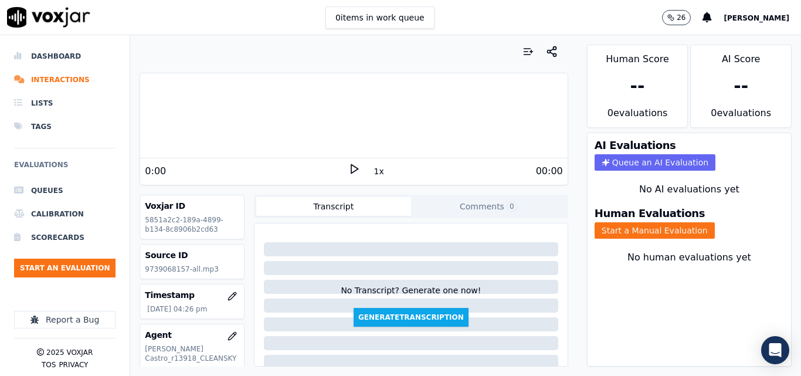
click at [351, 171] on polygon at bounding box center [354, 169] width 7 height 9
click at [372, 171] on button "1x" at bounding box center [379, 171] width 15 height 16
click at [372, 171] on button "1.5x" at bounding box center [383, 171] width 23 height 16
click at [627, 226] on button "Start a Manual Evaluation" at bounding box center [655, 230] width 120 height 16
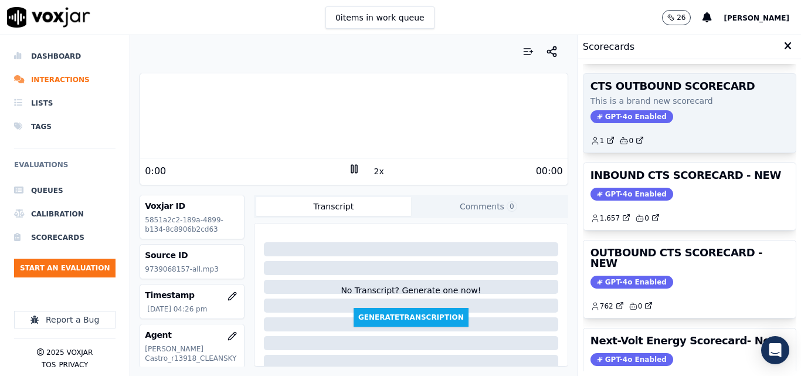
scroll to position [117, 0]
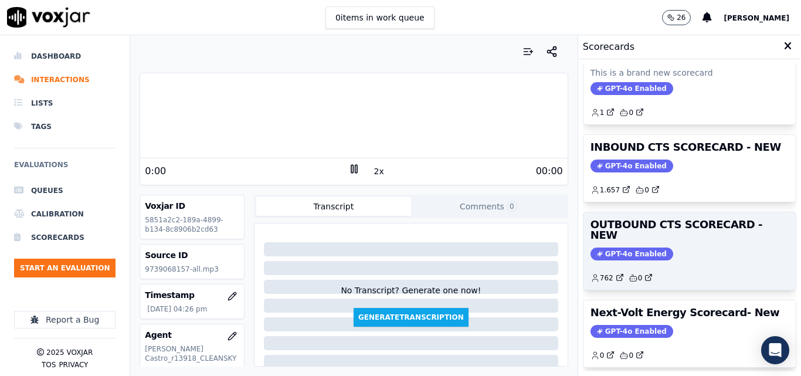
click at [668, 227] on h3 "OUTBOUND CTS SCORECARD - NEW" at bounding box center [690, 229] width 198 height 21
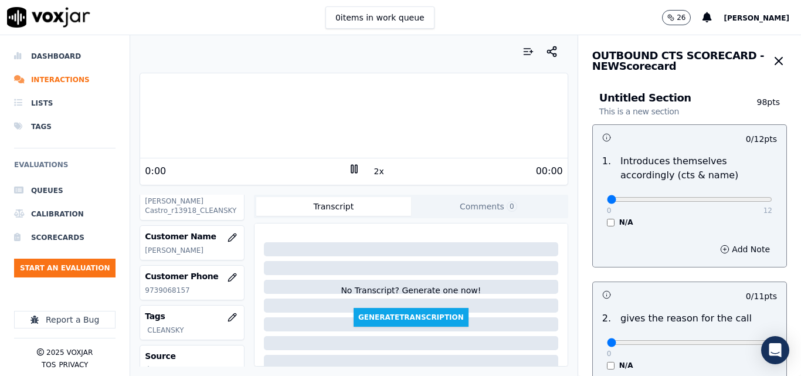
scroll to position [176, 0]
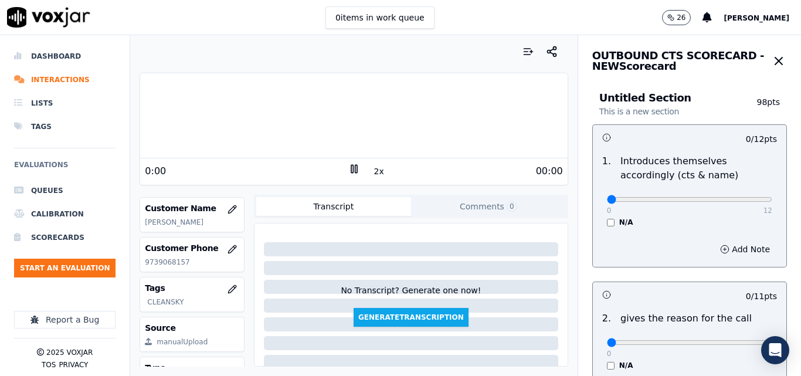
click at [167, 262] on p "9739068157" at bounding box center [192, 262] width 94 height 9
copy p "9739068157"
drag, startPoint x: 699, startPoint y: 194, endPoint x: 729, endPoint y: 195, distance: 30.5
click at [729, 195] on div "0 12" at bounding box center [689, 199] width 165 height 14
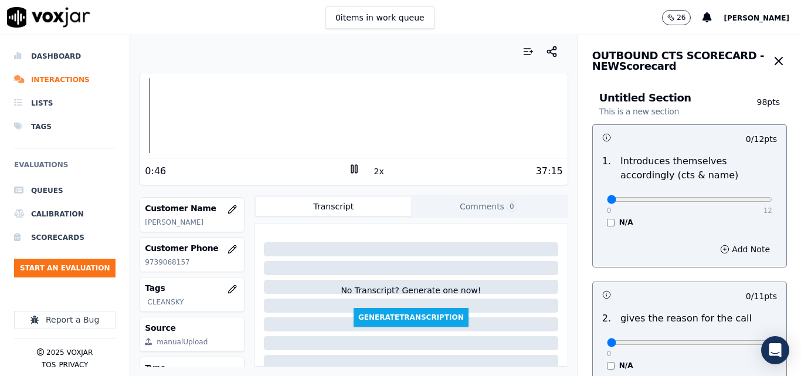
click at [144, 99] on div at bounding box center [353, 115] width 427 height 75
click at [375, 170] on button "2x" at bounding box center [379, 171] width 15 height 16
type input "10"
click at [723, 200] on input "range" at bounding box center [689, 199] width 165 height 5
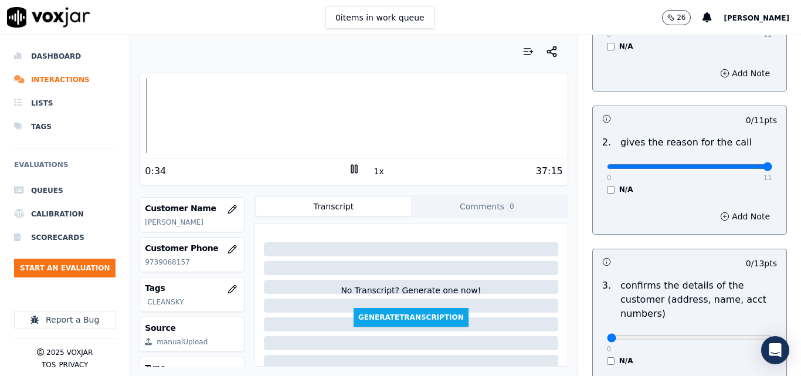
type input "11"
click at [740, 26] on input "range" at bounding box center [689, 23] width 165 height 5
click at [374, 172] on button "1x" at bounding box center [379, 171] width 15 height 16
click at [374, 172] on button "1.5x" at bounding box center [383, 171] width 23 height 16
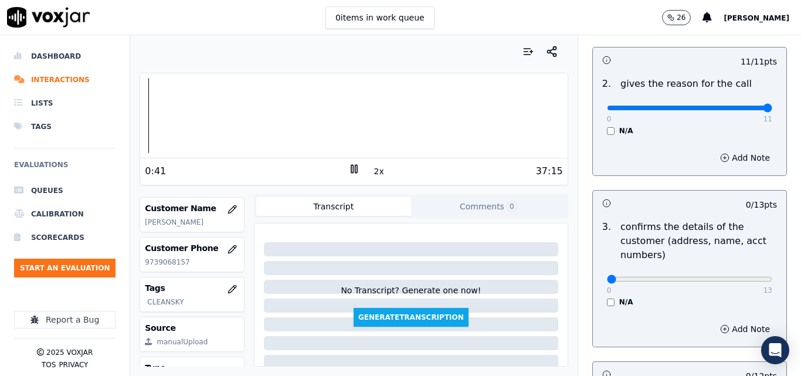
scroll to position [293, 0]
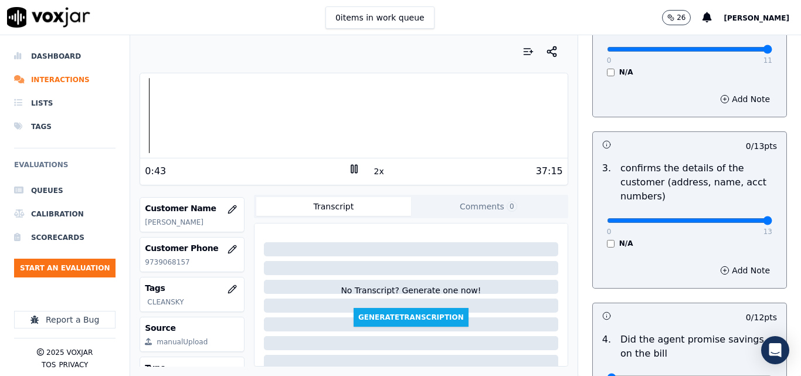
drag, startPoint x: 735, startPoint y: 222, endPoint x: 743, endPoint y: 225, distance: 8.5
type input "13"
click at [654, 343] on p "Did the agent promise savings on the bill" at bounding box center [699, 347] width 157 height 28
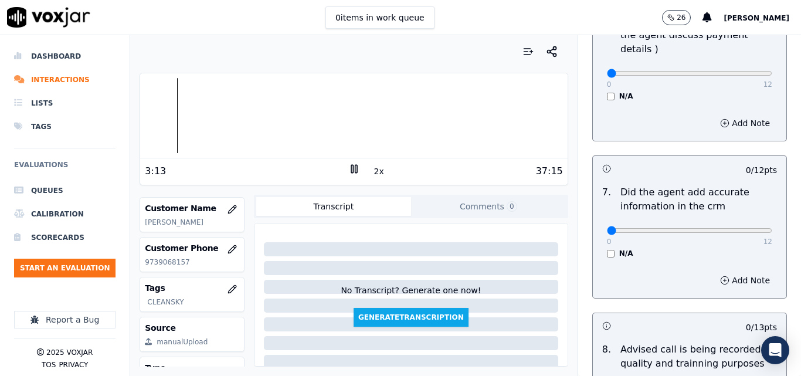
scroll to position [997, 0]
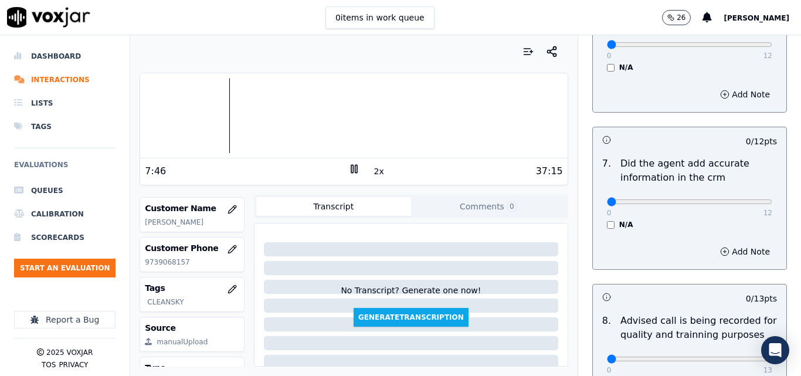
click at [335, 166] on div "7:46" at bounding box center [246, 171] width 203 height 14
click at [349, 167] on icon at bounding box center [355, 169] width 12 height 12
click at [342, 107] on div at bounding box center [353, 115] width 427 height 75
click at [363, 168] on div "37:15" at bounding box center [461, 171] width 203 height 14
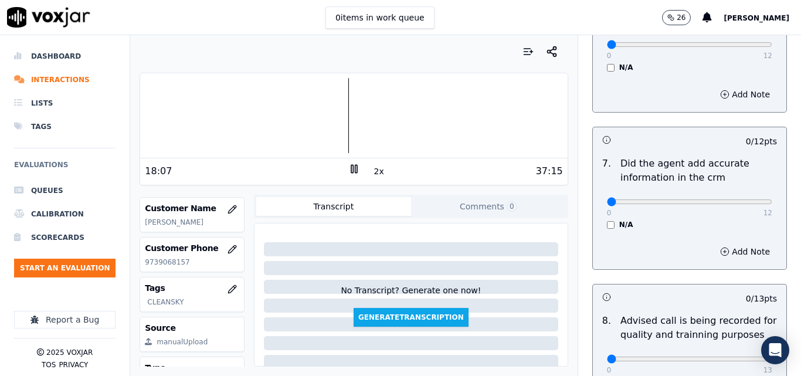
click at [372, 170] on button "2x" at bounding box center [379, 171] width 15 height 16
click at [0, 327] on nav "Dashboard Interactions Lists Tags Evaluations Queues Calibration Scorecards Sta…" at bounding box center [65, 205] width 130 height 341
click at [346, 100] on div at bounding box center [353, 115] width 427 height 75
drag, startPoint x: 735, startPoint y: 194, endPoint x: 767, endPoint y: 178, distance: 35.4
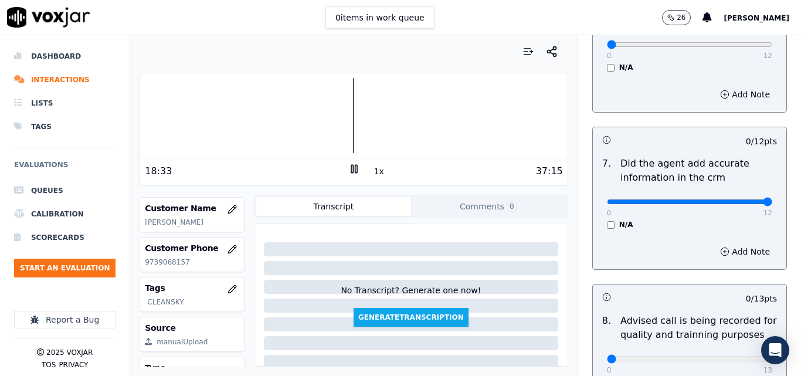
type input "12"
click at [352, 168] on icon at bounding box center [355, 169] width 12 height 12
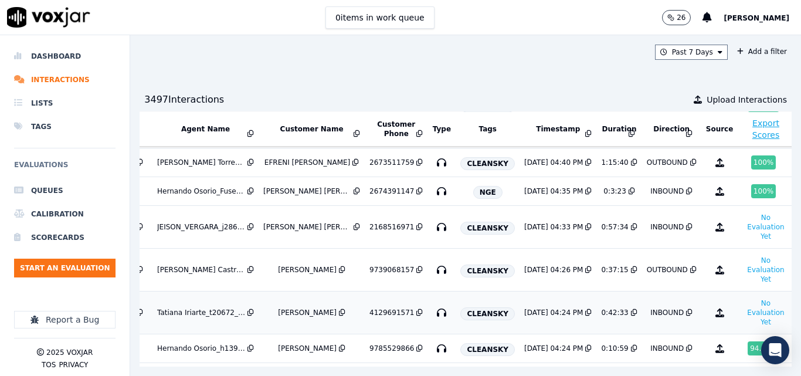
scroll to position [93, 195]
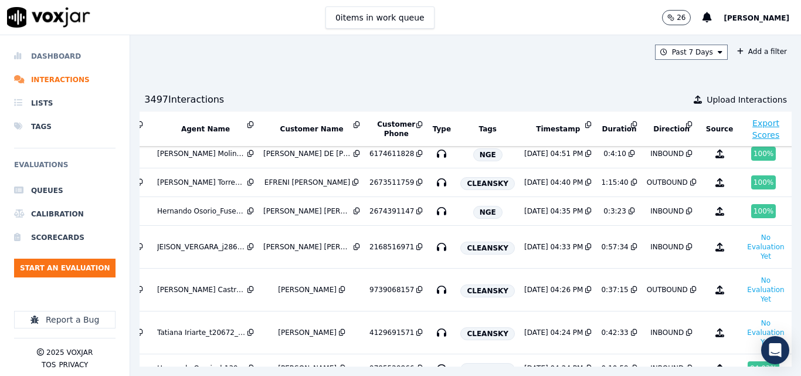
click at [60, 52] on li "Dashboard" at bounding box center [65, 56] width 102 height 23
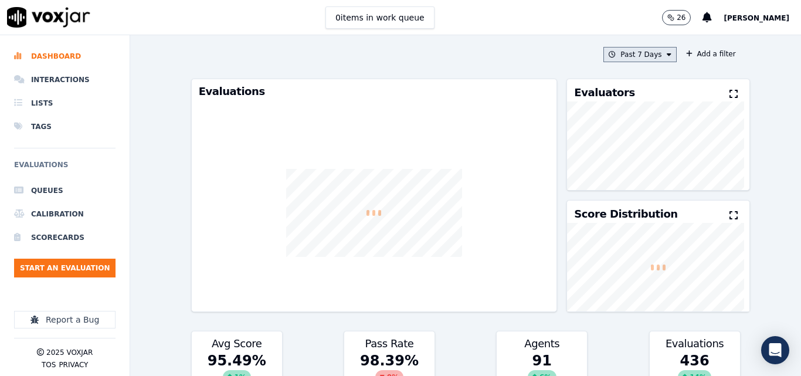
click at [607, 50] on button "Past 7 Days" at bounding box center [640, 54] width 73 height 15
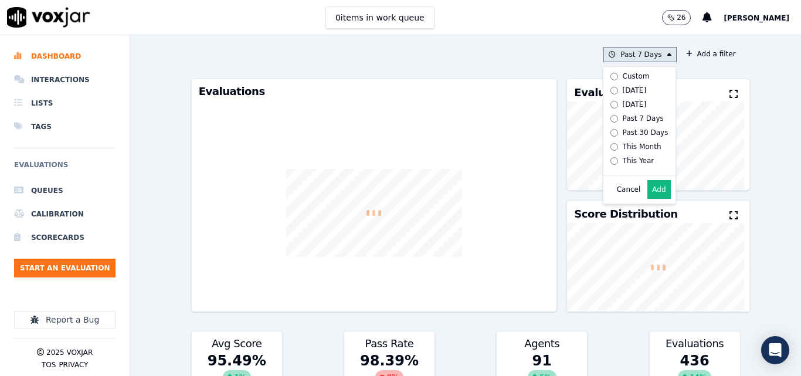
click at [623, 94] on div "[DATE]" at bounding box center [635, 90] width 24 height 9
click at [648, 194] on button "Add" at bounding box center [659, 189] width 23 height 19
